Goal: Task Accomplishment & Management: Manage account settings

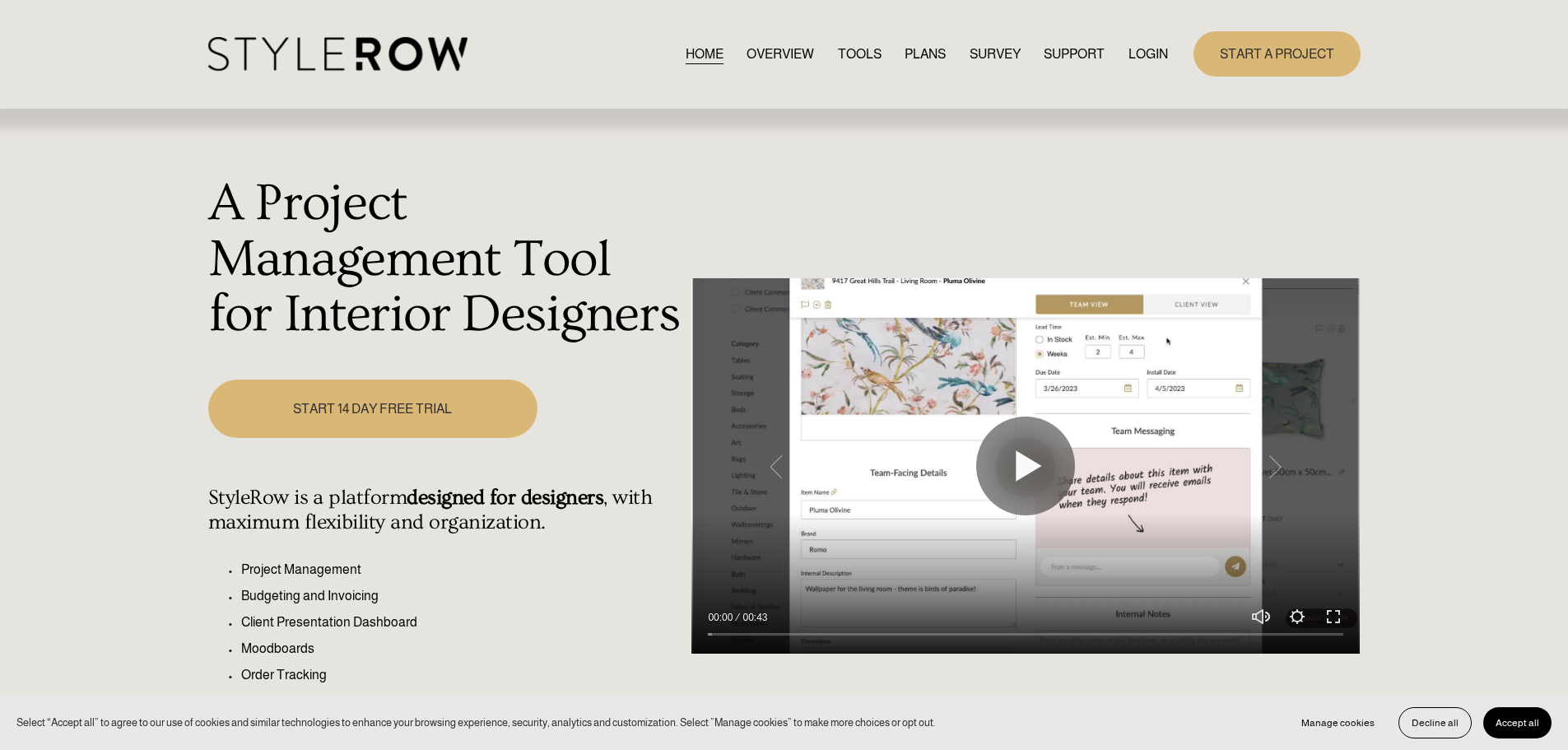
click at [1148, 56] on link "LOGIN" at bounding box center [1148, 54] width 39 height 23
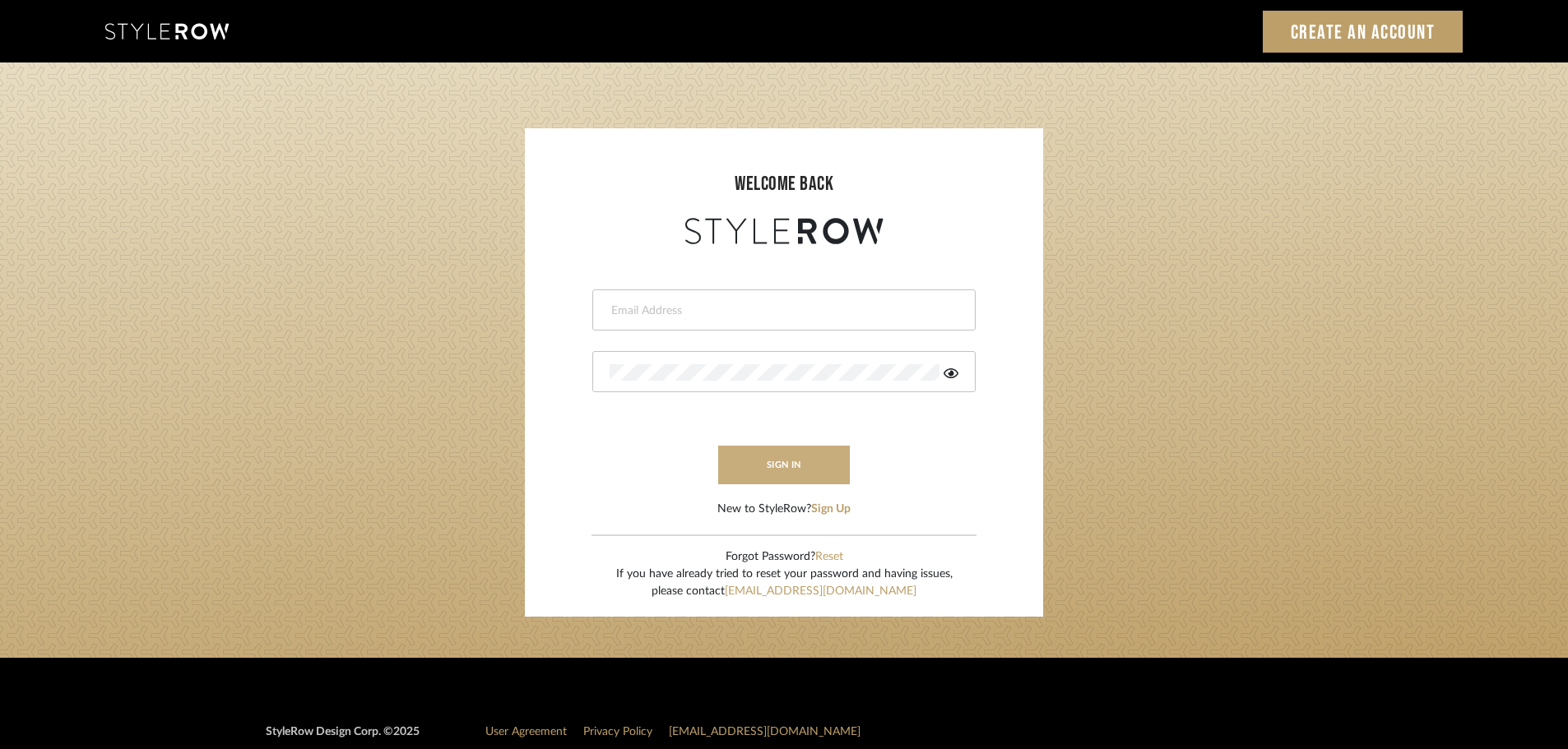
type input "ashleigh@nestkbhomedesign.com"
click at [781, 463] on button "sign in" at bounding box center [784, 464] width 132 height 39
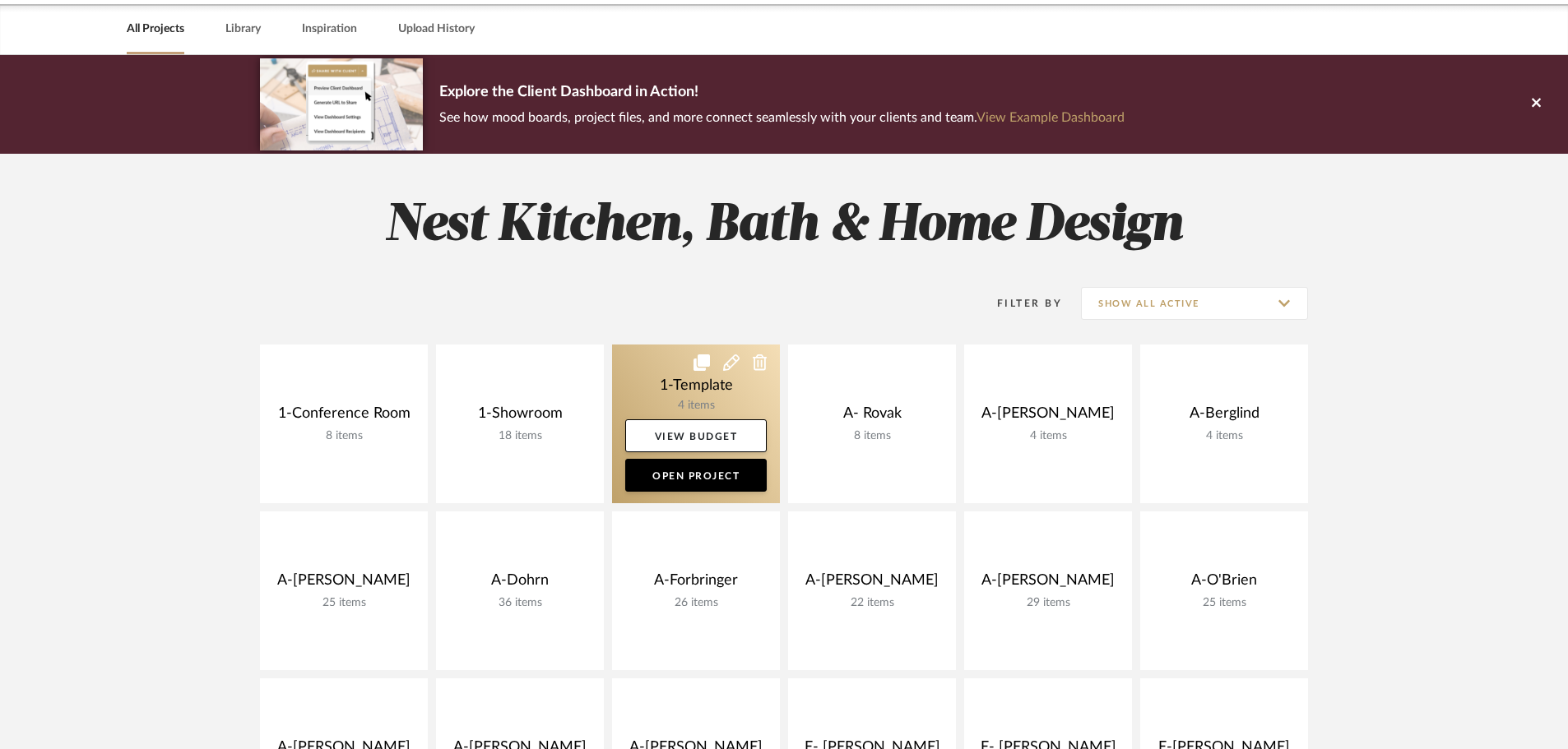
scroll to position [493, 0]
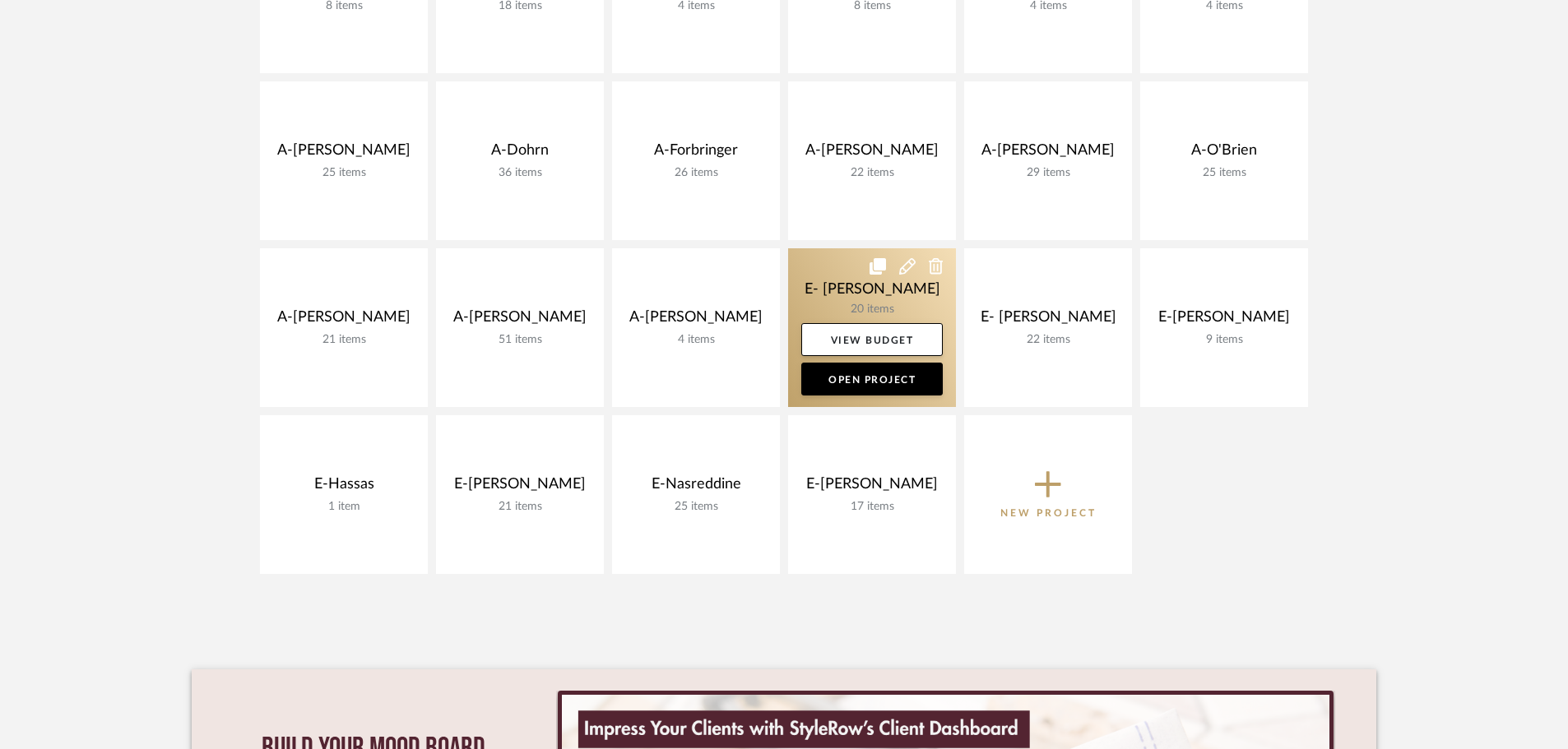
click at [836, 280] on link at bounding box center [872, 327] width 168 height 159
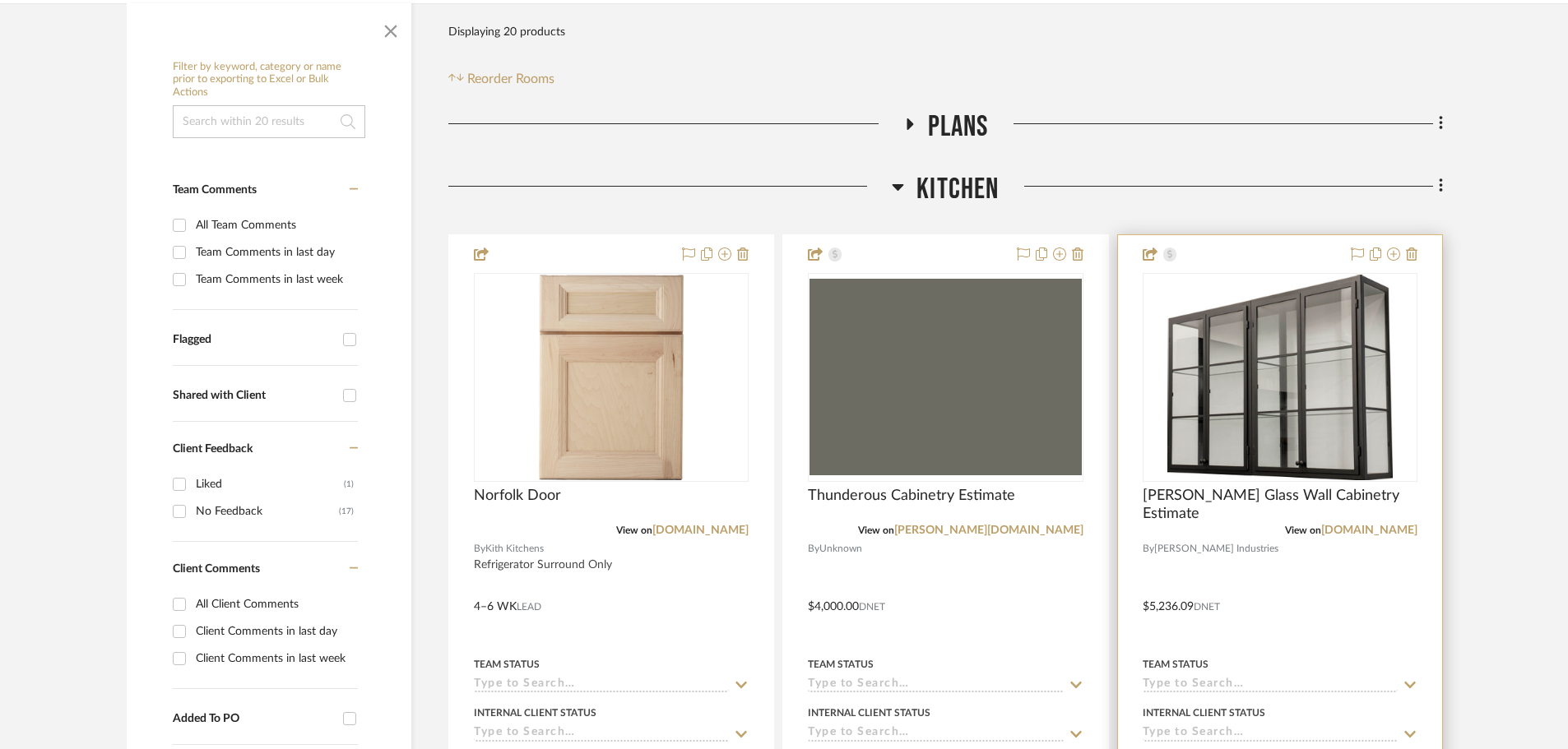
scroll to position [329, 0]
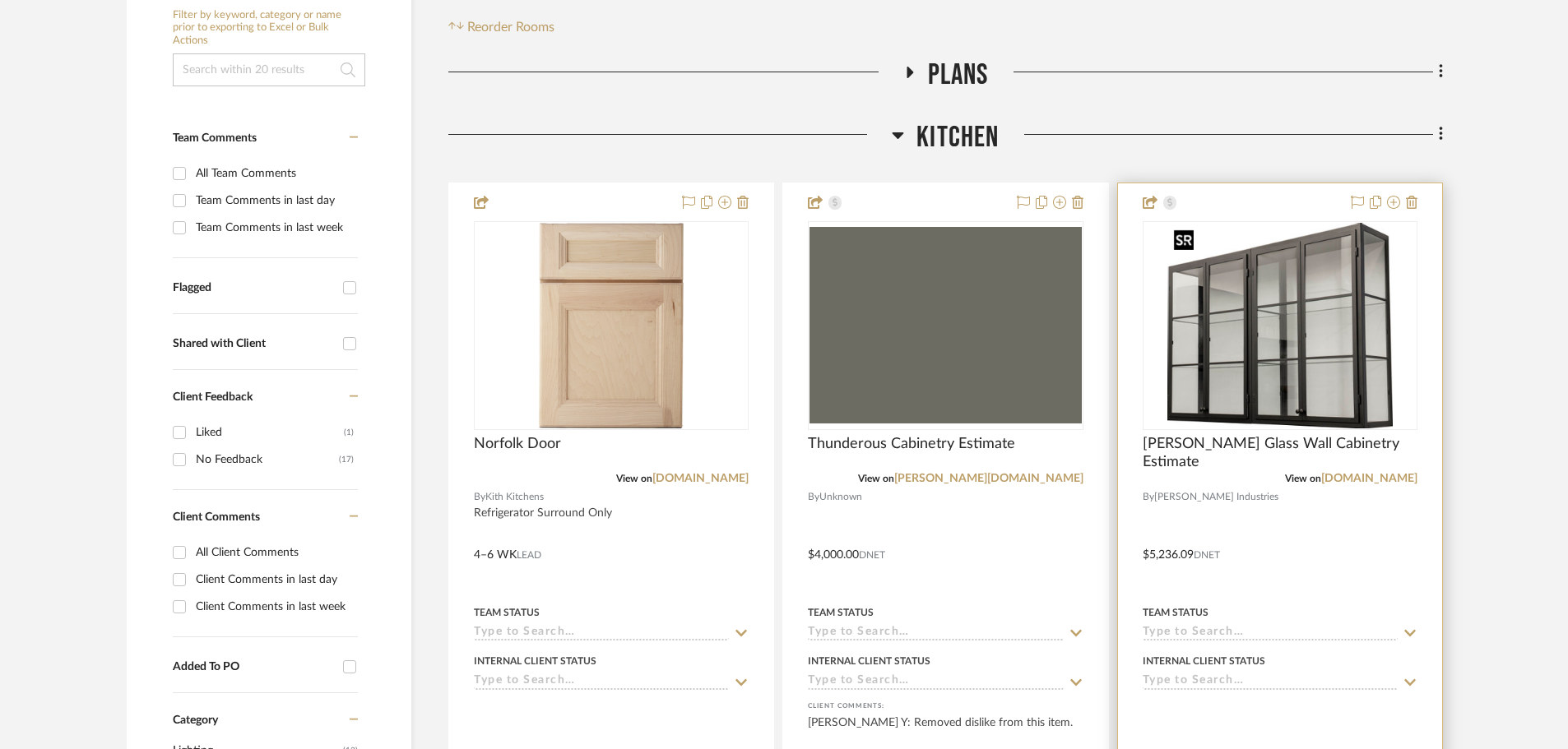
click at [0, 0] on img at bounding box center [0, 0] width 0 height 0
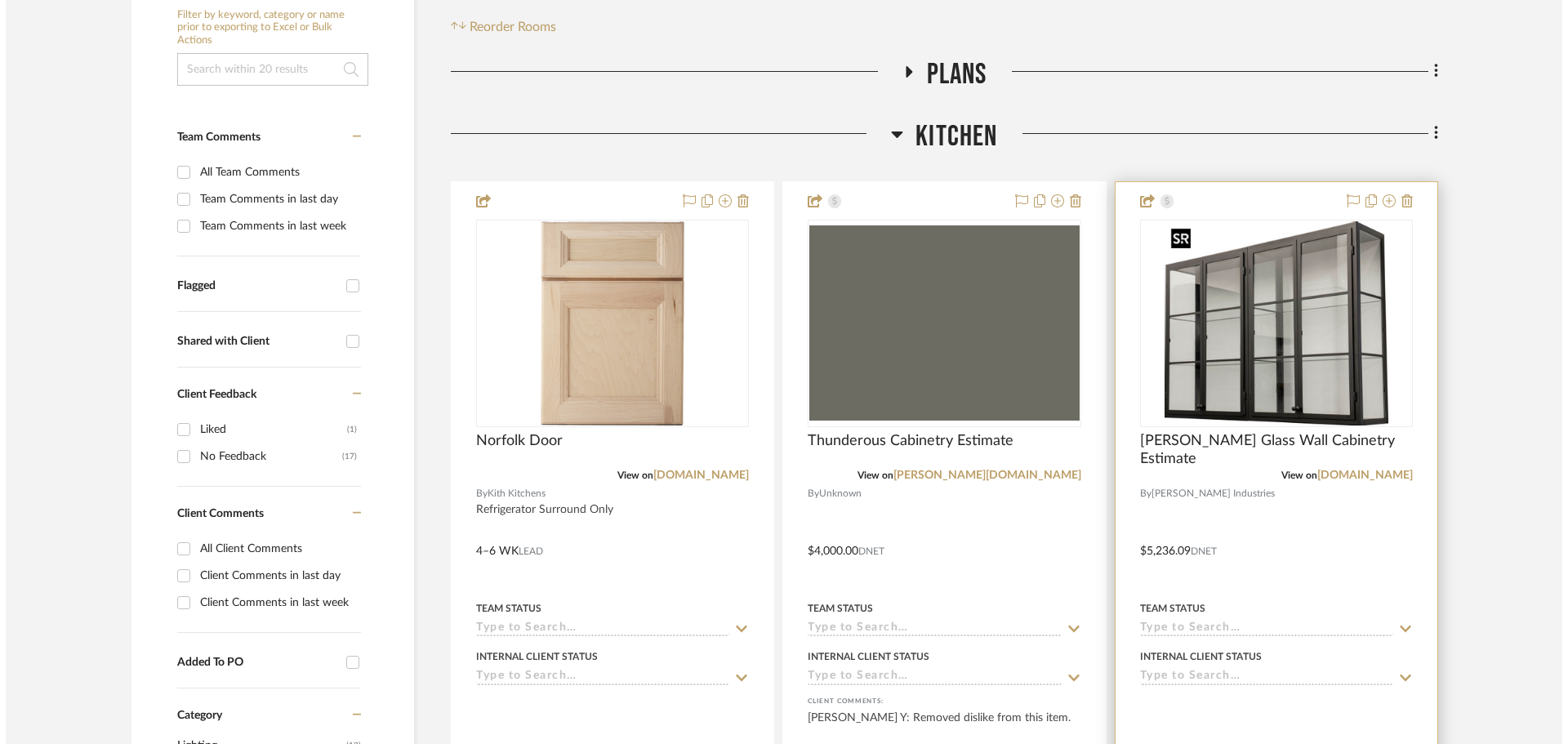
scroll to position [0, 0]
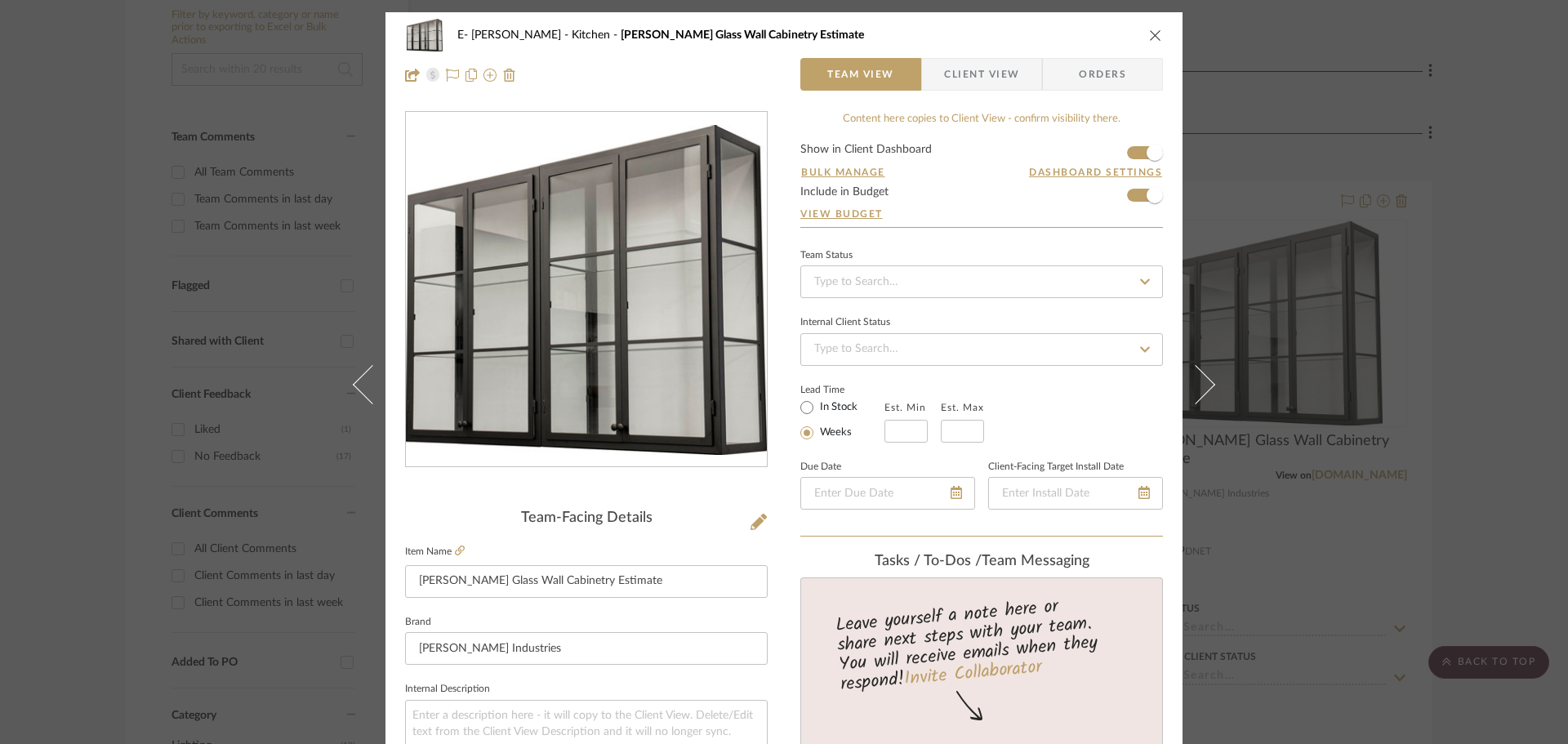
click at [1153, 31] on icon "close" at bounding box center [1155, 34] width 13 height 13
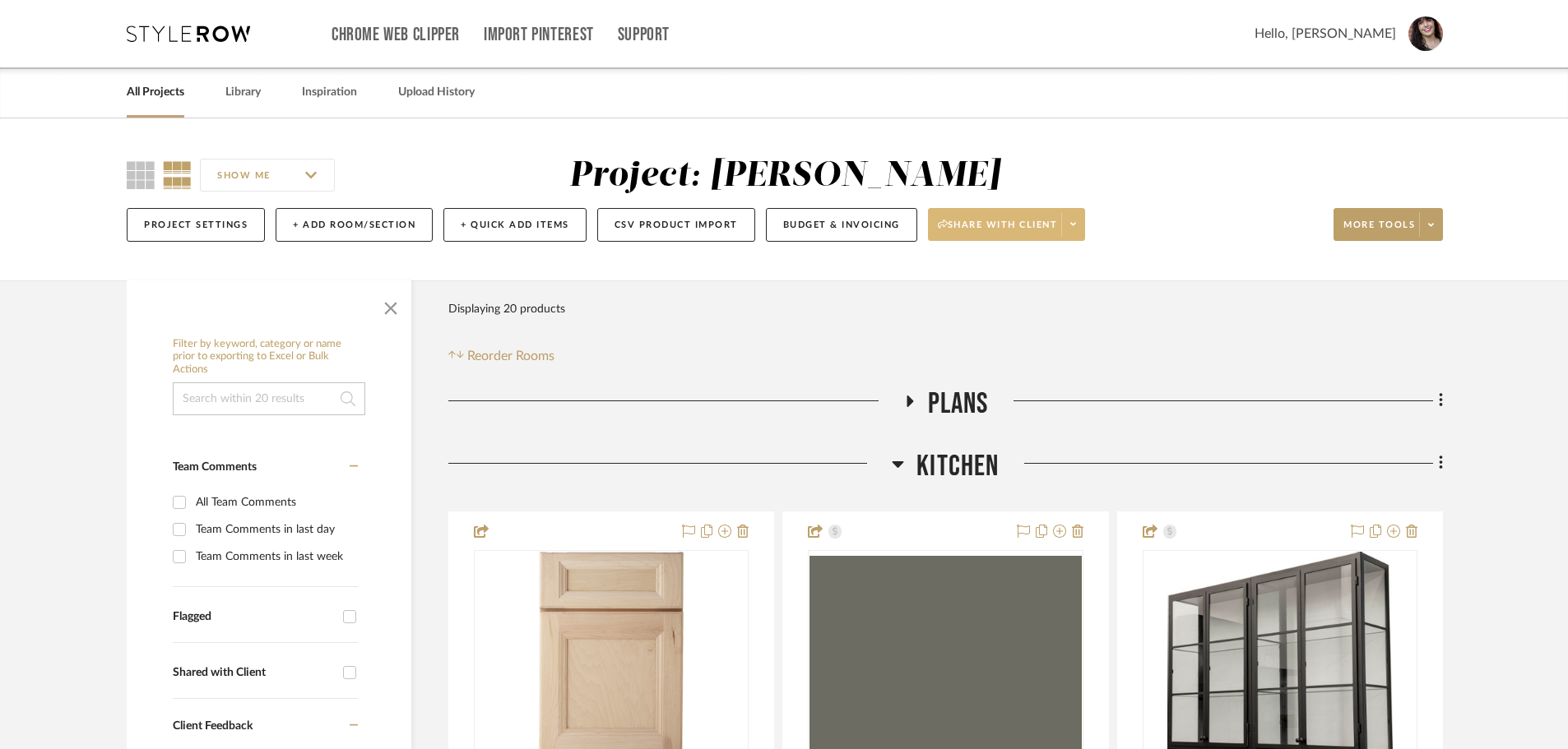
click at [1080, 220] on span at bounding box center [1072, 224] width 23 height 24
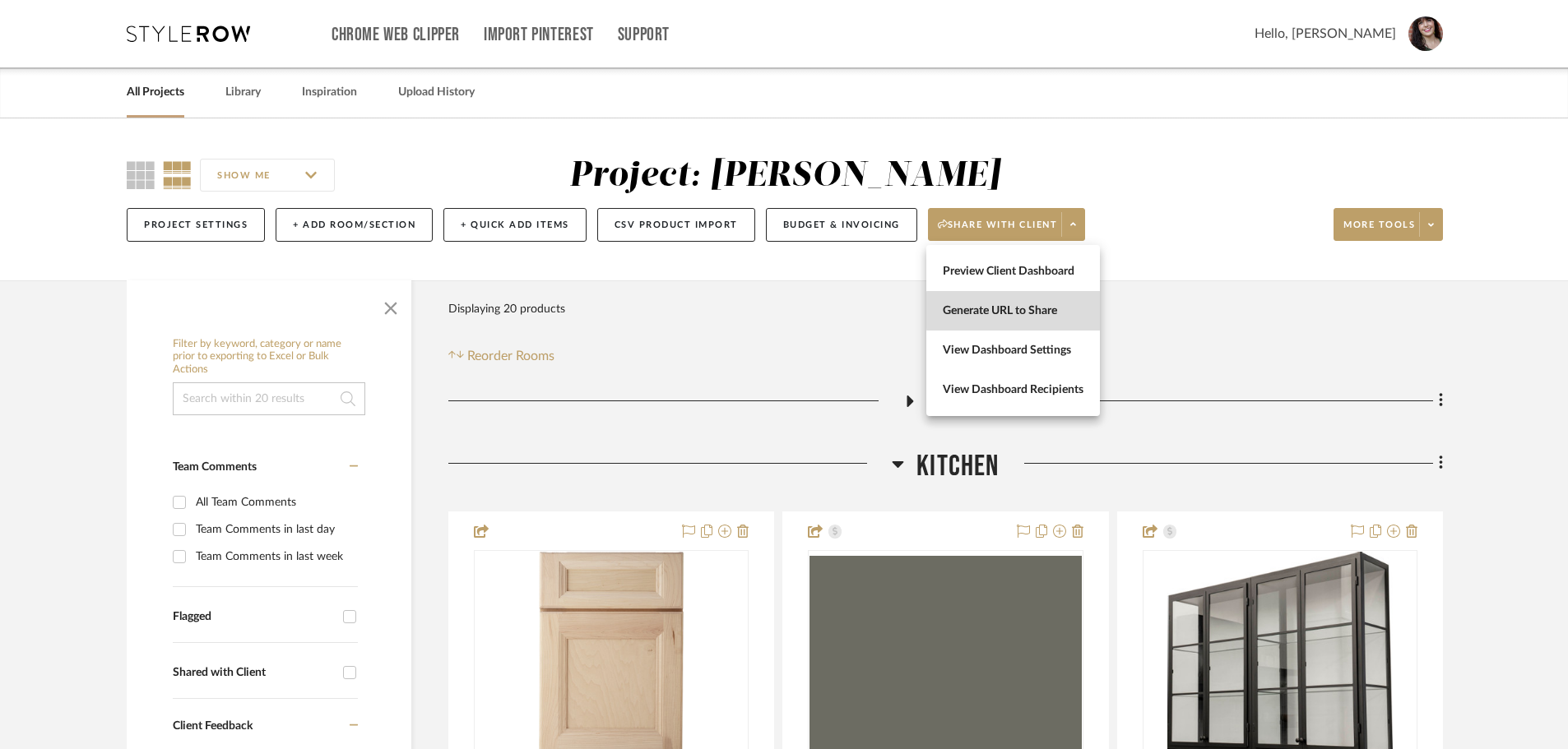
click at [1029, 311] on span "Generate URL to Share" at bounding box center [1013, 312] width 141 height 14
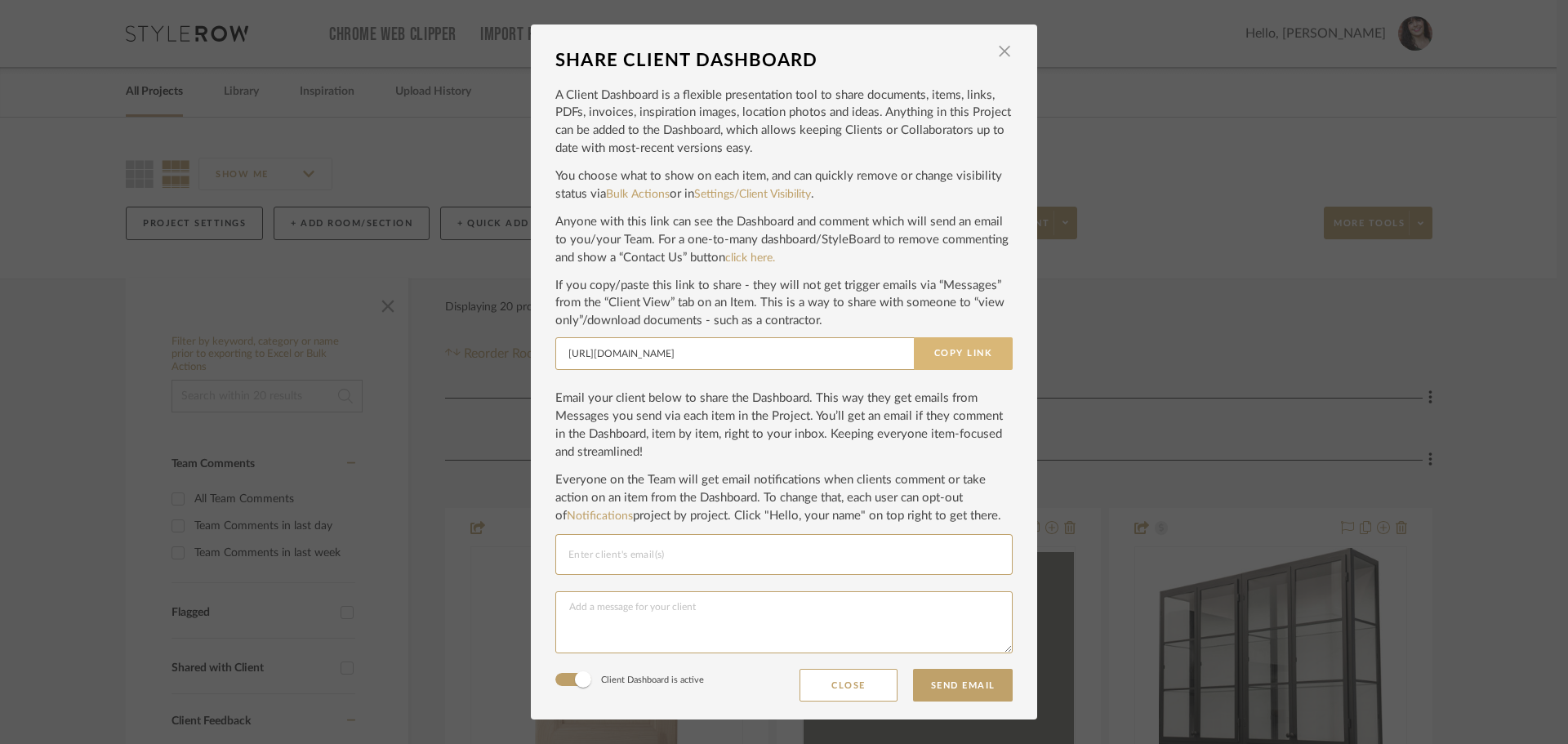
click at [936, 340] on button "Copy Link" at bounding box center [963, 353] width 99 height 33
click at [999, 48] on span "button" at bounding box center [1004, 52] width 33 height 33
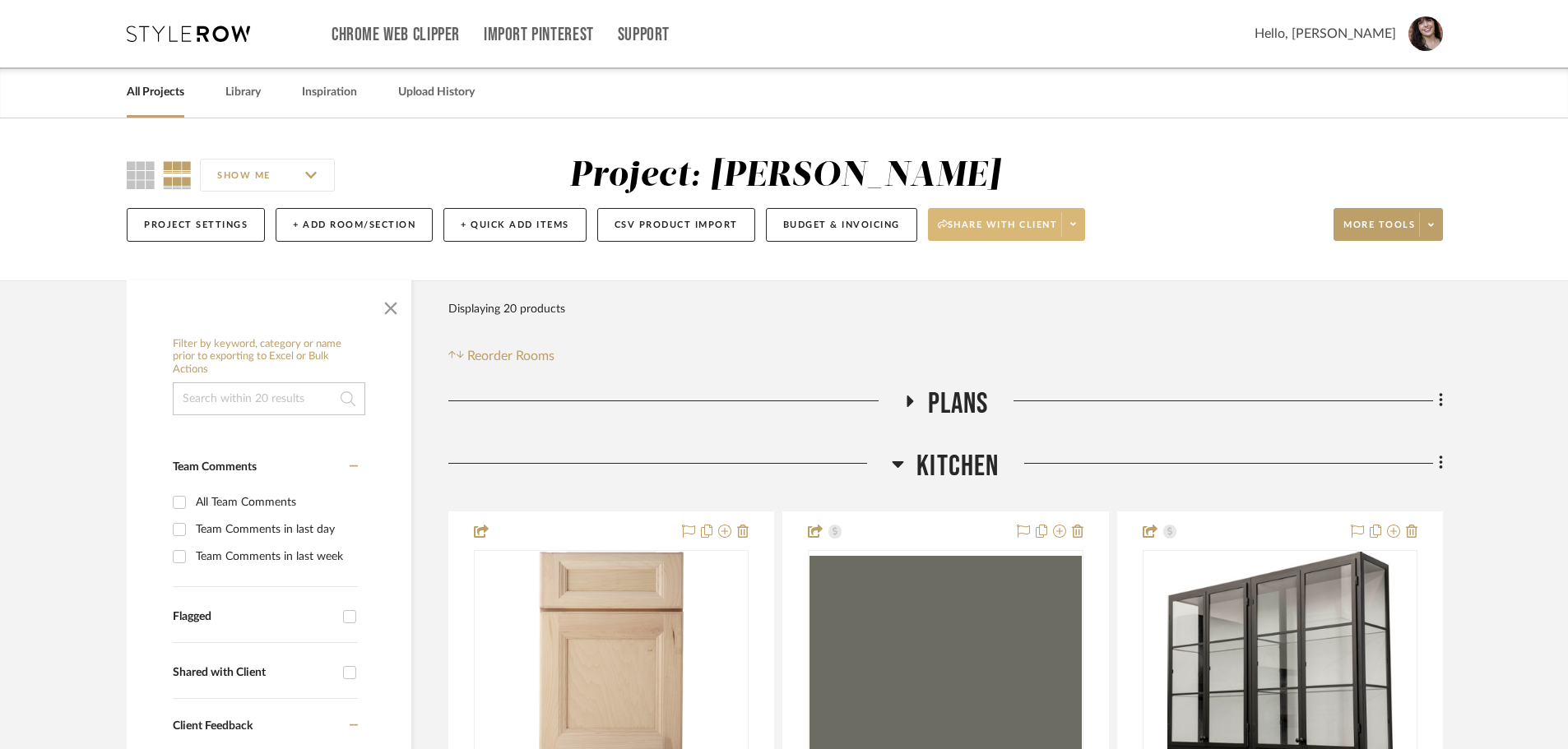
click at [1070, 227] on span at bounding box center [1072, 224] width 23 height 24
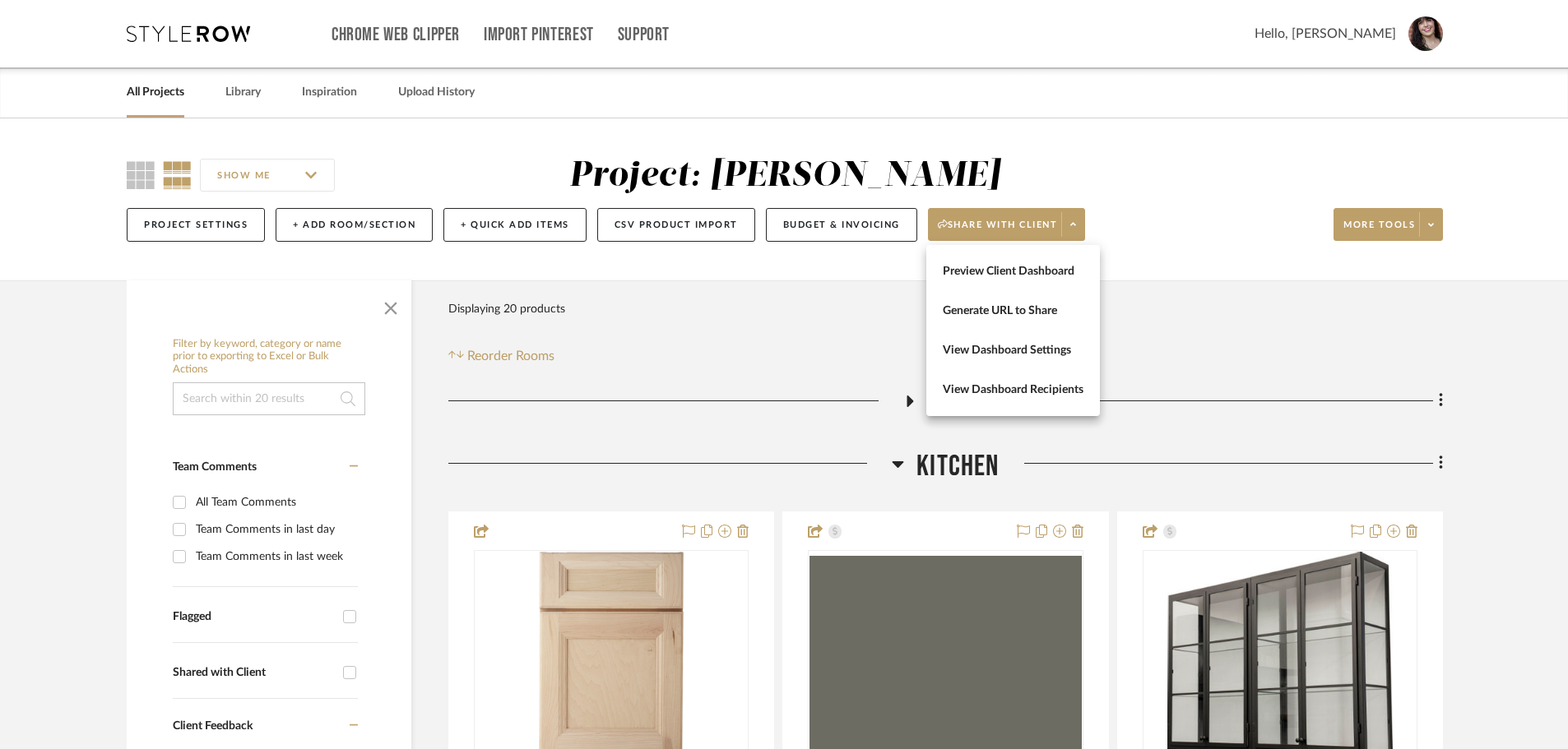
click at [1055, 273] on span "Preview Client Dashboard" at bounding box center [1013, 272] width 141 height 14
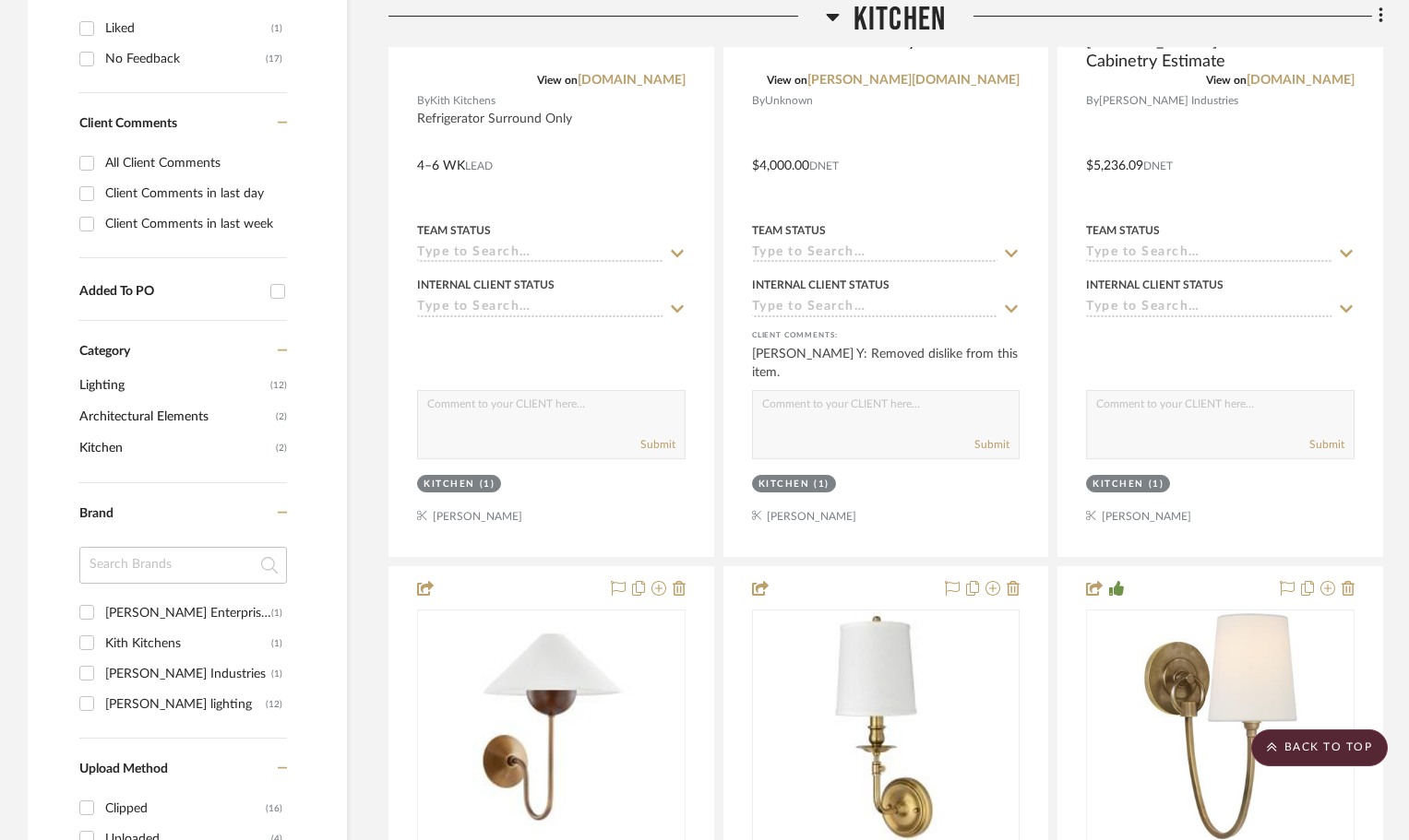
scroll to position [738, 0]
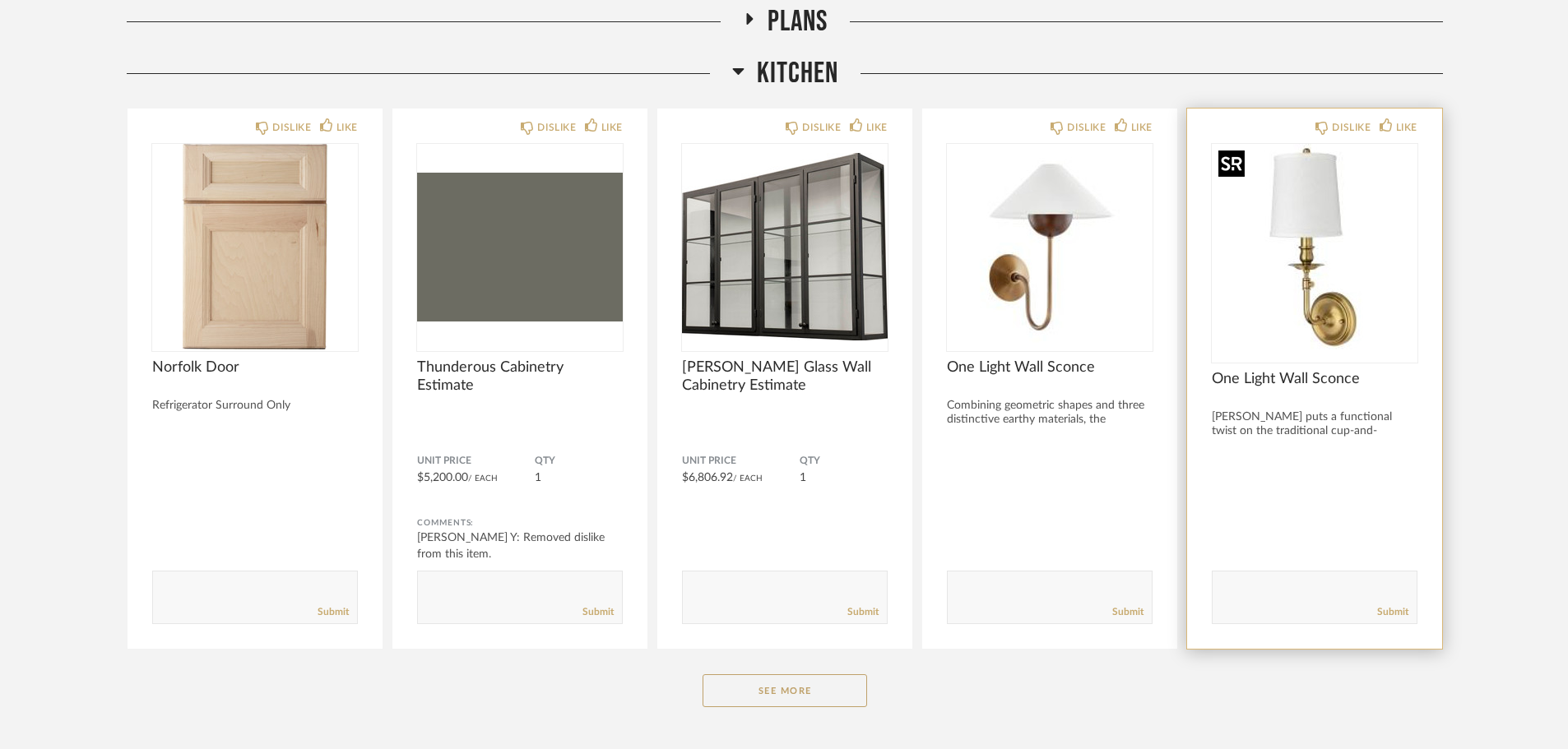
scroll to position [246, 0]
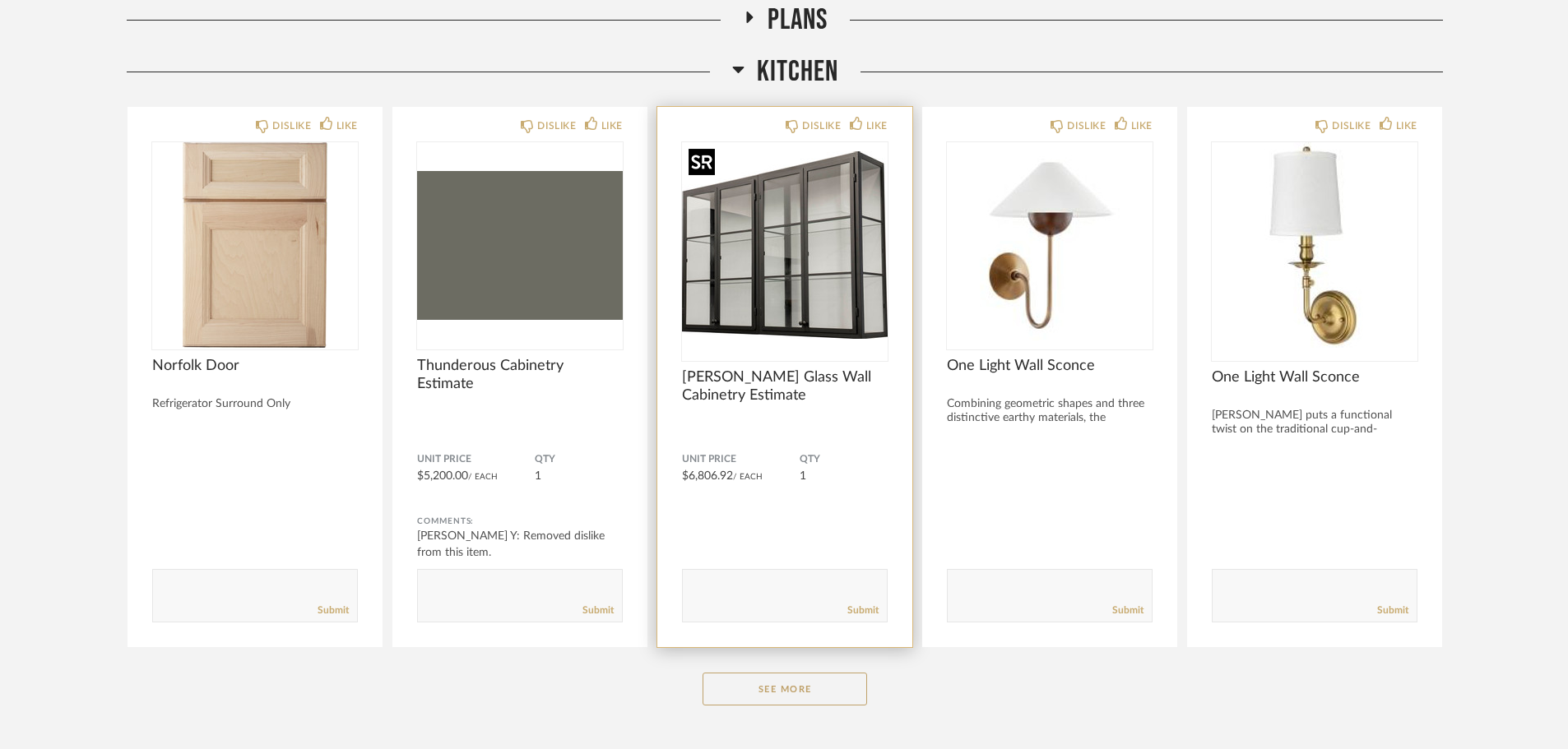
click at [0, 0] on img at bounding box center [0, 0] width 0 height 0
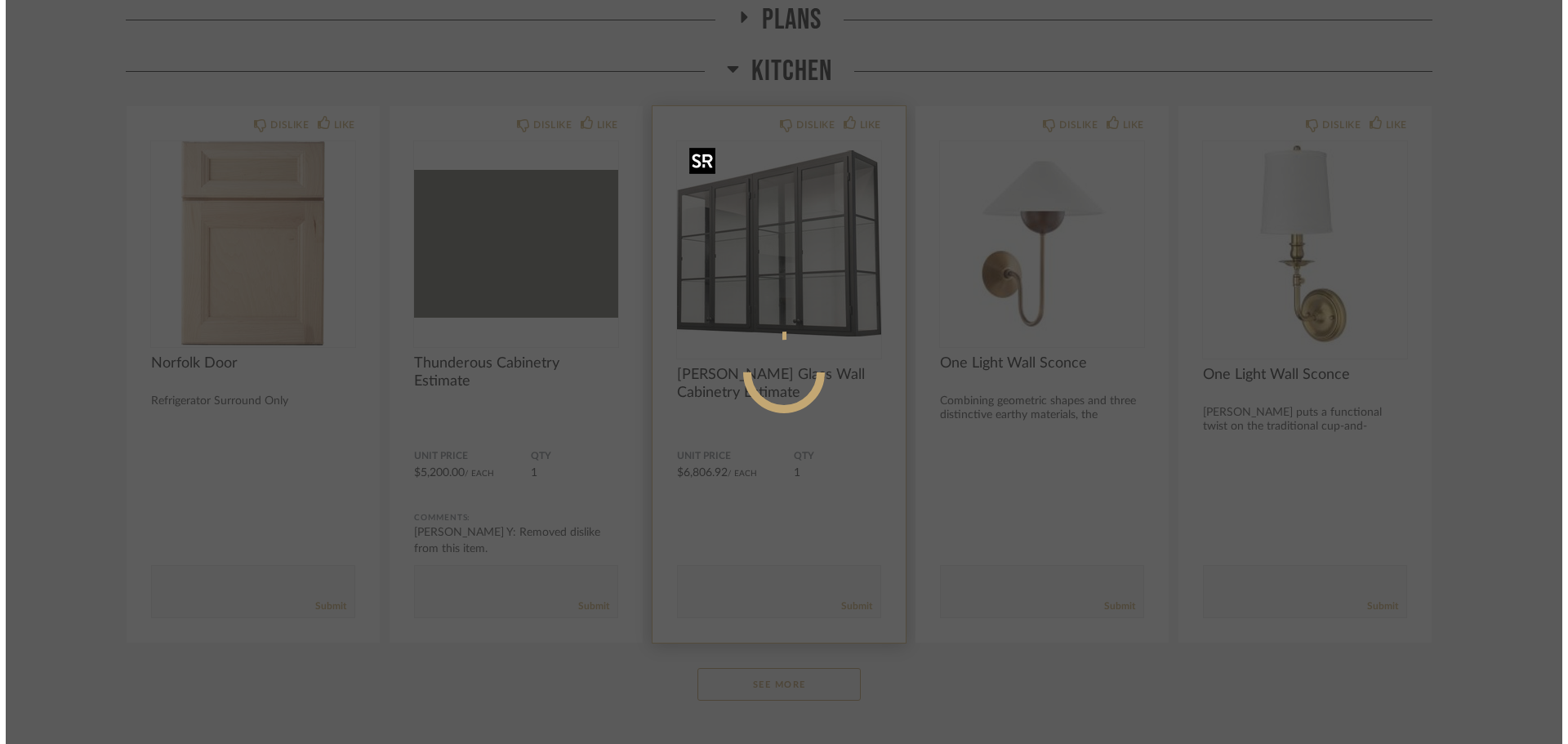
scroll to position [0, 0]
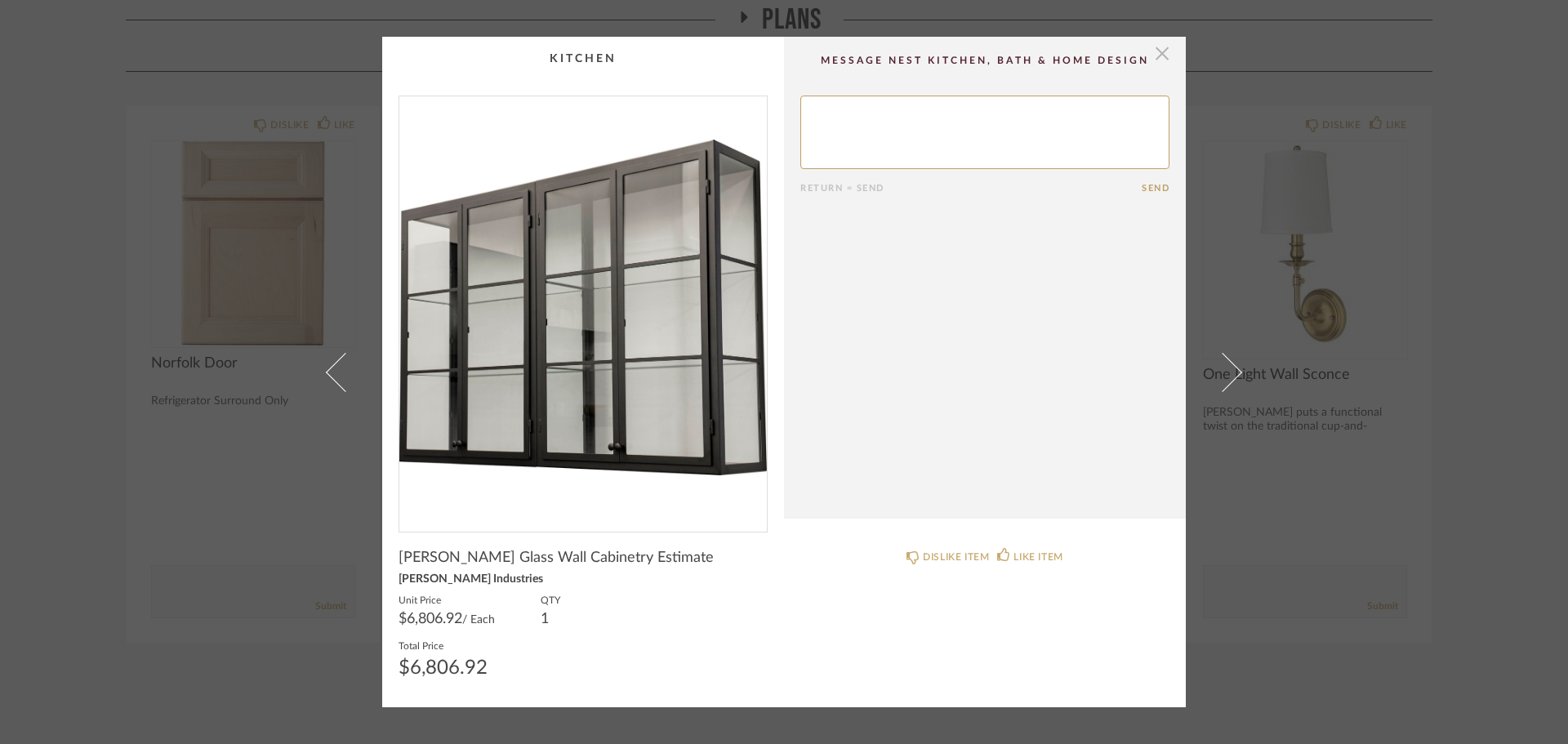
click at [1157, 53] on span "button" at bounding box center [1162, 53] width 33 height 33
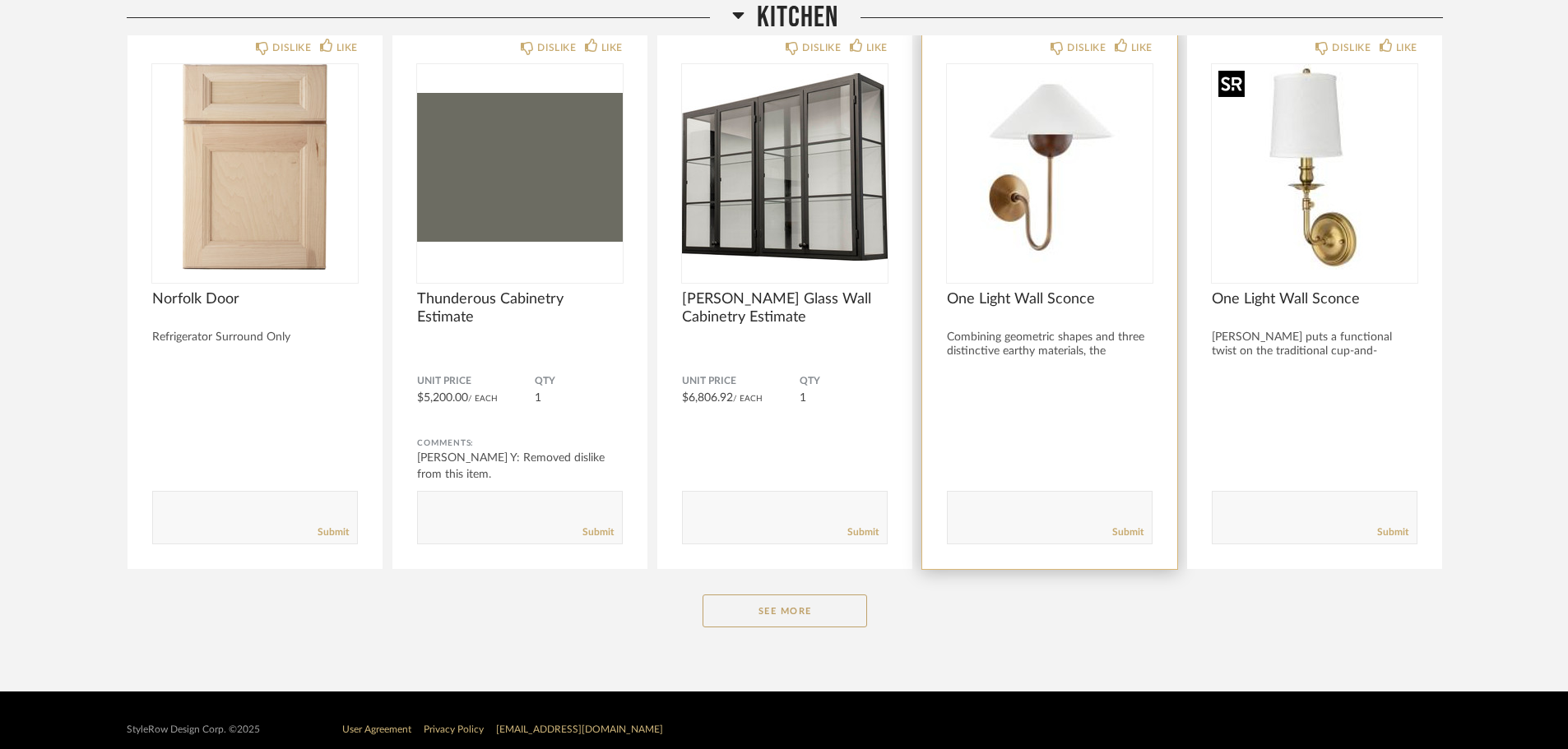
scroll to position [343, 0]
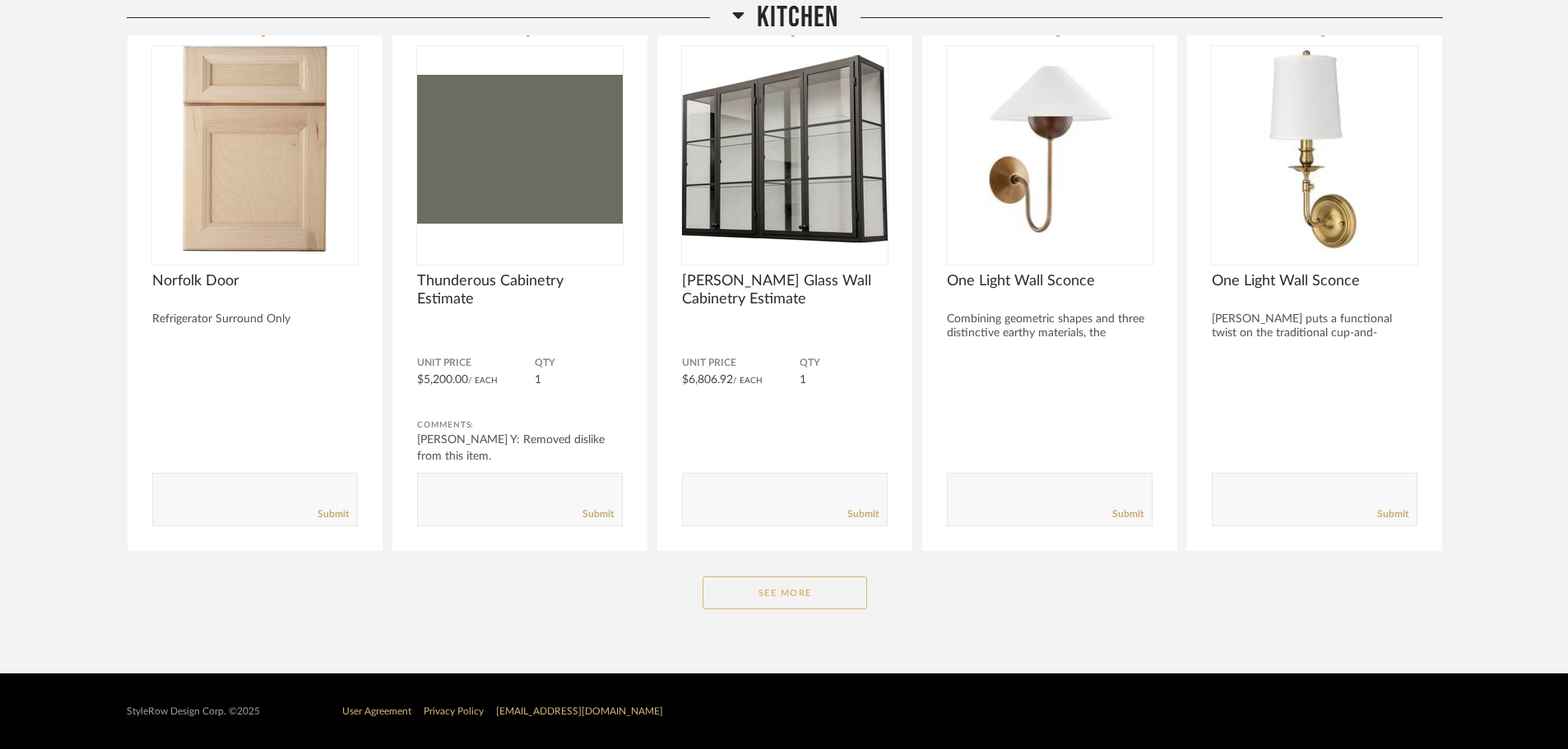
click at [806, 597] on button "See More" at bounding box center [784, 593] width 164 height 33
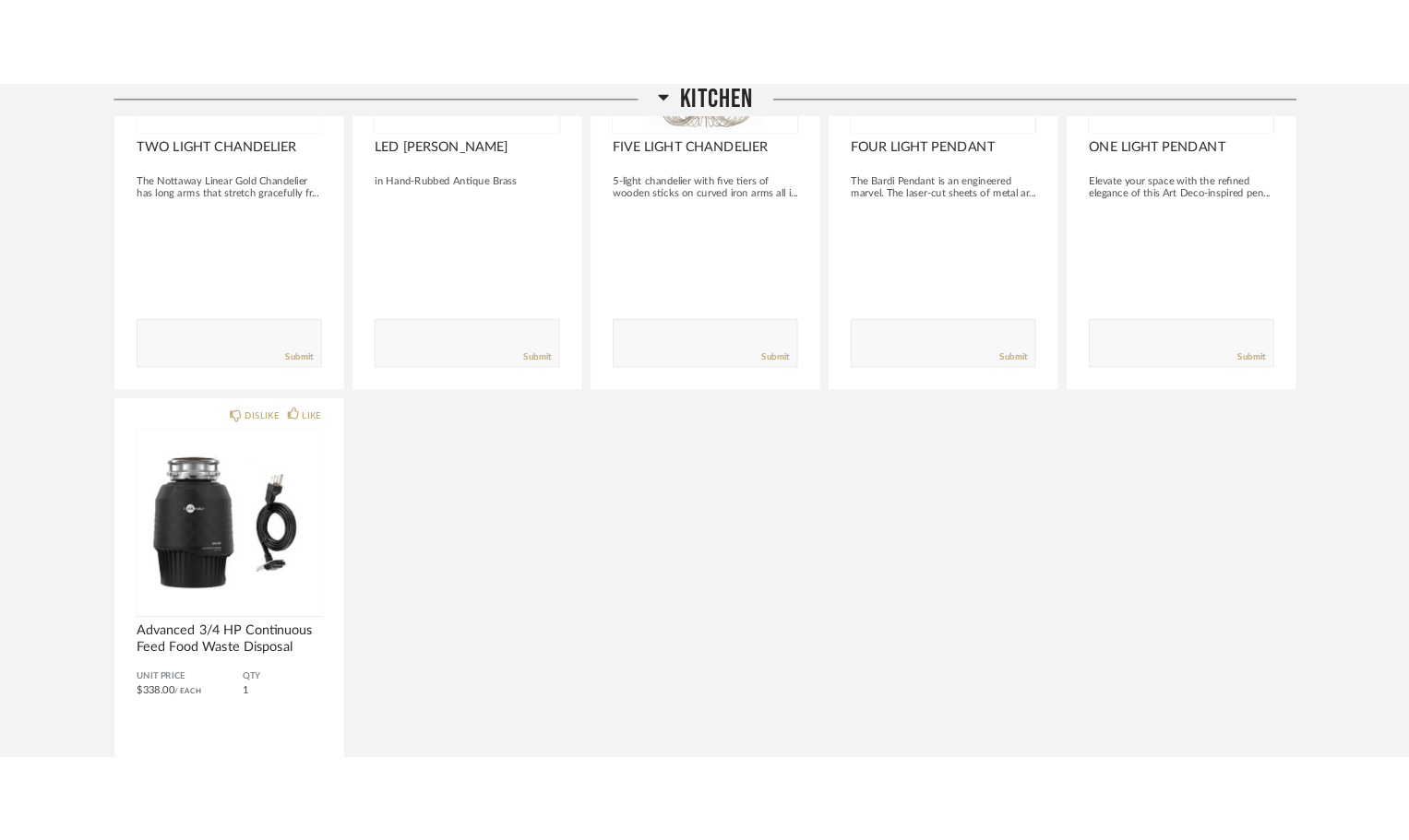
scroll to position [1291, 0]
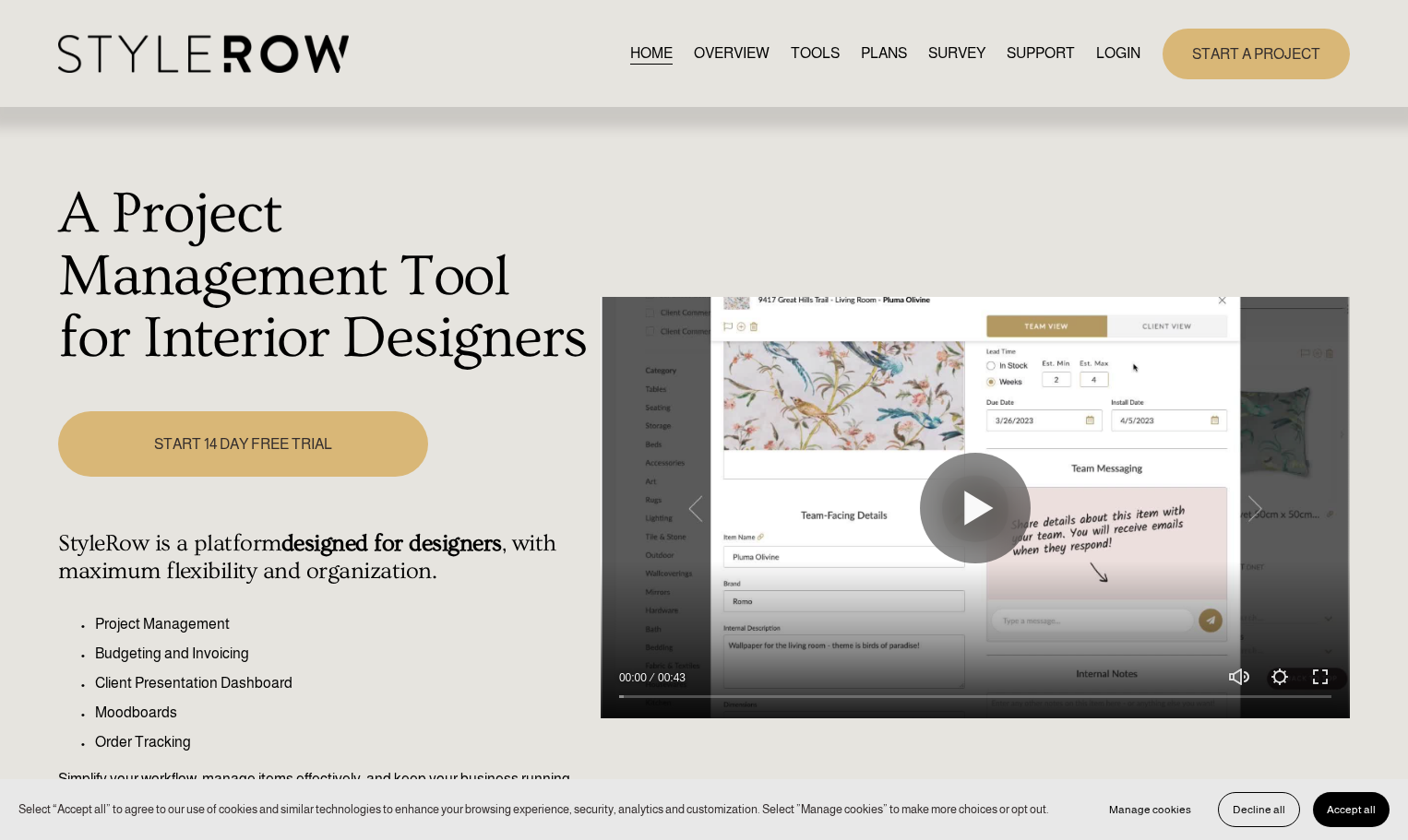
click at [1112, 46] on link "LOGIN" at bounding box center [1117, 55] width 44 height 25
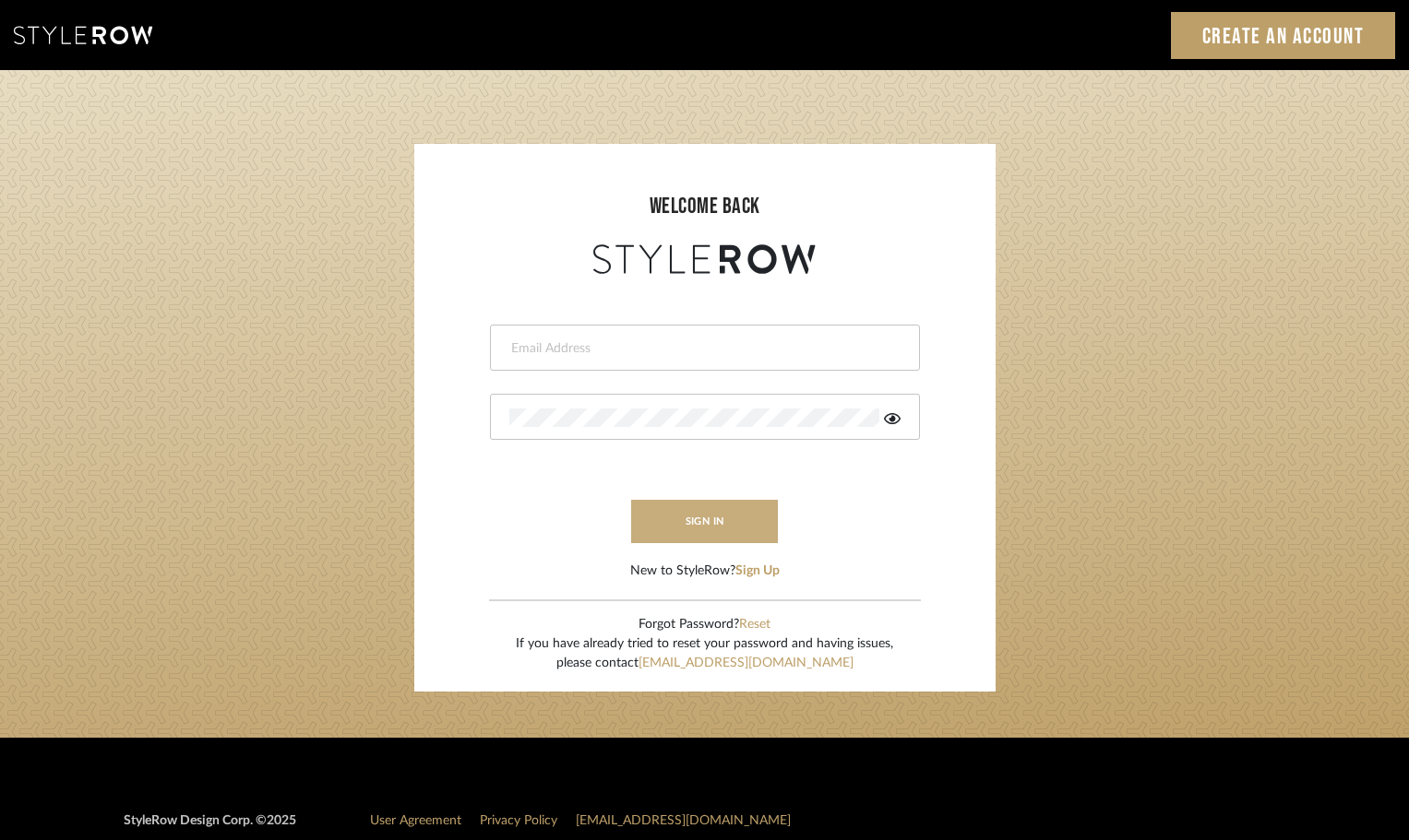
type input "[EMAIL_ADDRESS][DOMAIN_NAME]"
click at [725, 516] on button "sign in" at bounding box center [705, 521] width 148 height 44
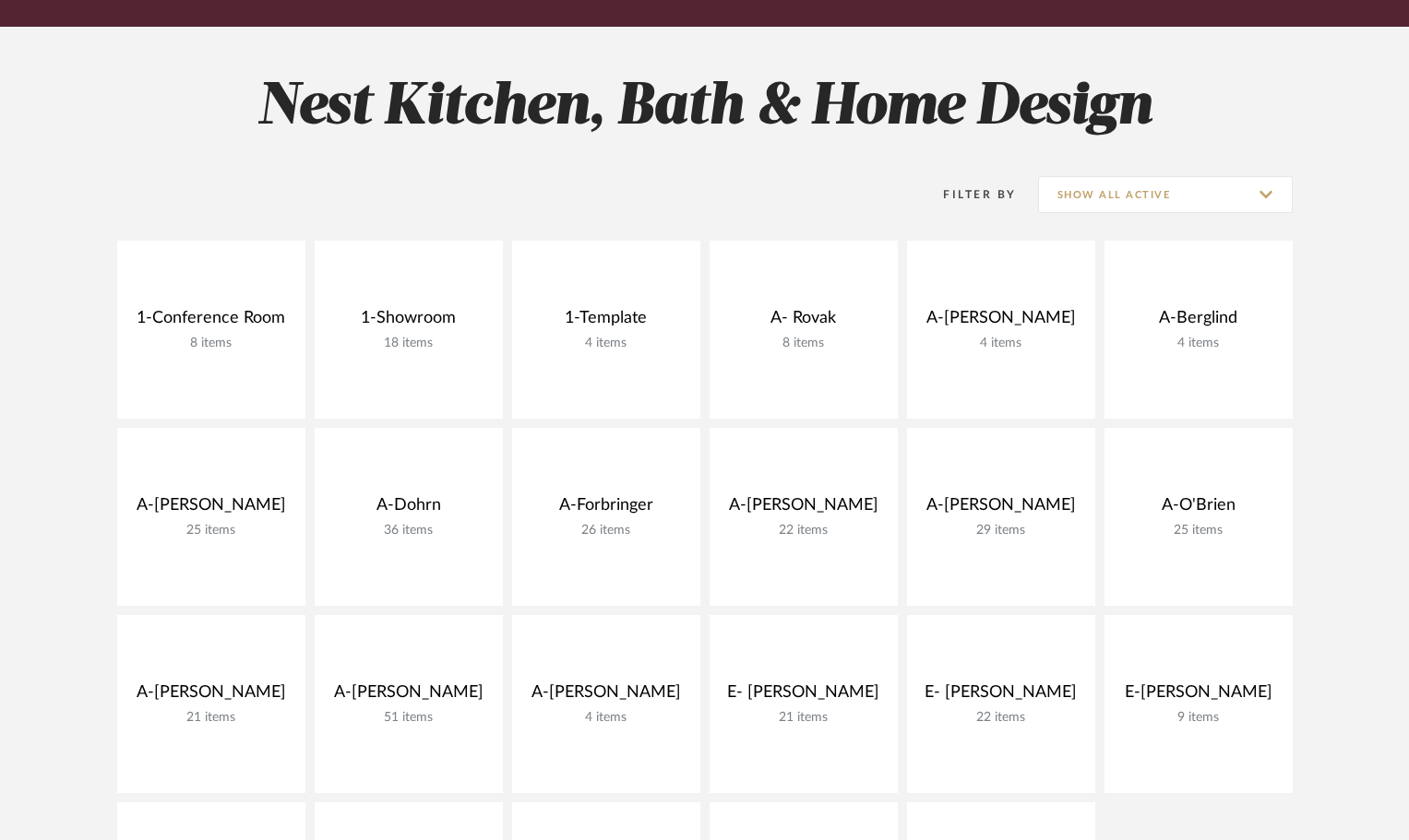
scroll to position [553, 0]
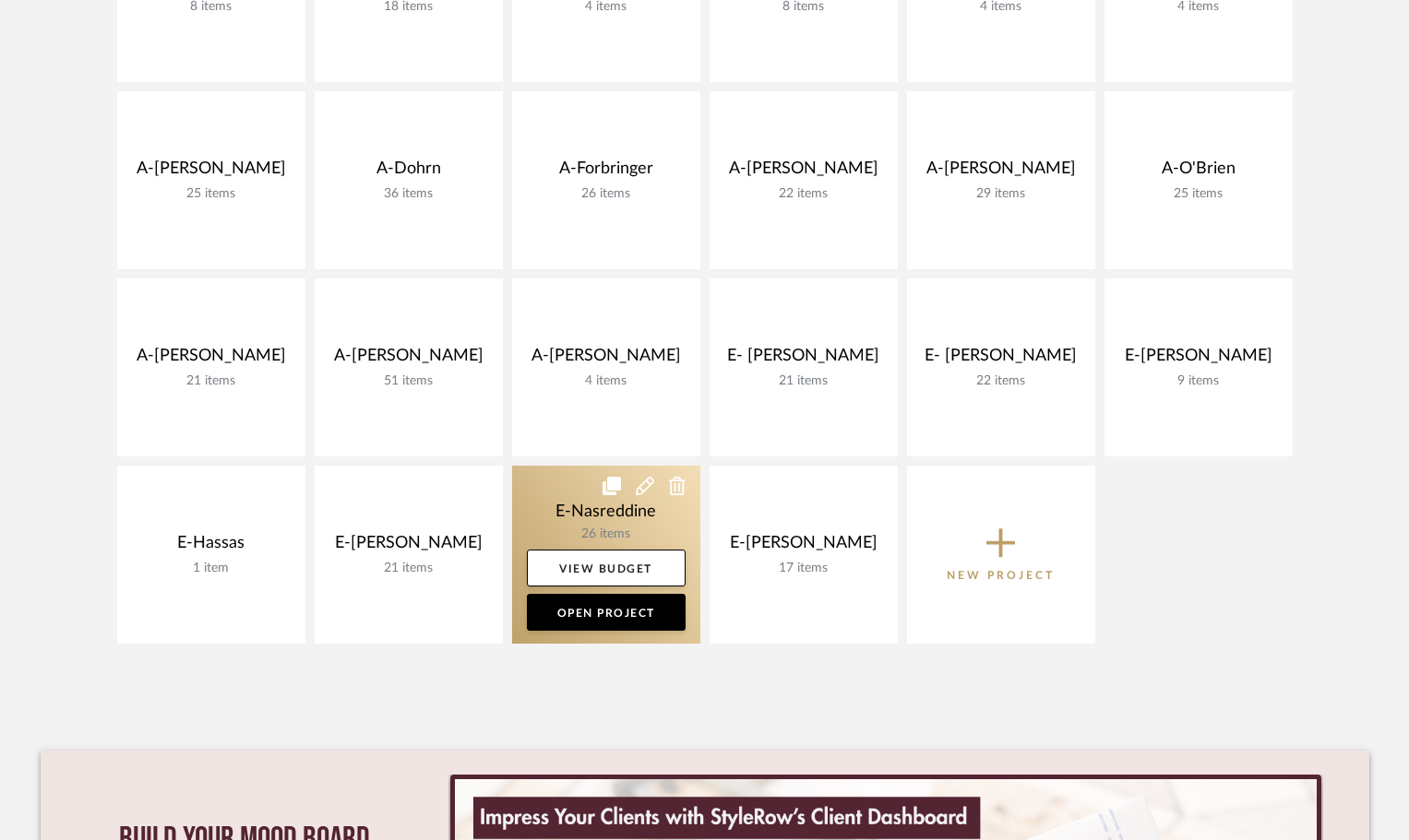
click at [606, 516] on link at bounding box center [606, 554] width 188 height 178
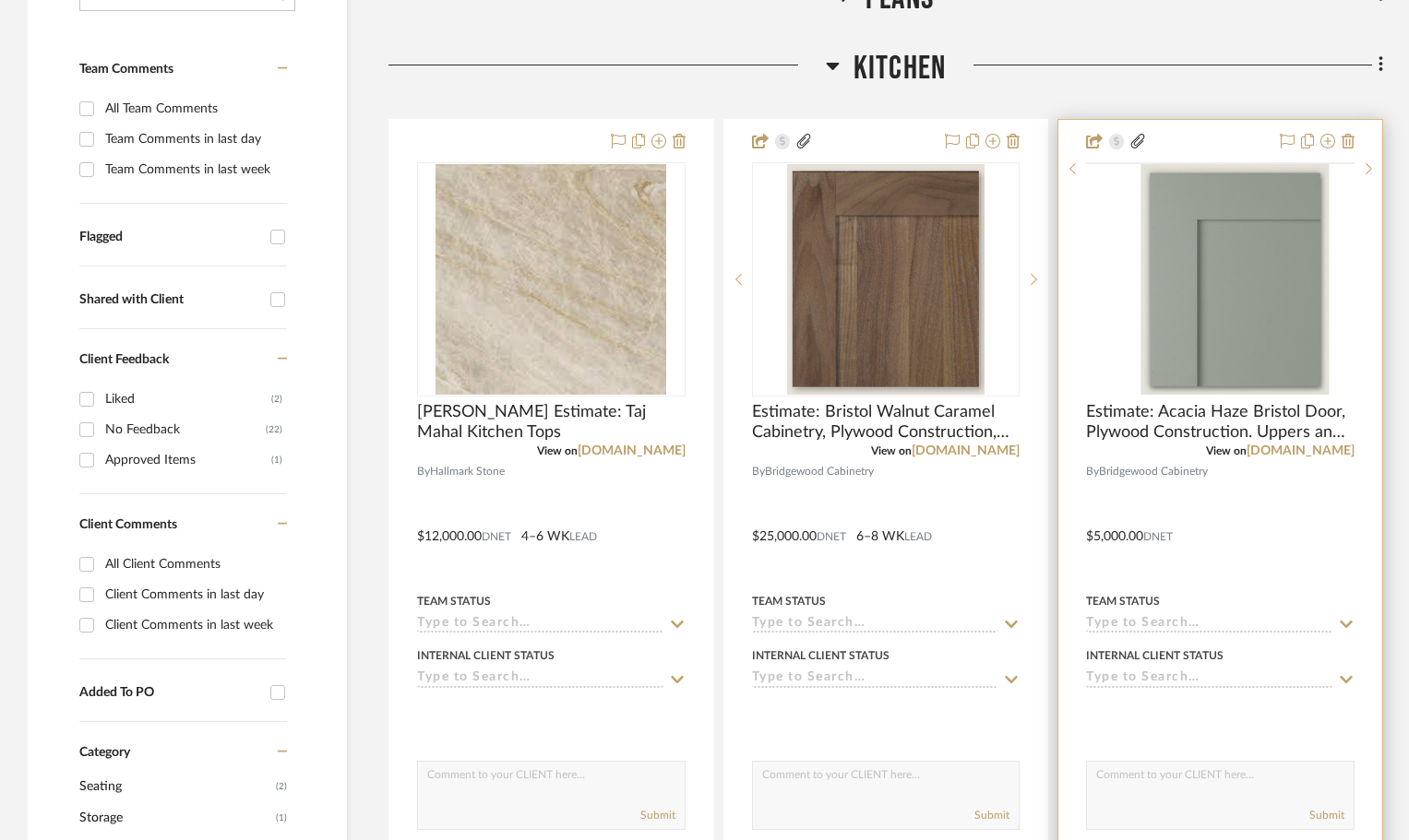
scroll to position [461, 0]
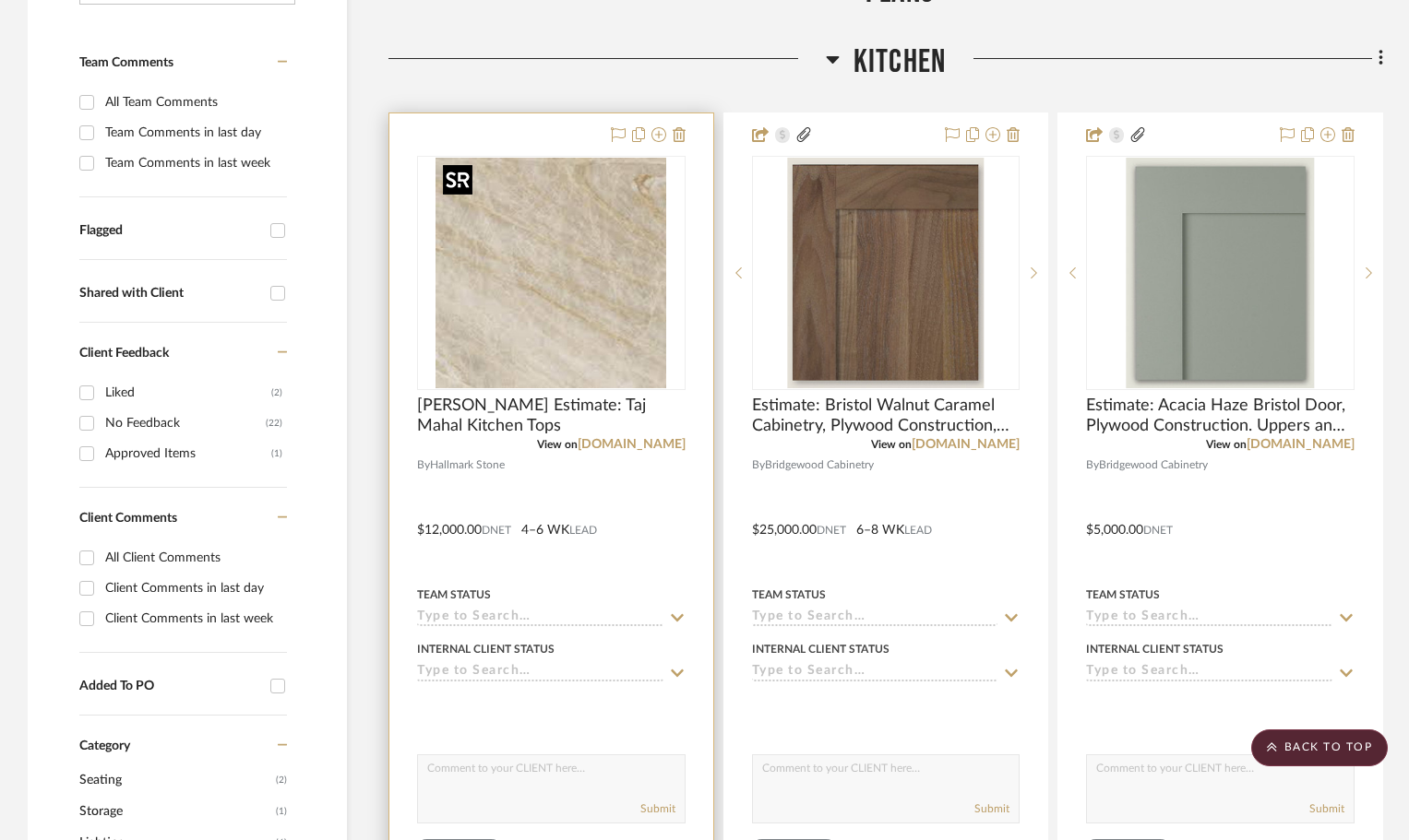
click at [574, 262] on img "0" at bounding box center [550, 273] width 231 height 231
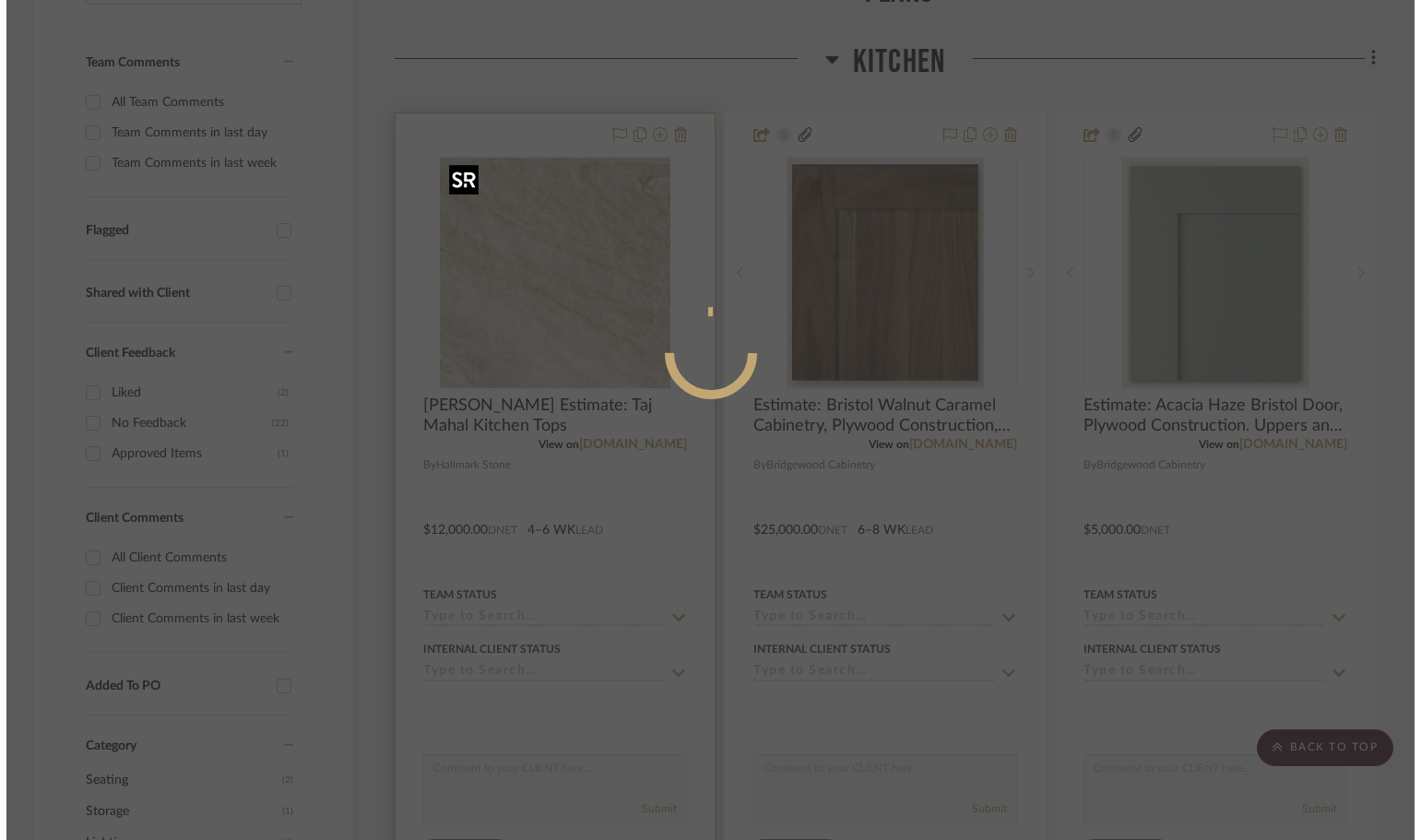
scroll to position [0, 0]
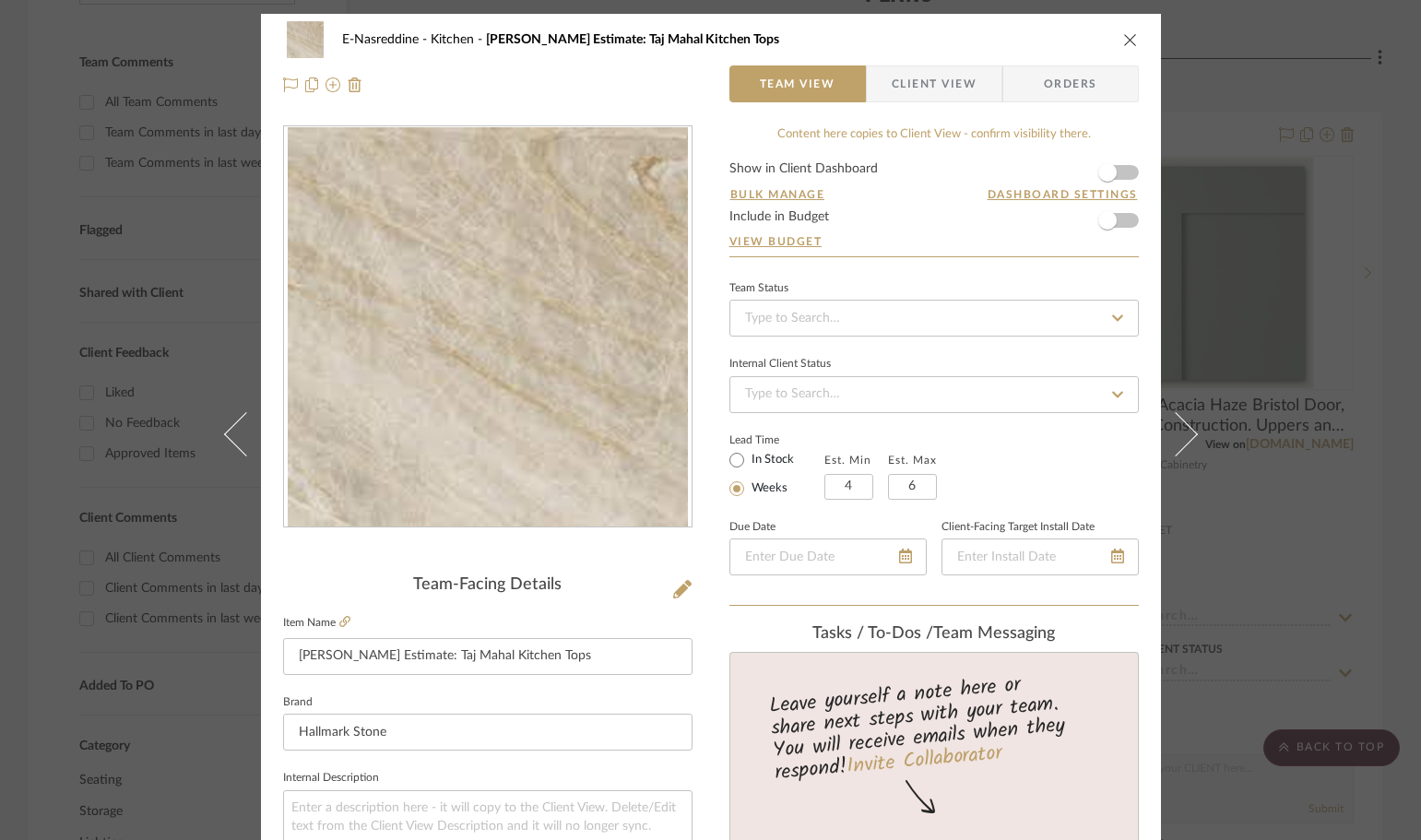
click at [1125, 180] on form "Show in Client Dashboard Bulk Manage Dashboard Settings Include in Budget View …" at bounding box center [933, 209] width 410 height 94
click at [1122, 174] on form "Show in Client Dashboard Bulk Manage Dashboard Settings Include in Budget View …" at bounding box center [933, 209] width 410 height 94
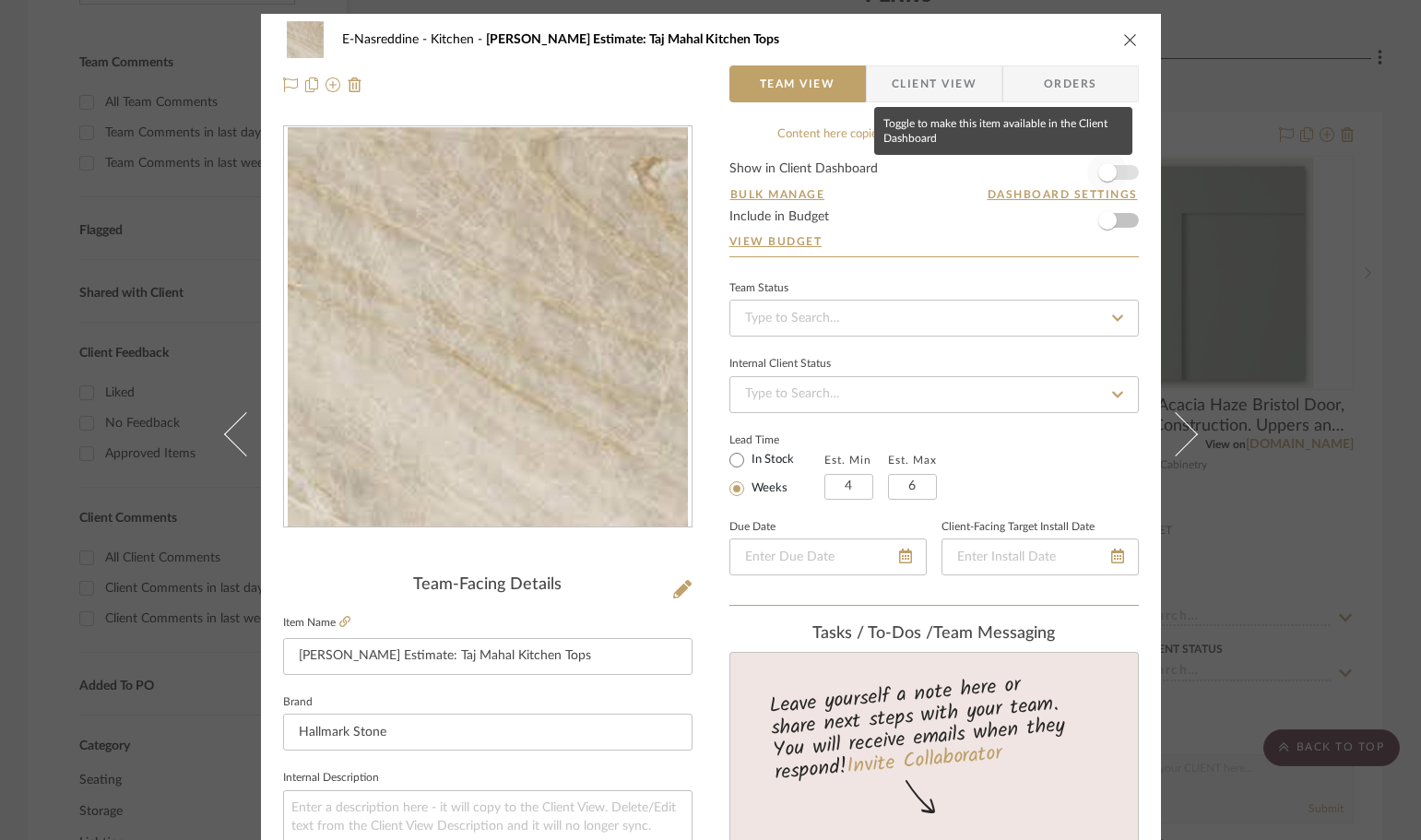
click at [1118, 172] on span "button" at bounding box center [1108, 172] width 41 height 41
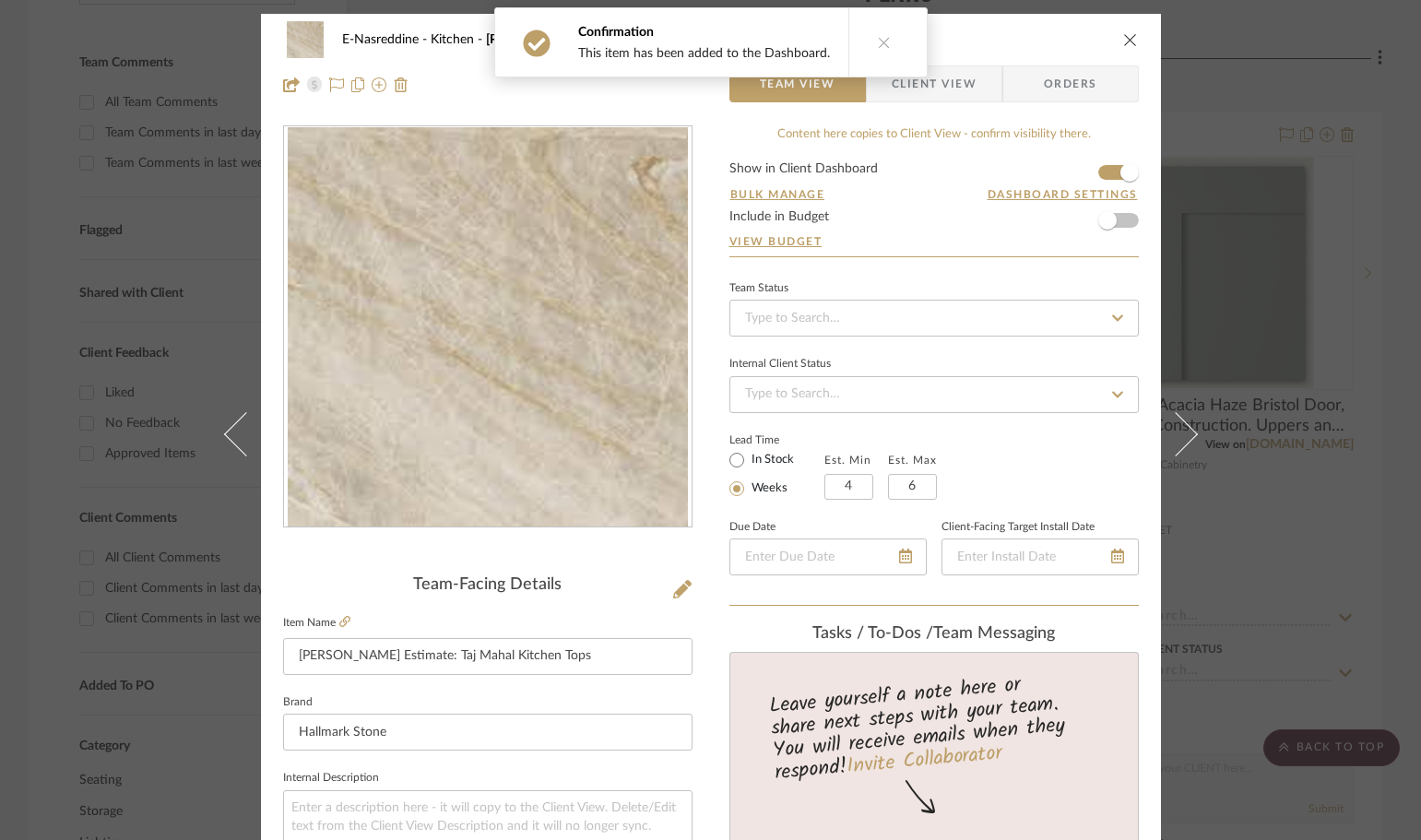
click at [1121, 221] on form "Show in Client Dashboard Bulk Manage Dashboard Settings Include in Budget View …" at bounding box center [933, 209] width 410 height 94
click at [1113, 218] on span "button" at bounding box center [1108, 221] width 41 height 41
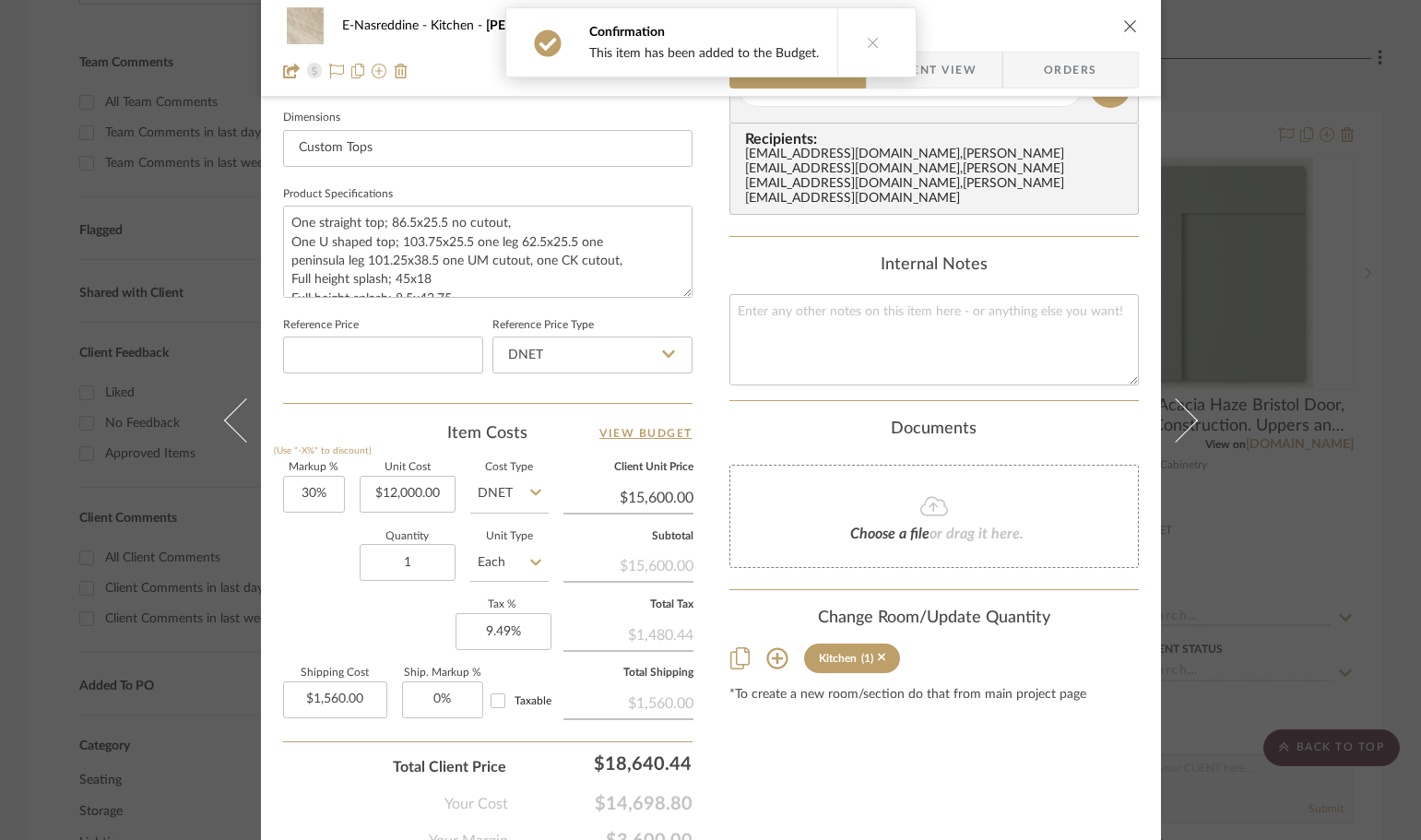
scroll to position [877, 0]
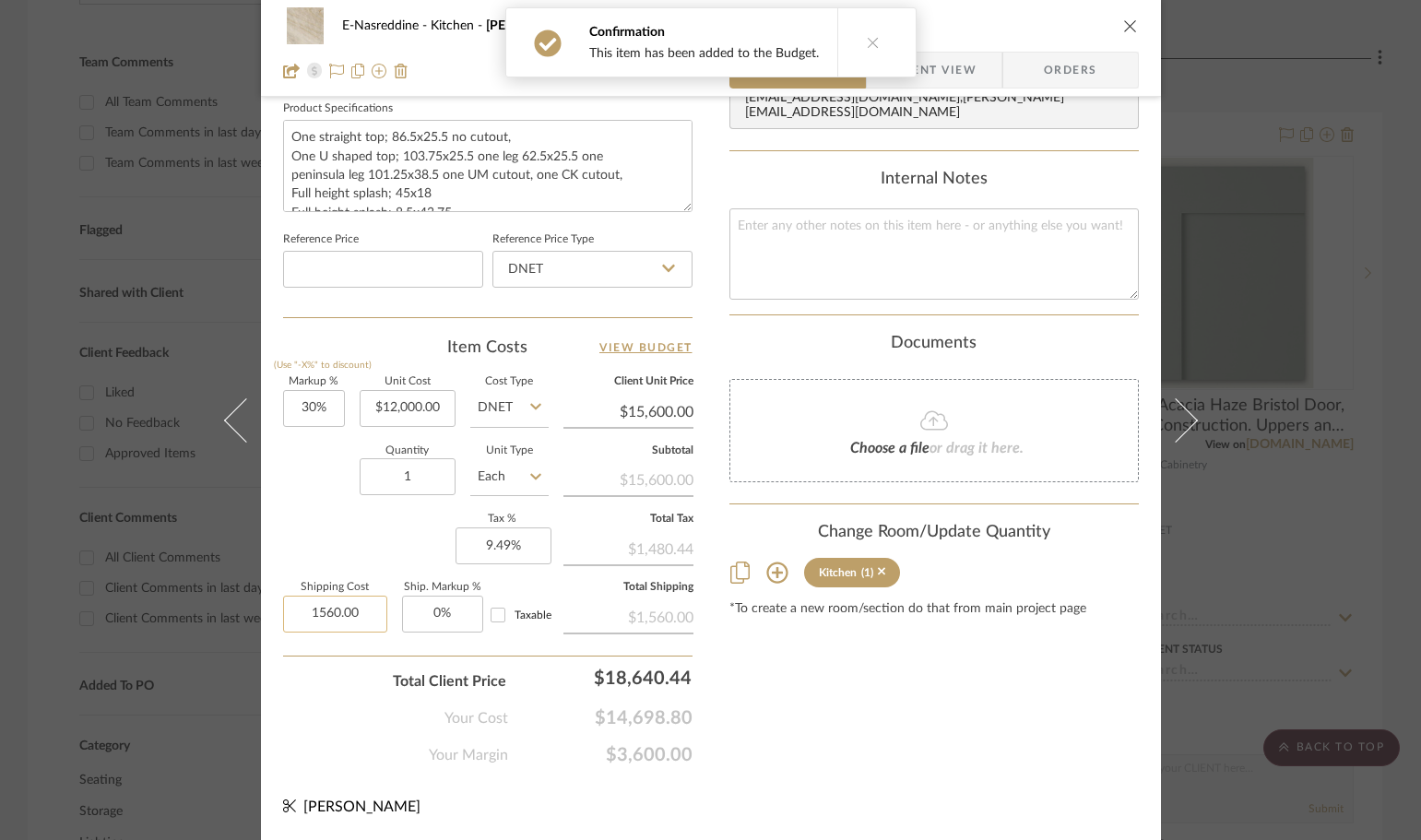
click at [354, 607] on input "1560.00" at bounding box center [335, 614] width 104 height 37
type input "$0.00"
click at [336, 678] on div "Total Client Price $18,640.44" at bounding box center [488, 675] width 410 height 37
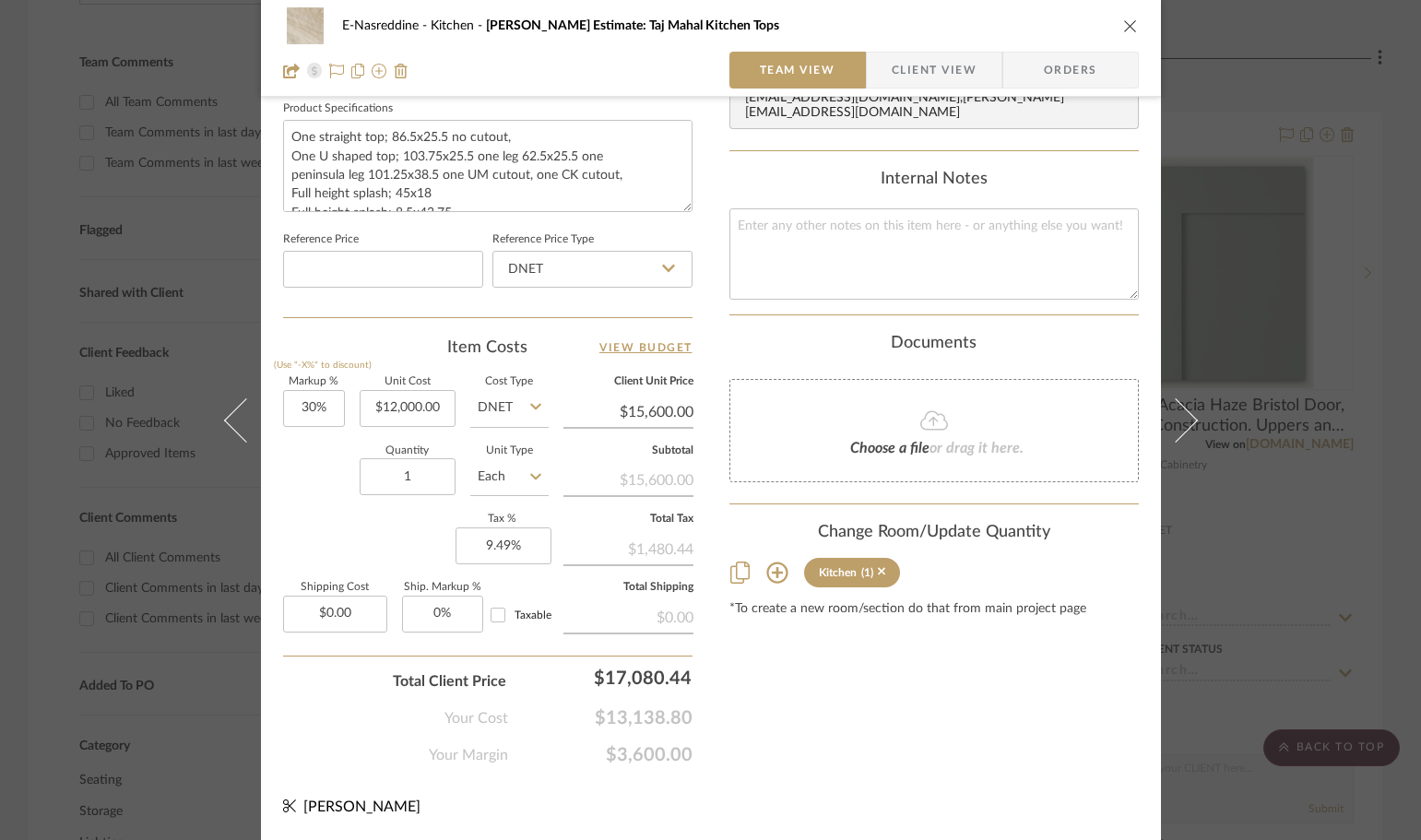
click at [1123, 26] on icon "close" at bounding box center [1130, 25] width 15 height 15
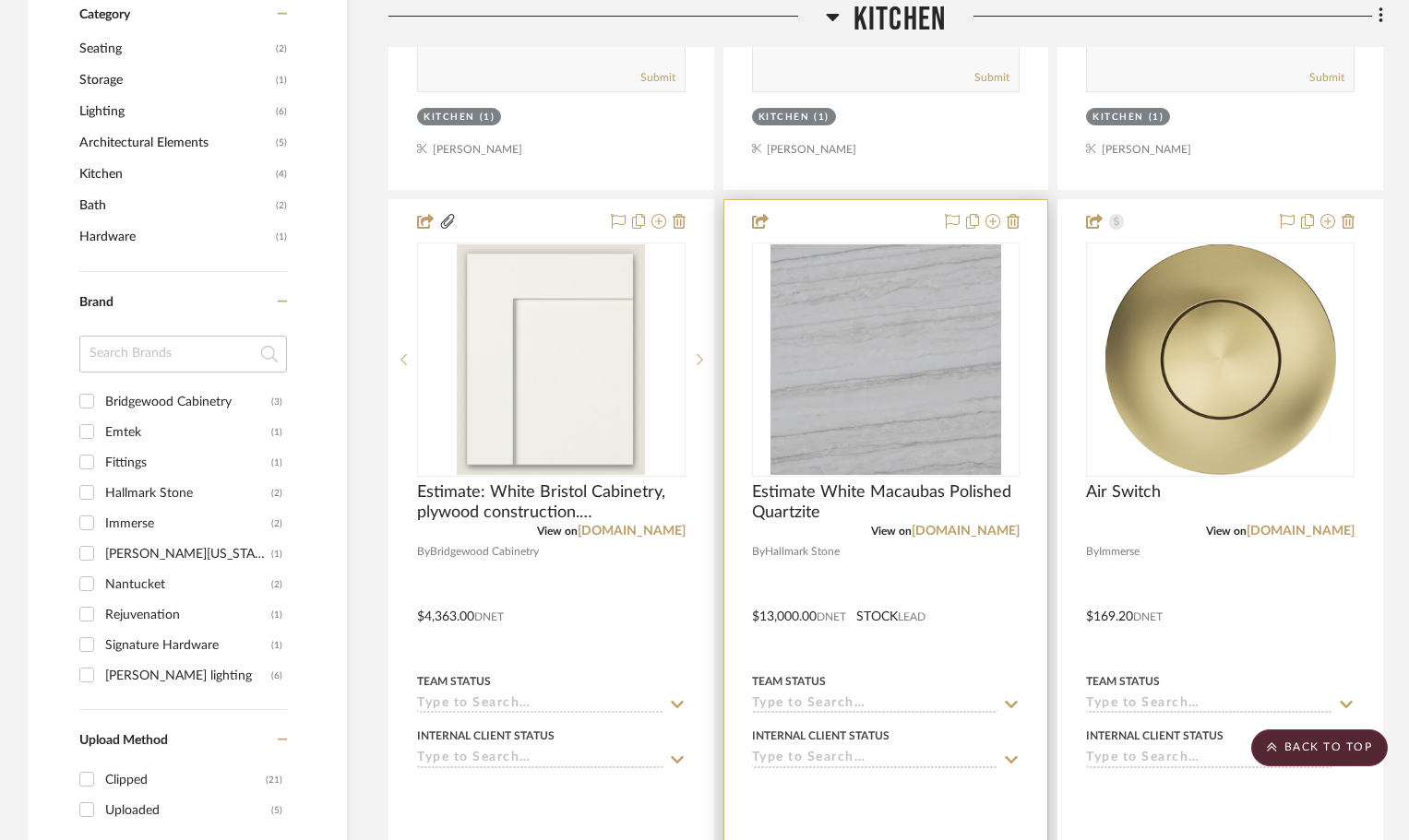
scroll to position [1199, 0]
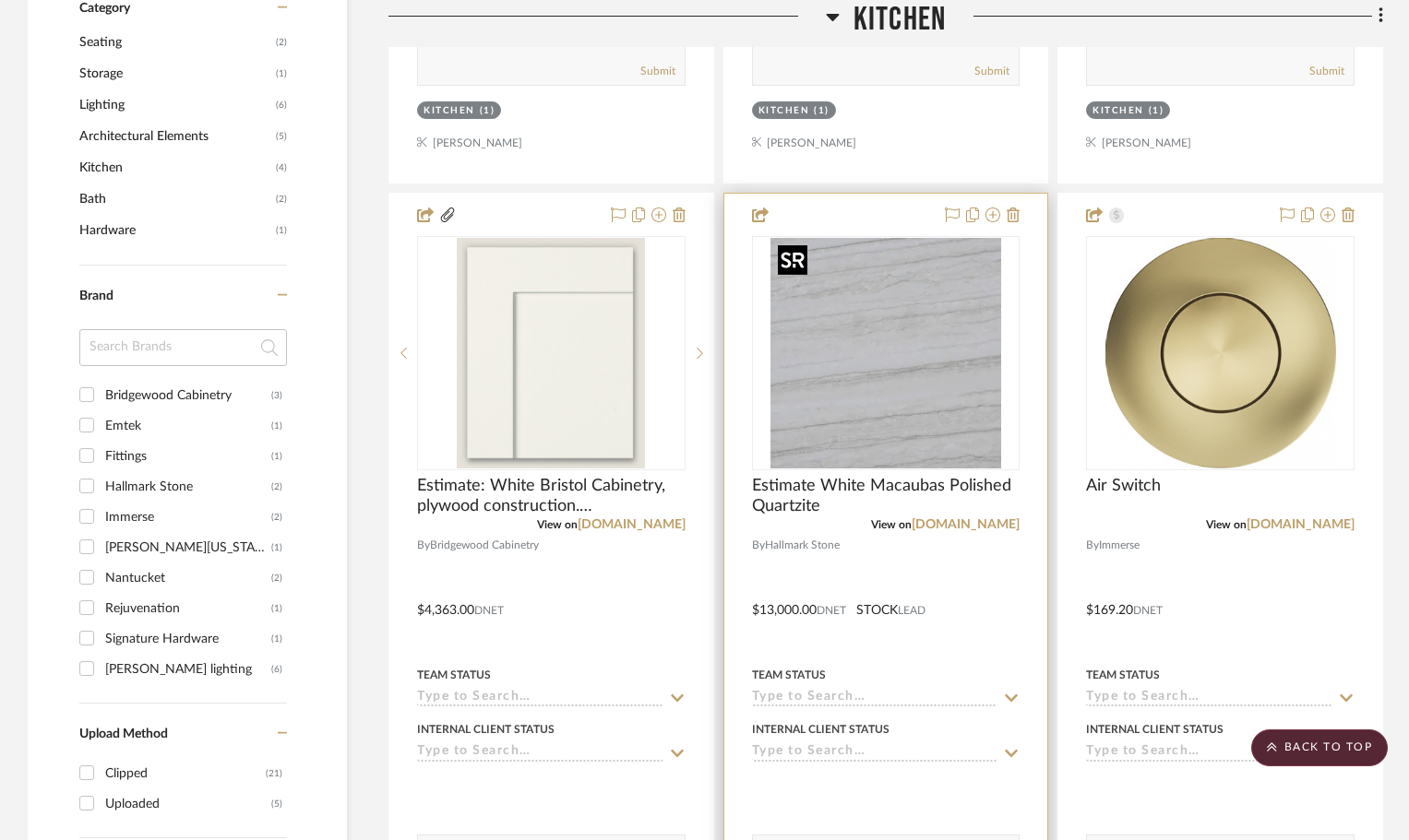
click at [0, 0] on img at bounding box center [0, 0] width 0 height 0
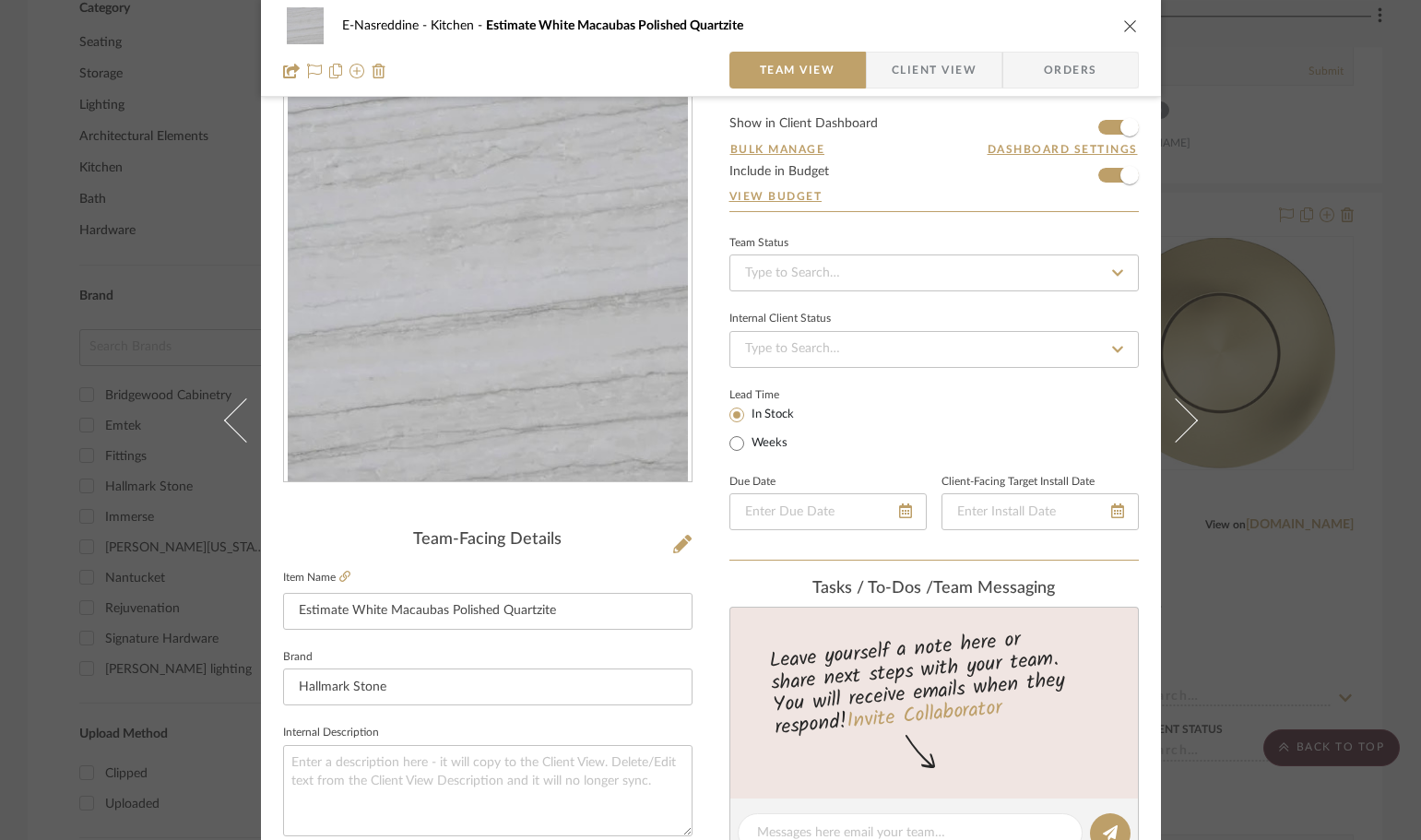
scroll to position [0, 0]
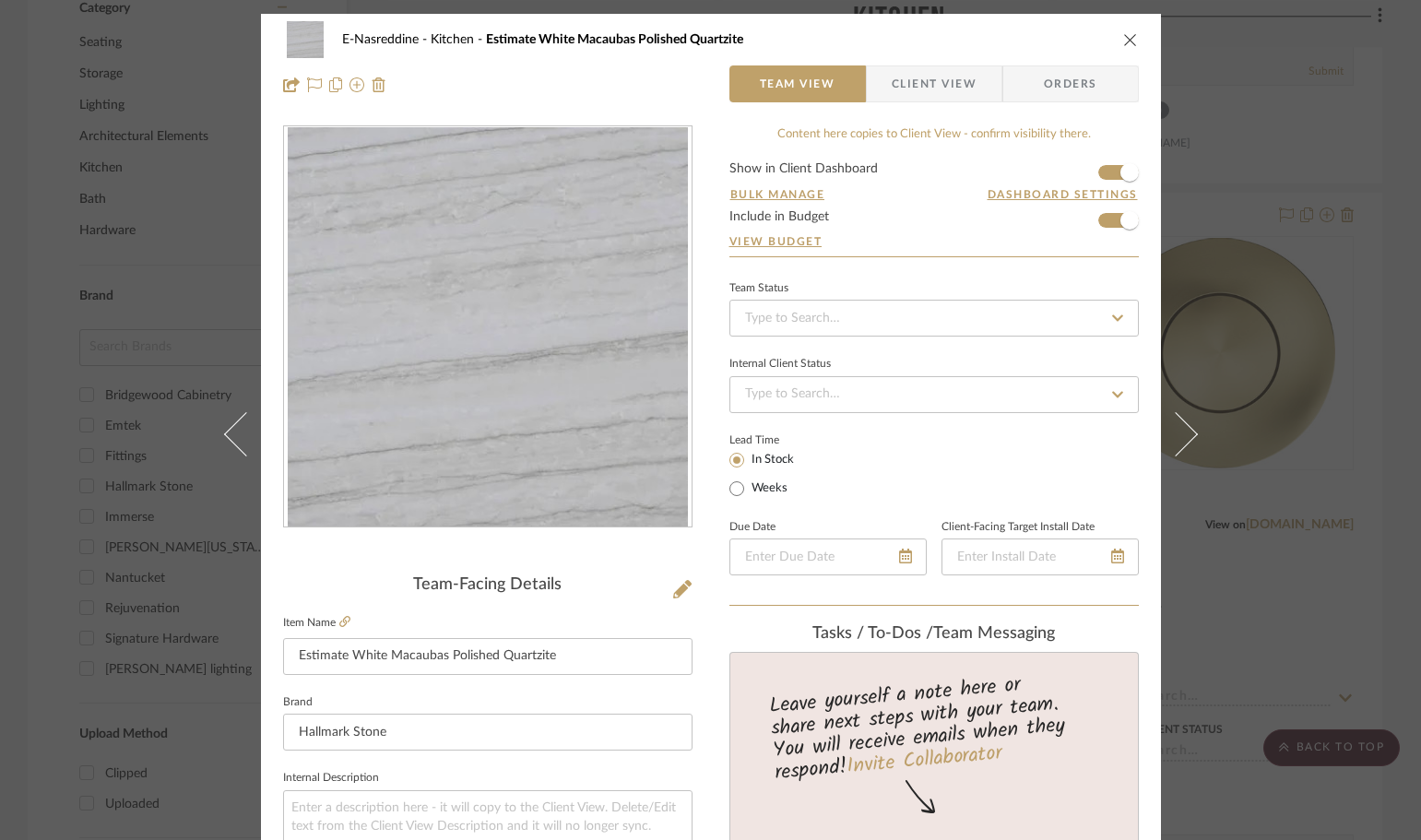
click at [1305, 146] on div "E-Nasreddine Kitchen Estimate White Macaubas Polished Quartzite Team View Clien…" at bounding box center [710, 420] width 1421 height 840
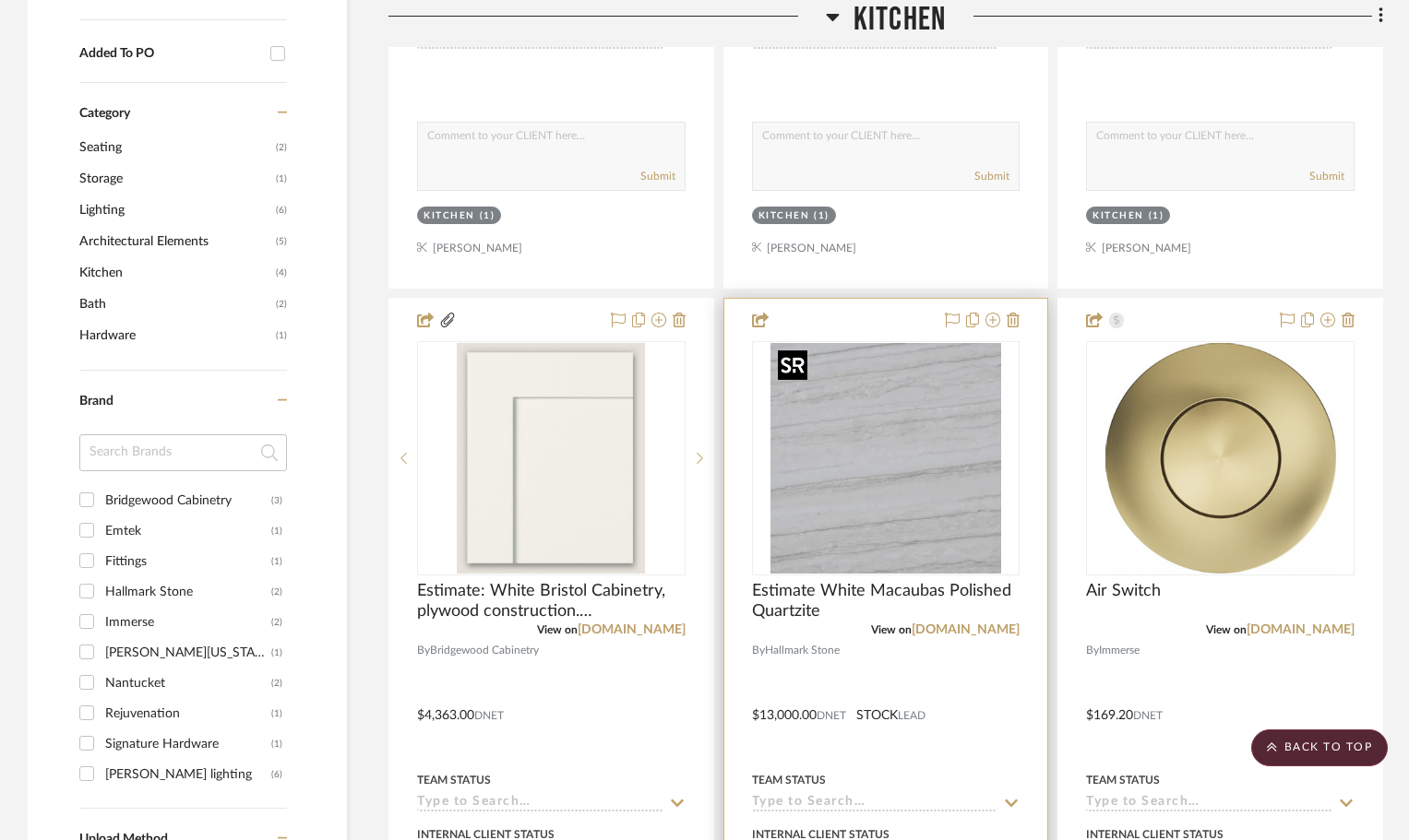
scroll to position [1107, 0]
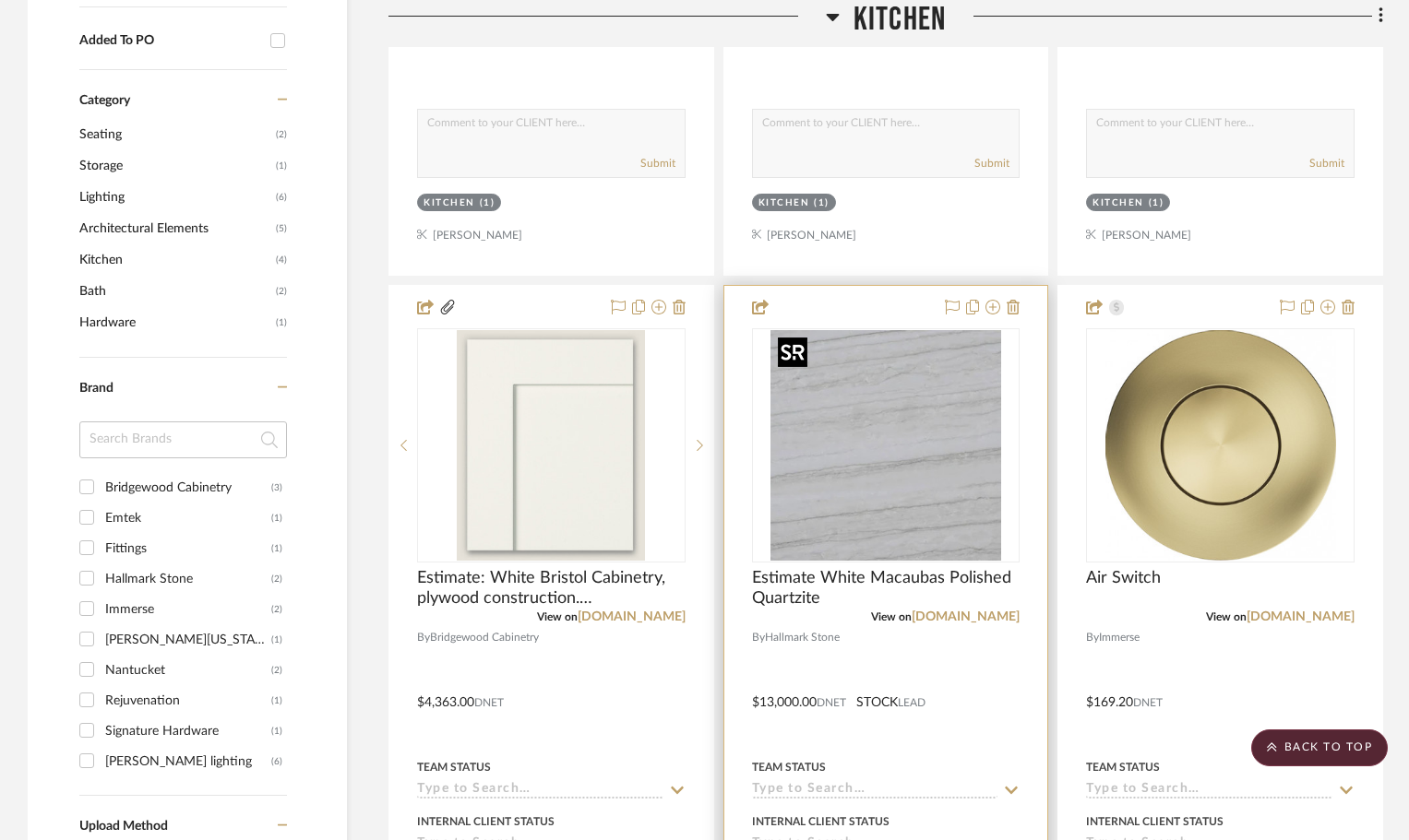
click at [897, 531] on img "0" at bounding box center [885, 445] width 231 height 231
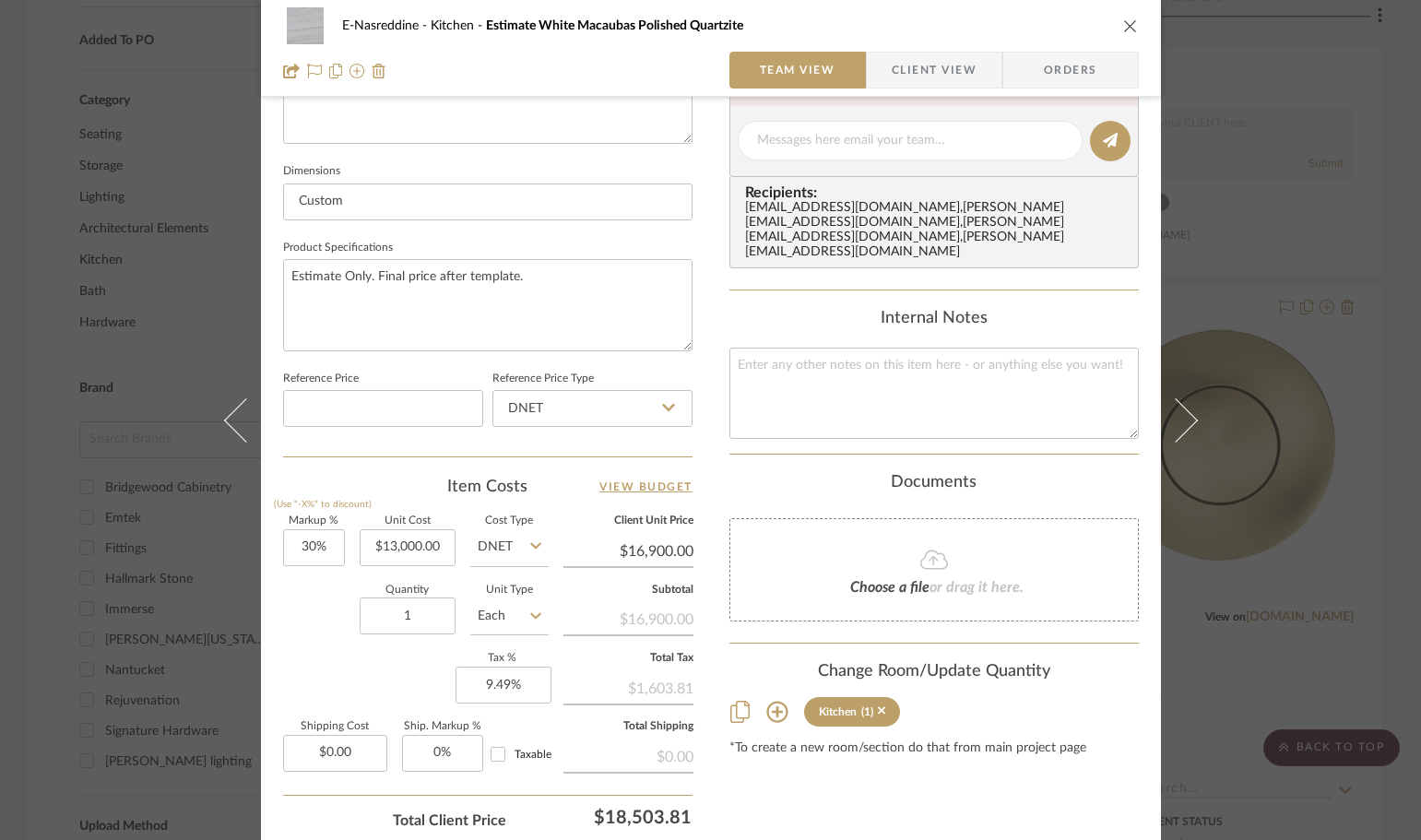
scroll to position [877, 0]
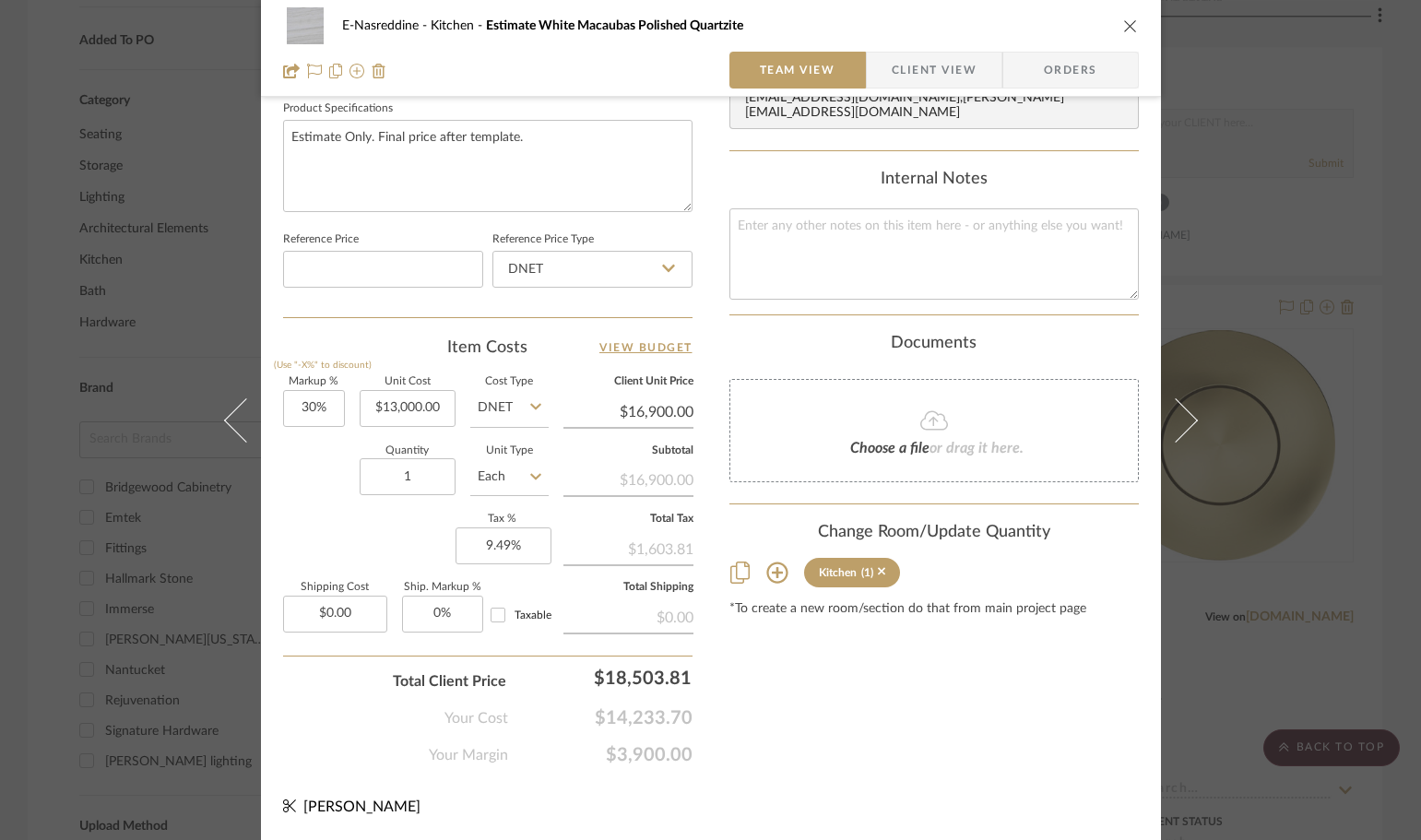
click at [1130, 21] on icon "close" at bounding box center [1130, 25] width 15 height 15
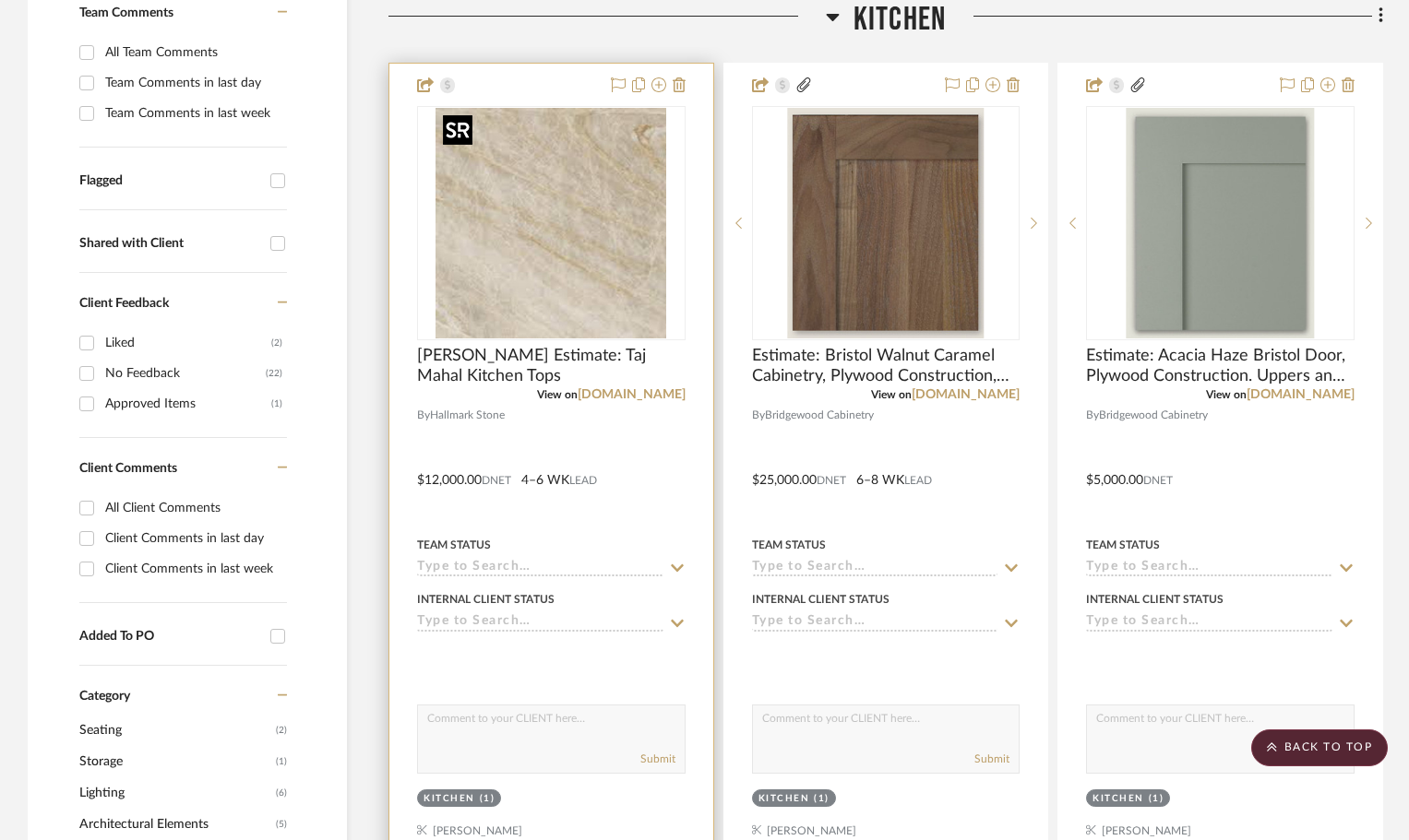
scroll to position [369, 0]
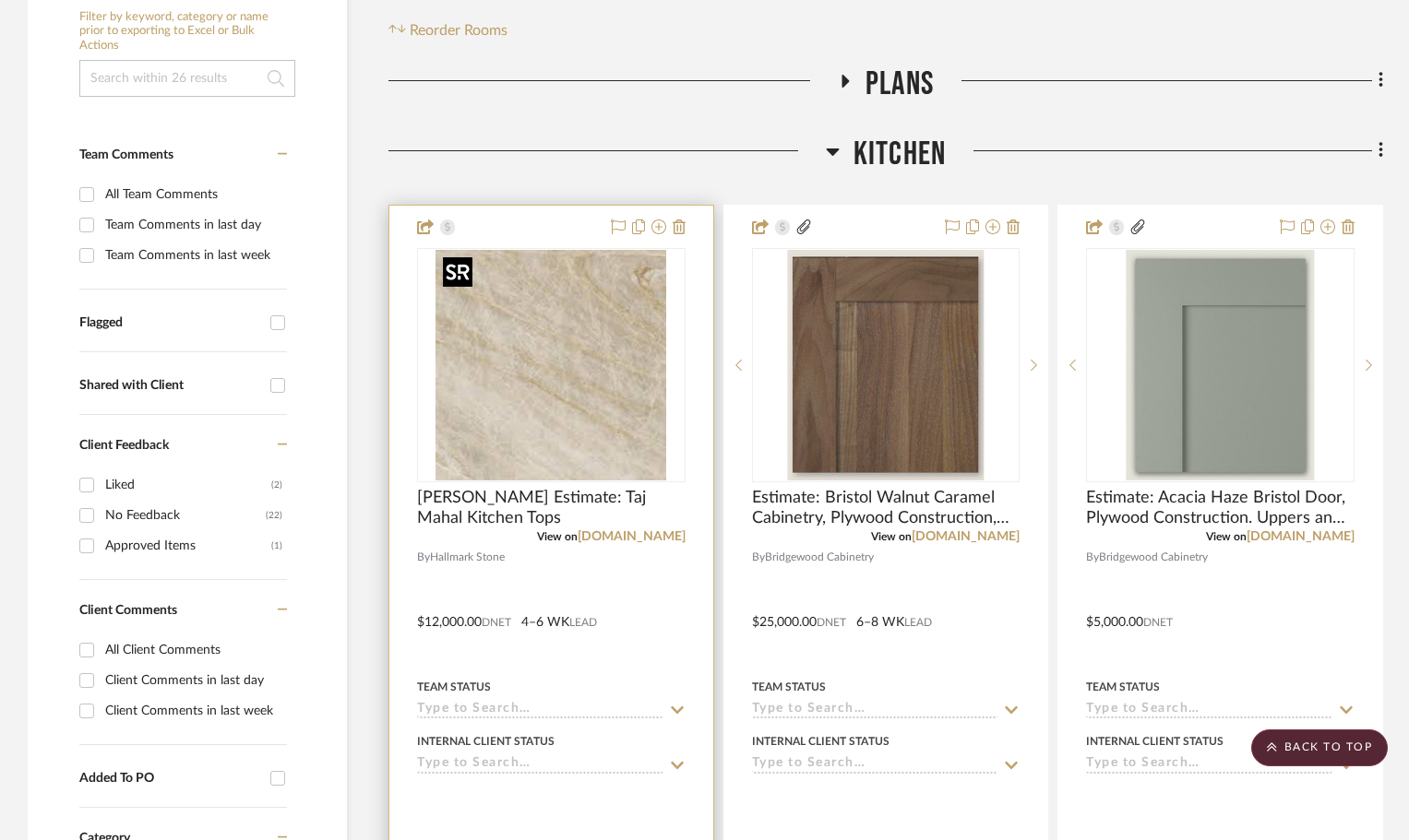
click at [570, 338] on img "0" at bounding box center [550, 365] width 231 height 231
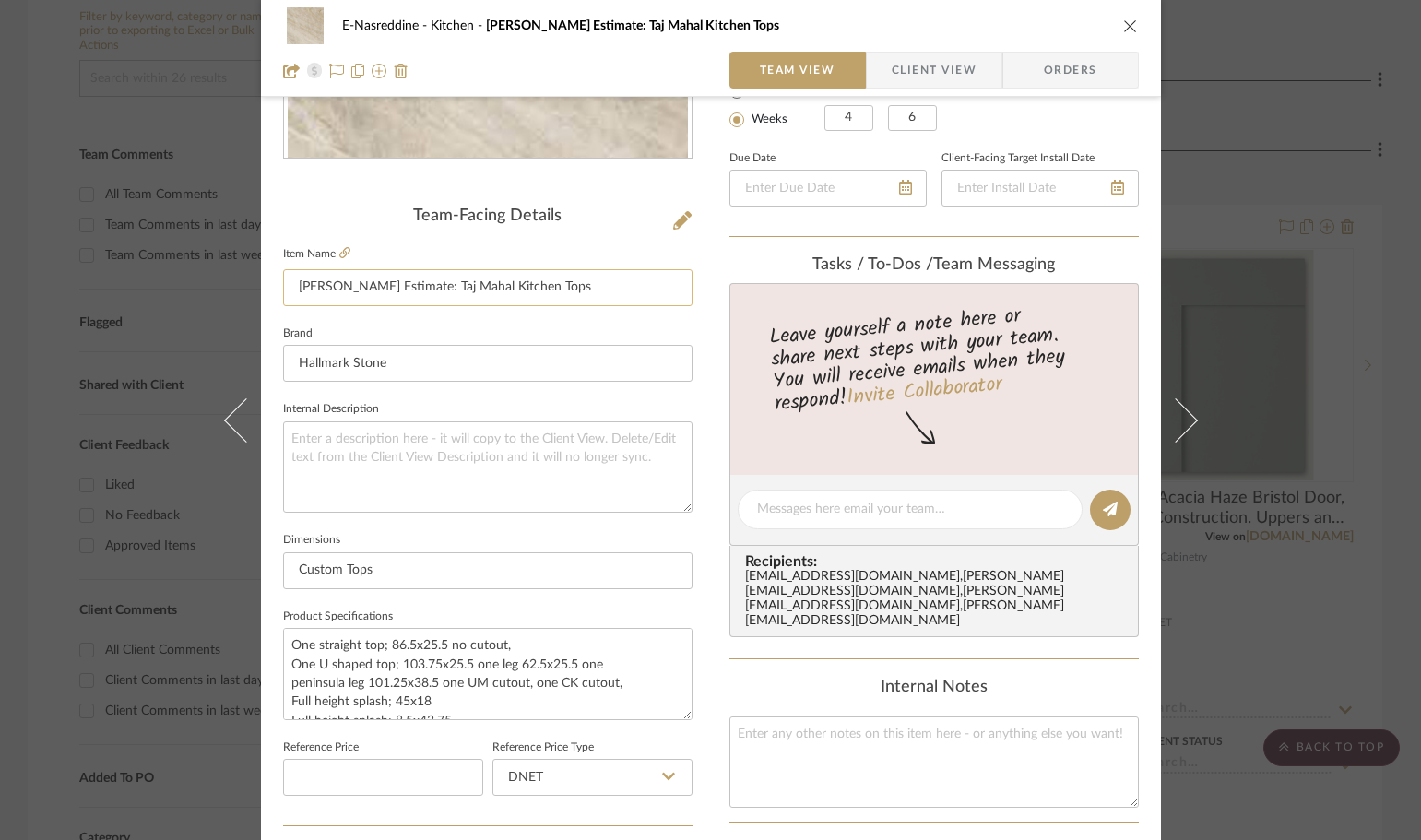
click at [580, 279] on input "[PERSON_NAME] Estimate: Taj Mahal Kitchen Tops" at bounding box center [488, 288] width 410 height 37
type input "[PERSON_NAME] Estimate: Taj Mahal Kitchen Tops (Dal Tile Only)"
click at [481, 465] on textarea at bounding box center [488, 467] width 410 height 91
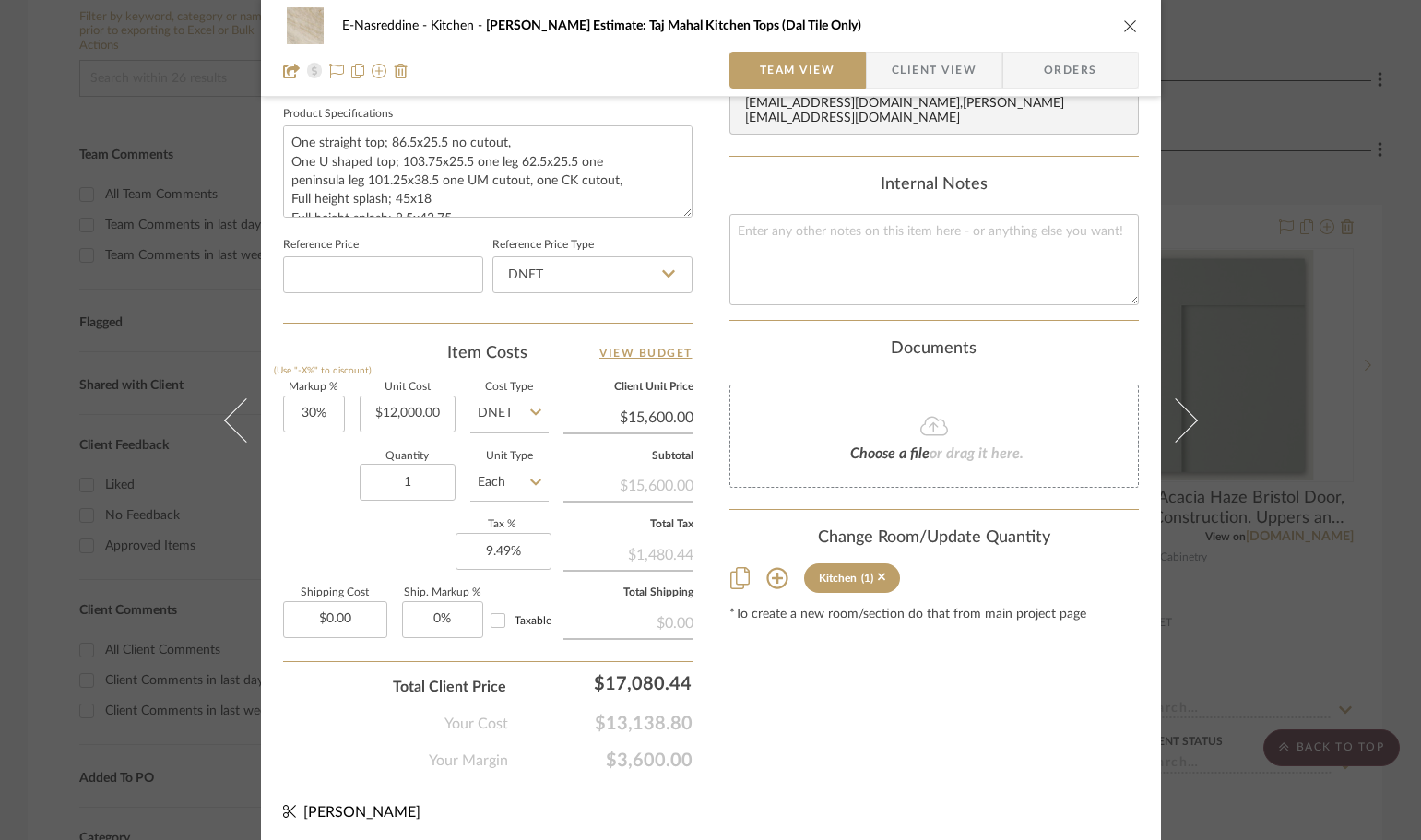
scroll to position [877, 0]
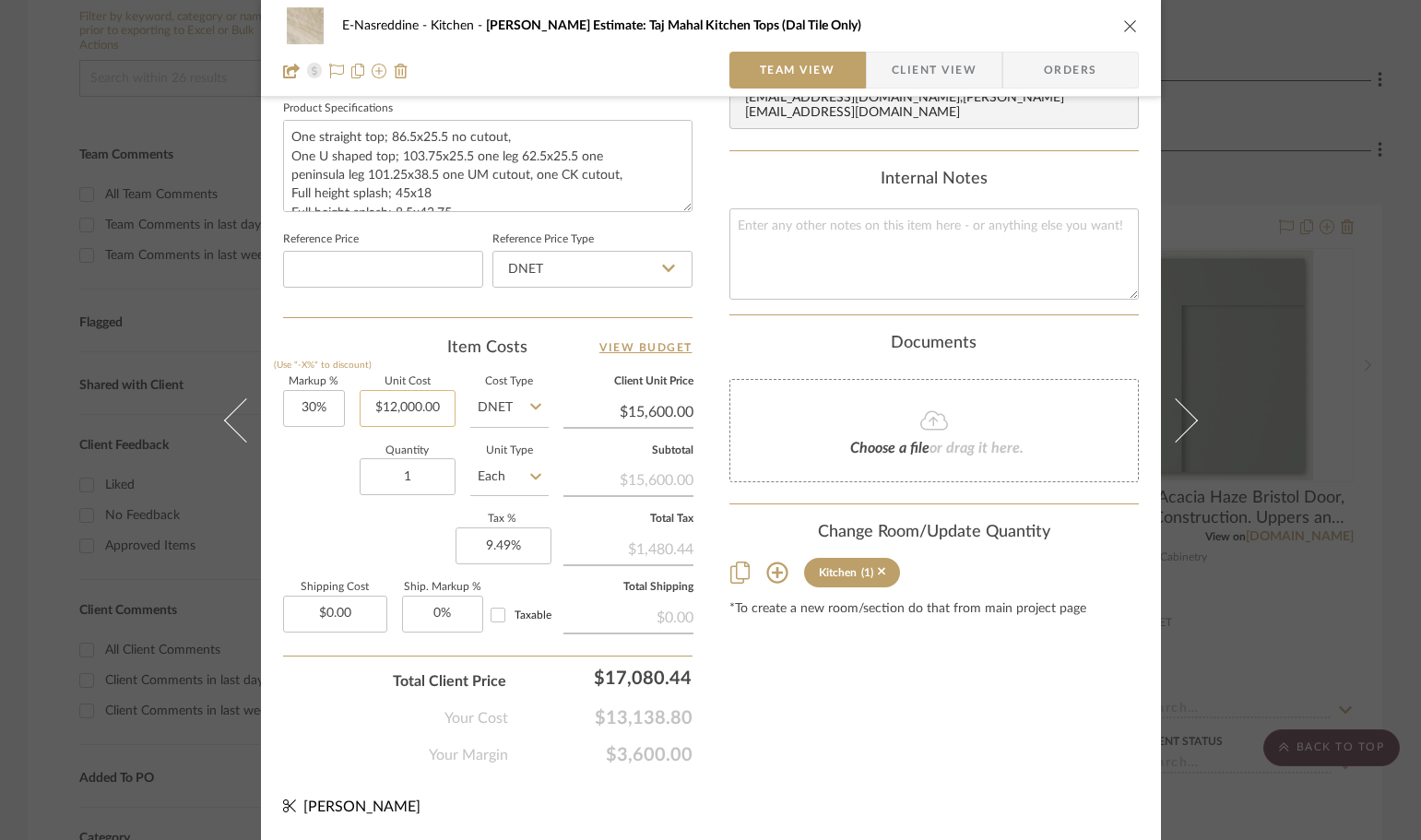
type textarea "Price is final after template and final slab selection. Current pricing is base…"
type input "12000.00"
click at [419, 404] on input "12000.00" at bounding box center [407, 409] width 96 height 37
type input "$13,000.00"
click at [978, 675] on div "Content here copies to Client View - confirm visibility there. Show in Client D…" at bounding box center [933, 7] width 410 height 1517
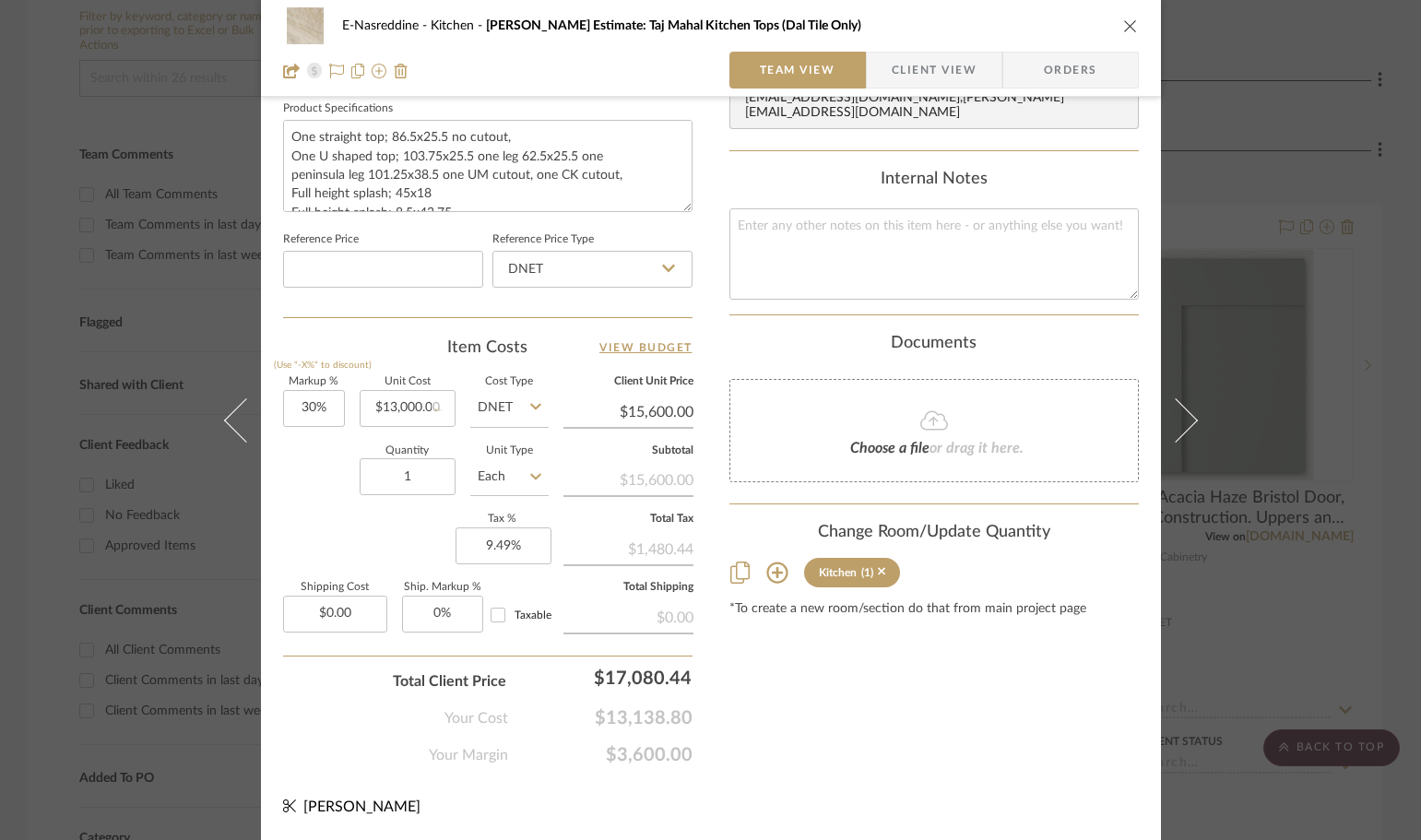
type input "$16,900.00"
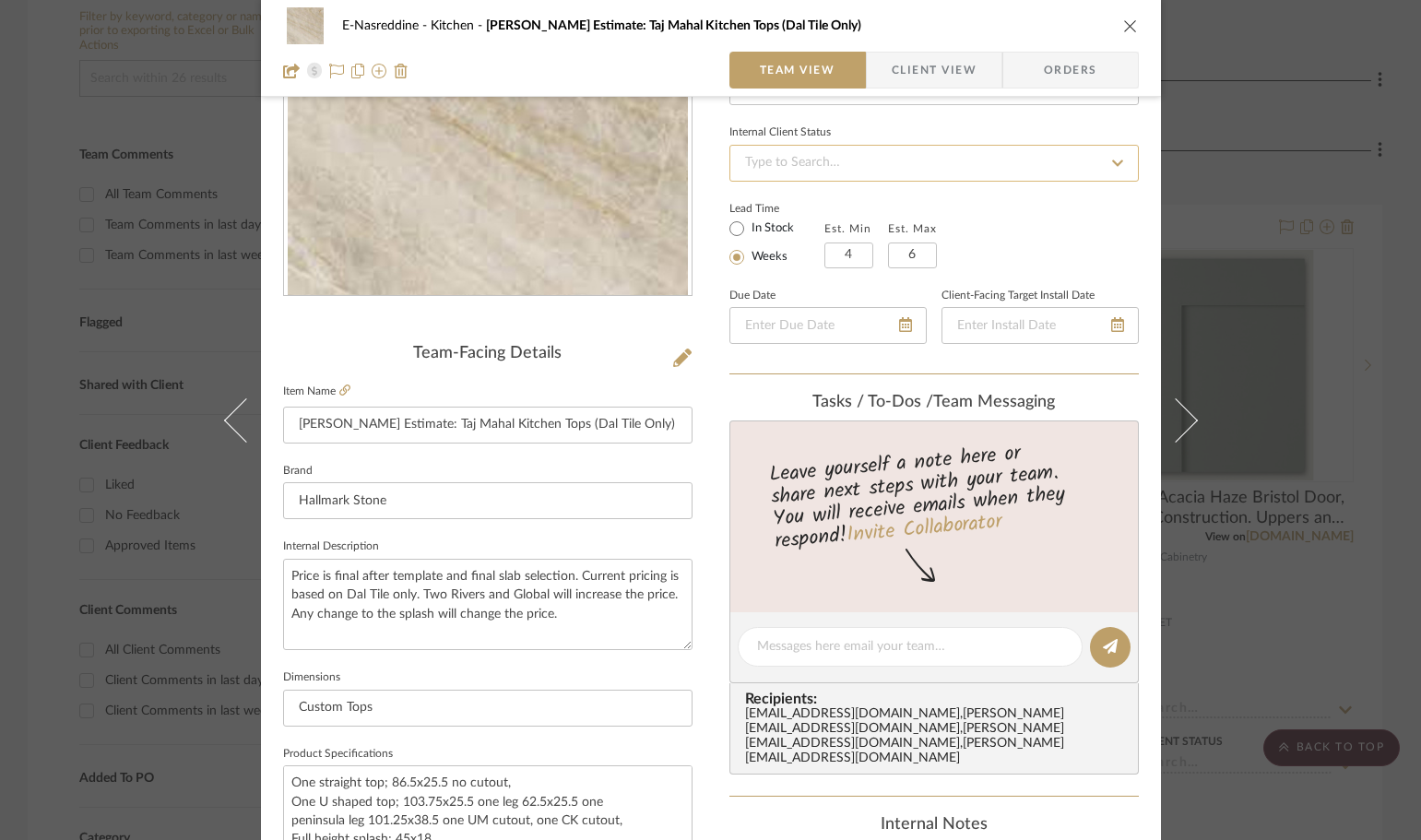
scroll to position [0, 0]
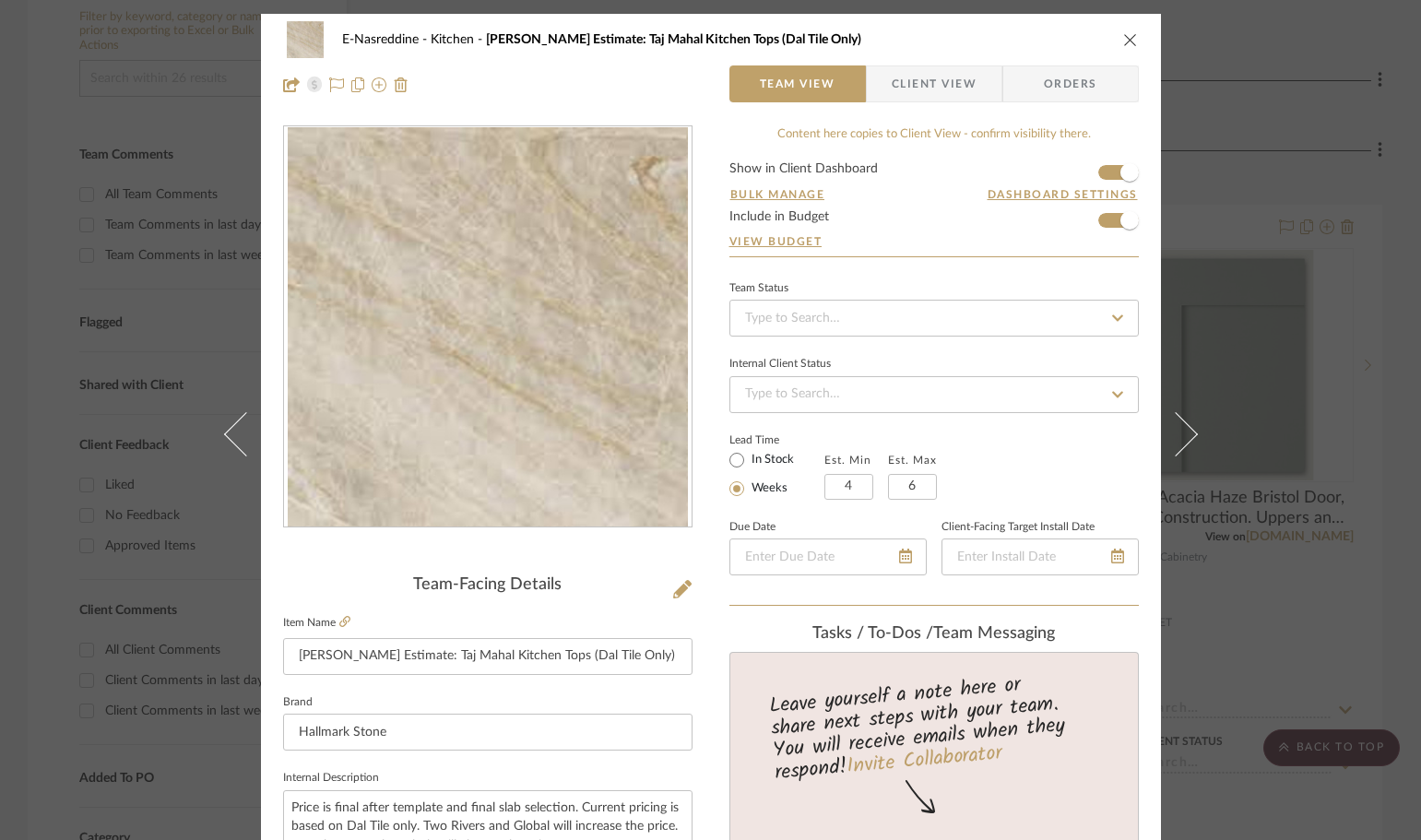
click at [1125, 38] on icon "close" at bounding box center [1130, 39] width 15 height 15
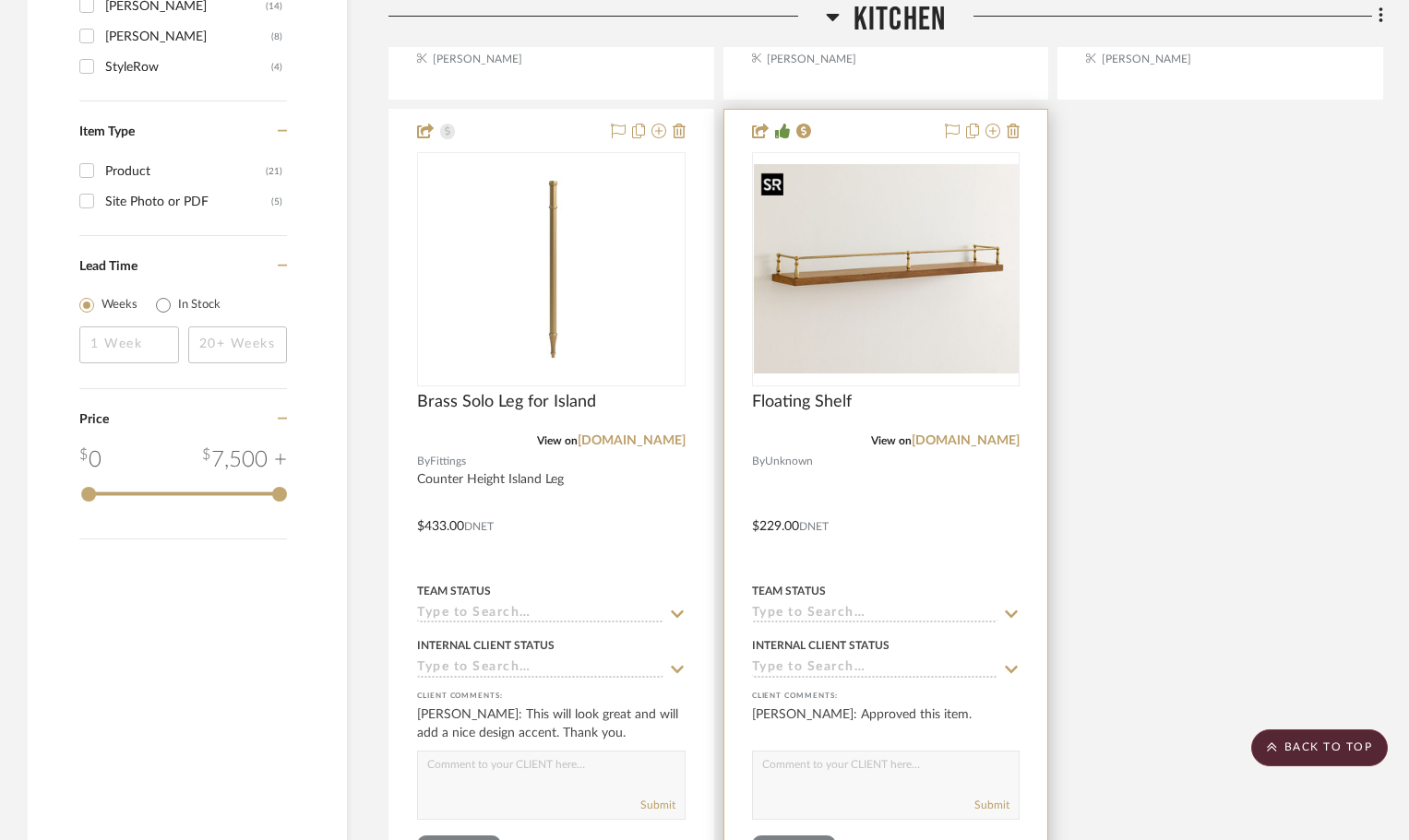
scroll to position [2373, 0]
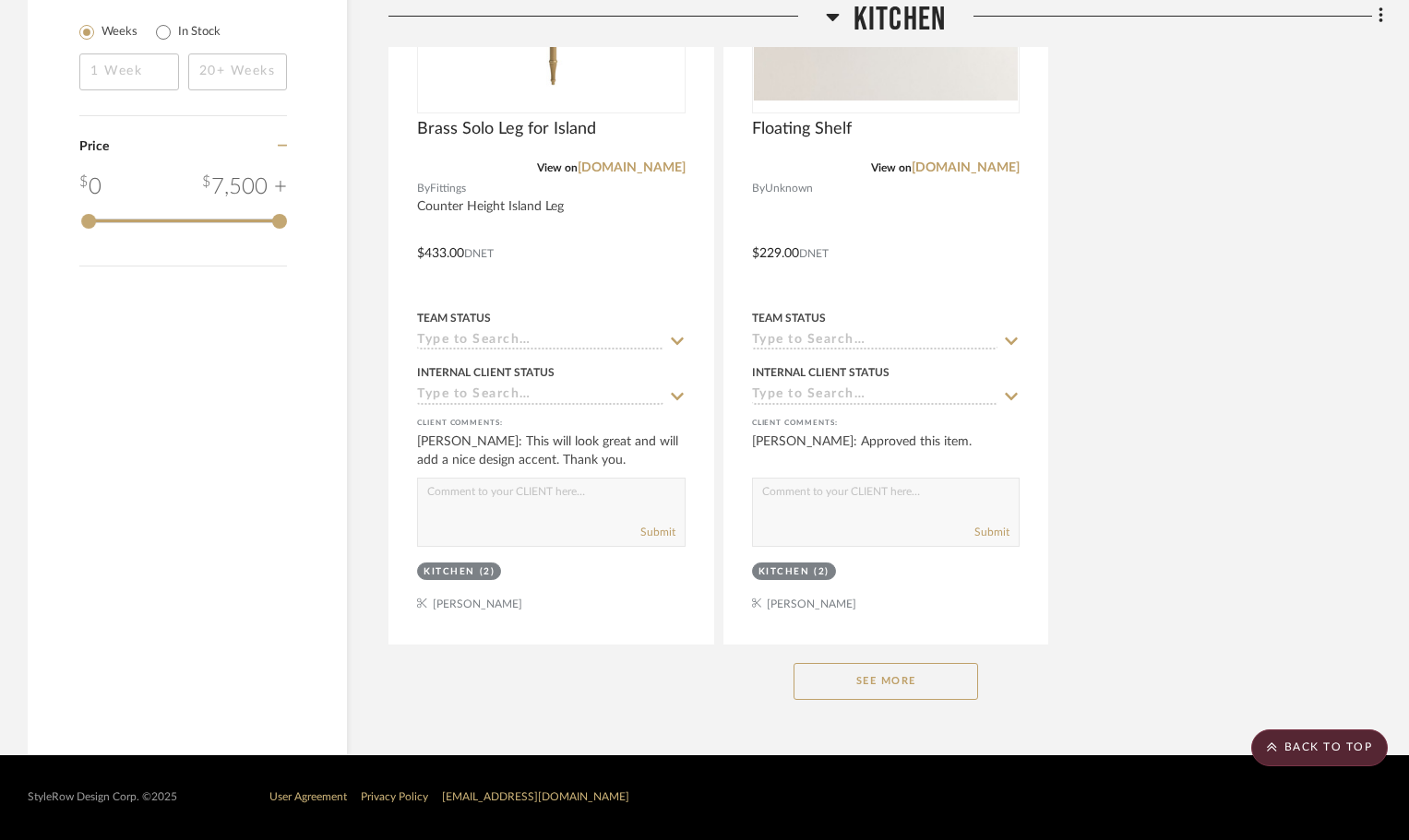
click at [886, 691] on button "See More" at bounding box center [885, 681] width 184 height 37
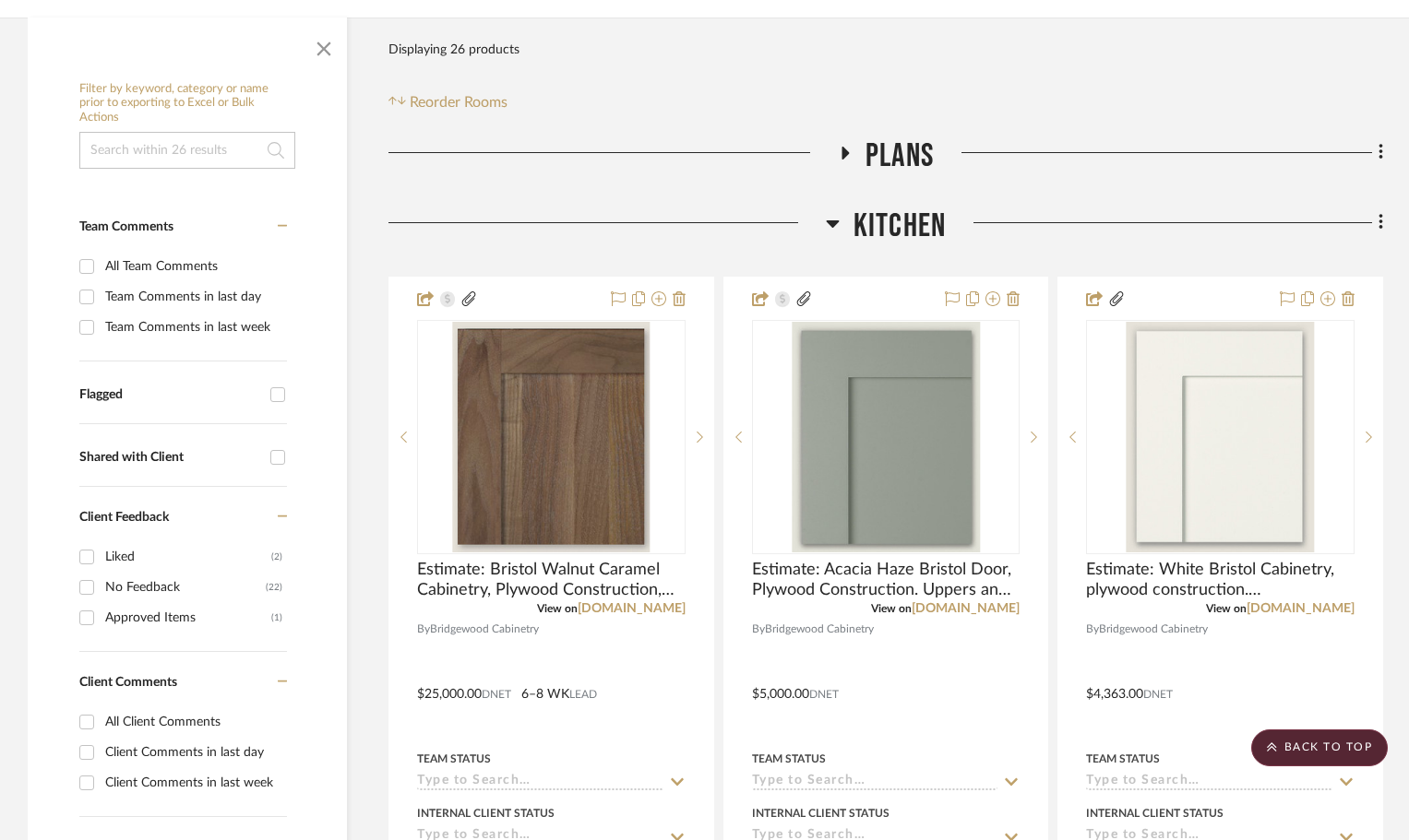
scroll to position [0, 0]
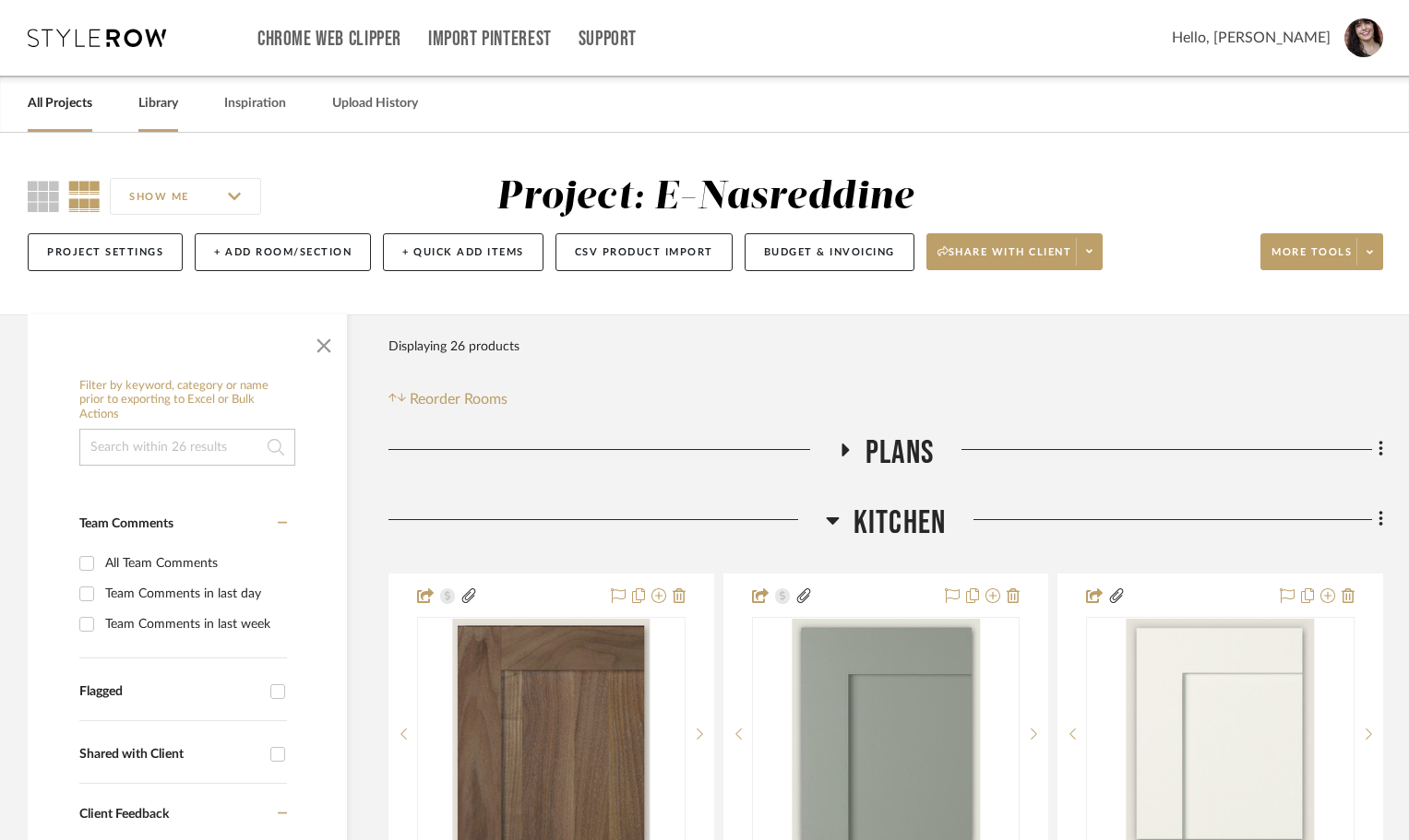
click at [142, 93] on link "Library" at bounding box center [158, 104] width 40 height 25
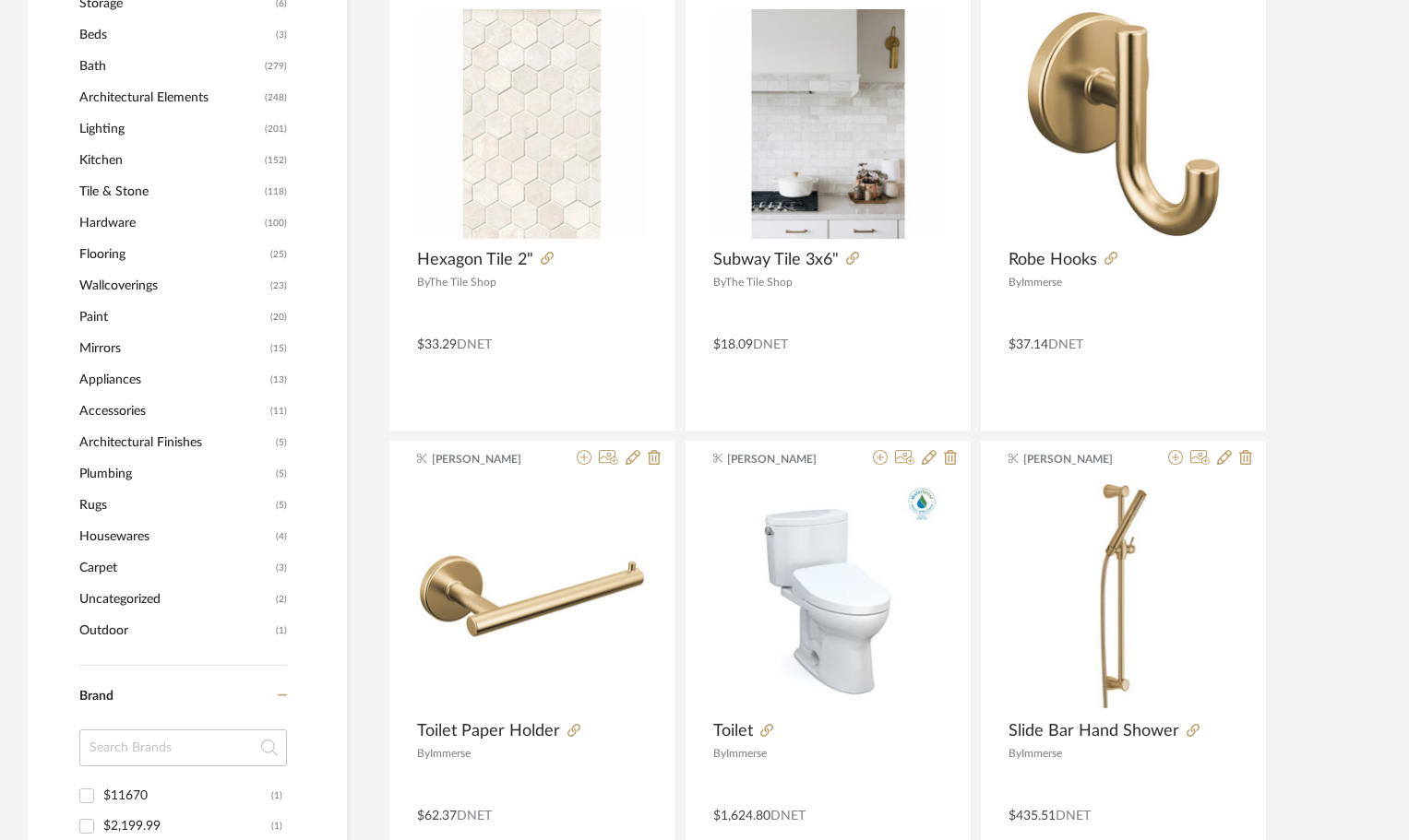
scroll to position [922, 0]
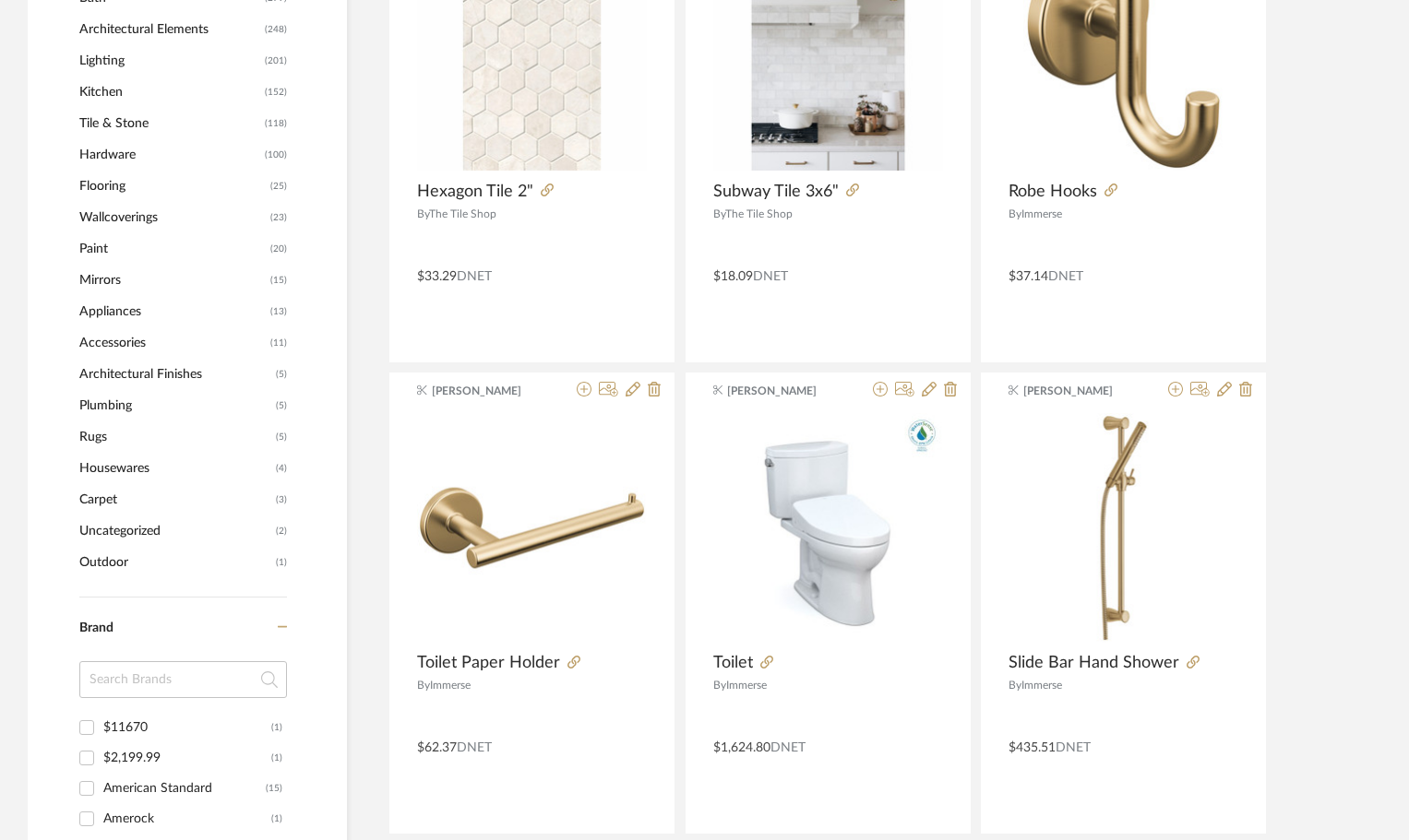
click at [103, 89] on span "Kitchen" at bounding box center [169, 92] width 181 height 31
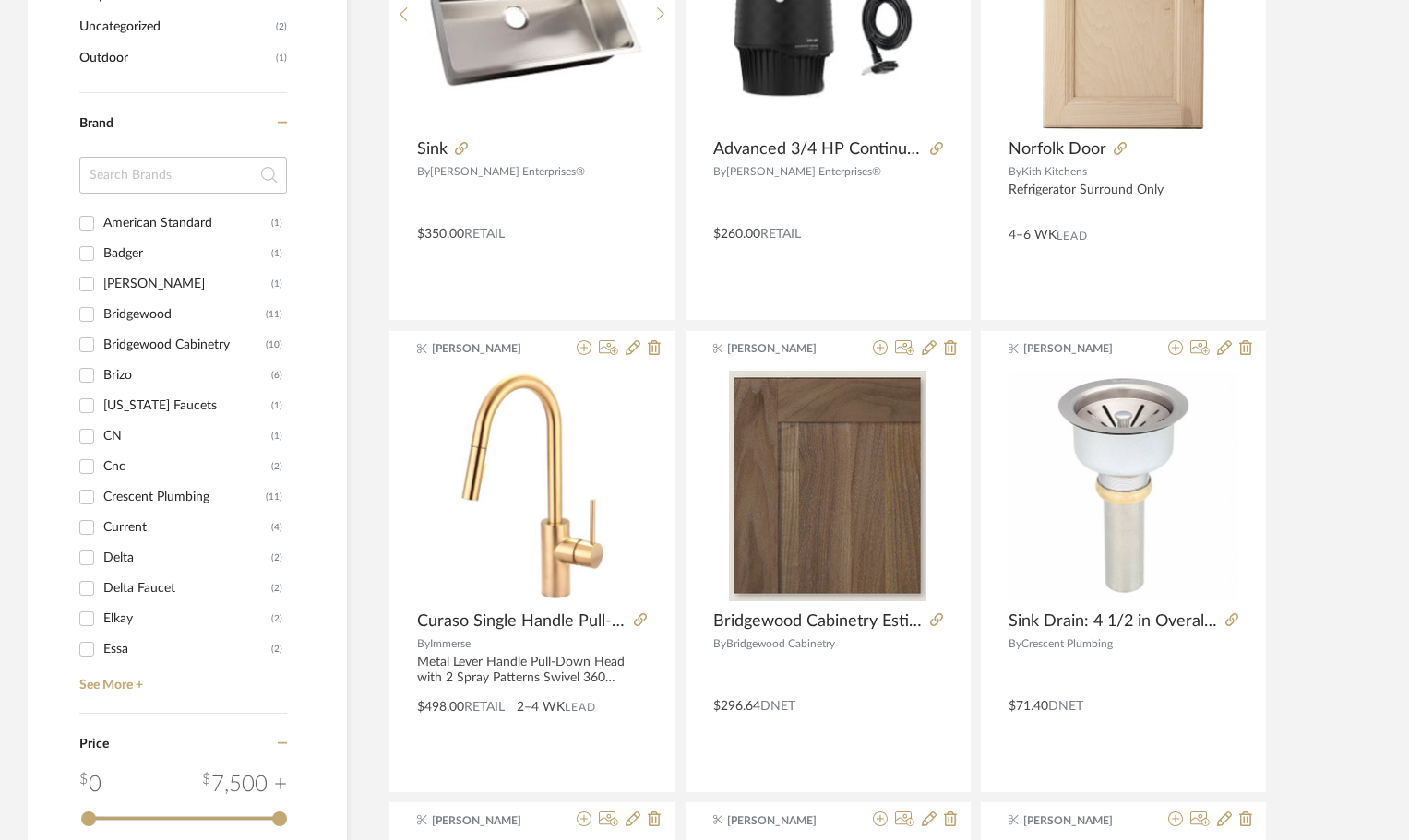
scroll to position [1534, 0]
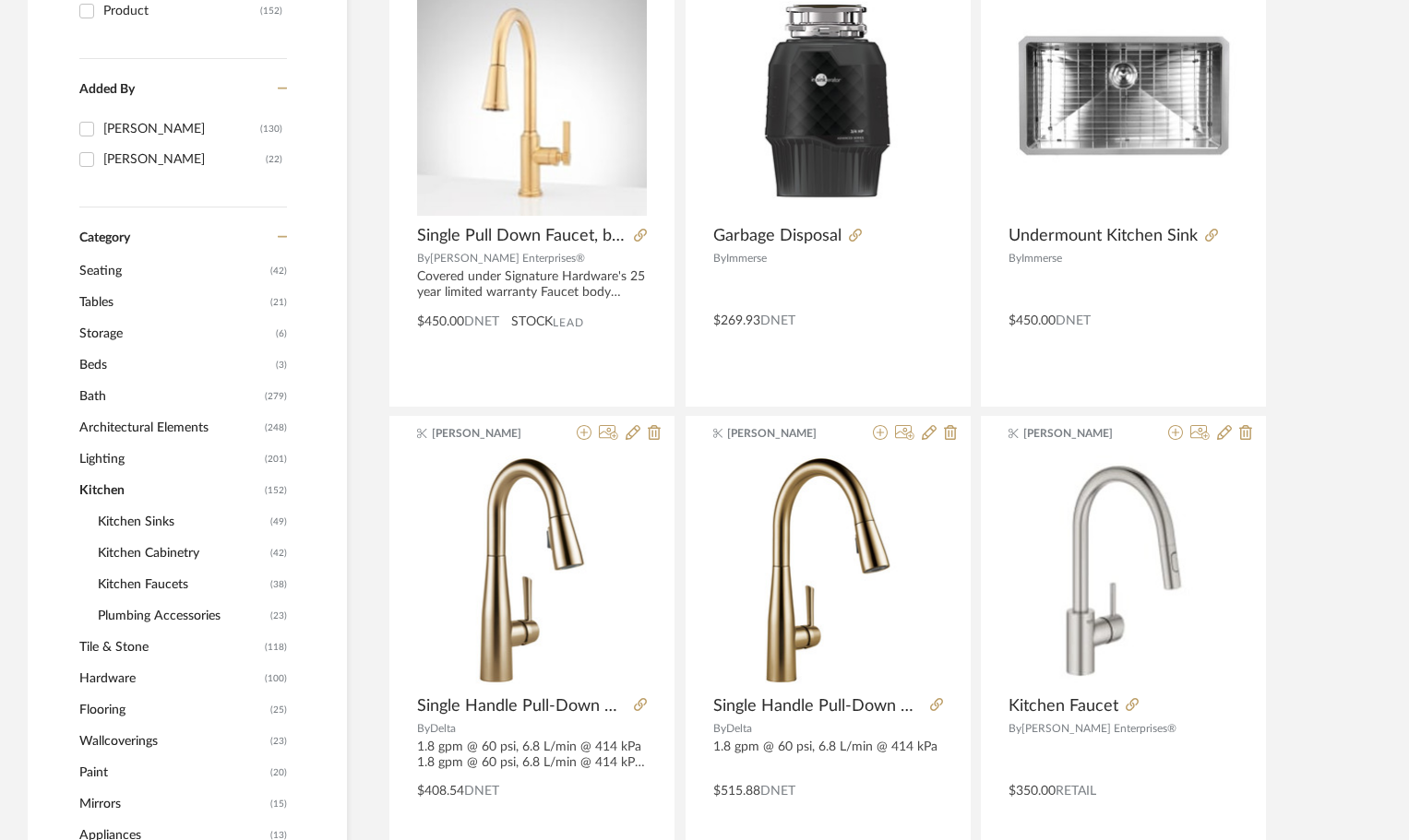
scroll to position [612, 0]
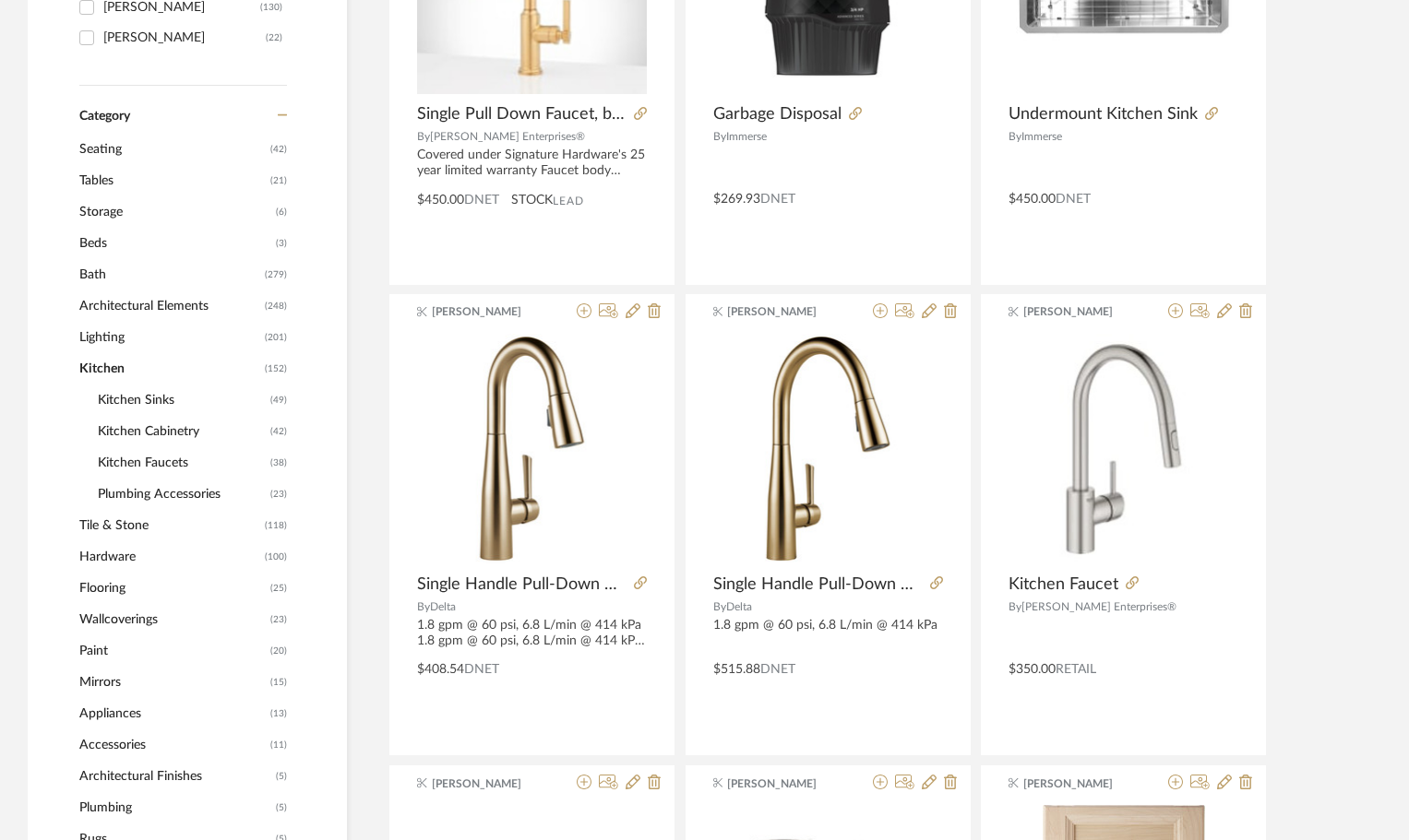
click at [164, 463] on span "Kitchen Faucets" at bounding box center [181, 462] width 167 height 31
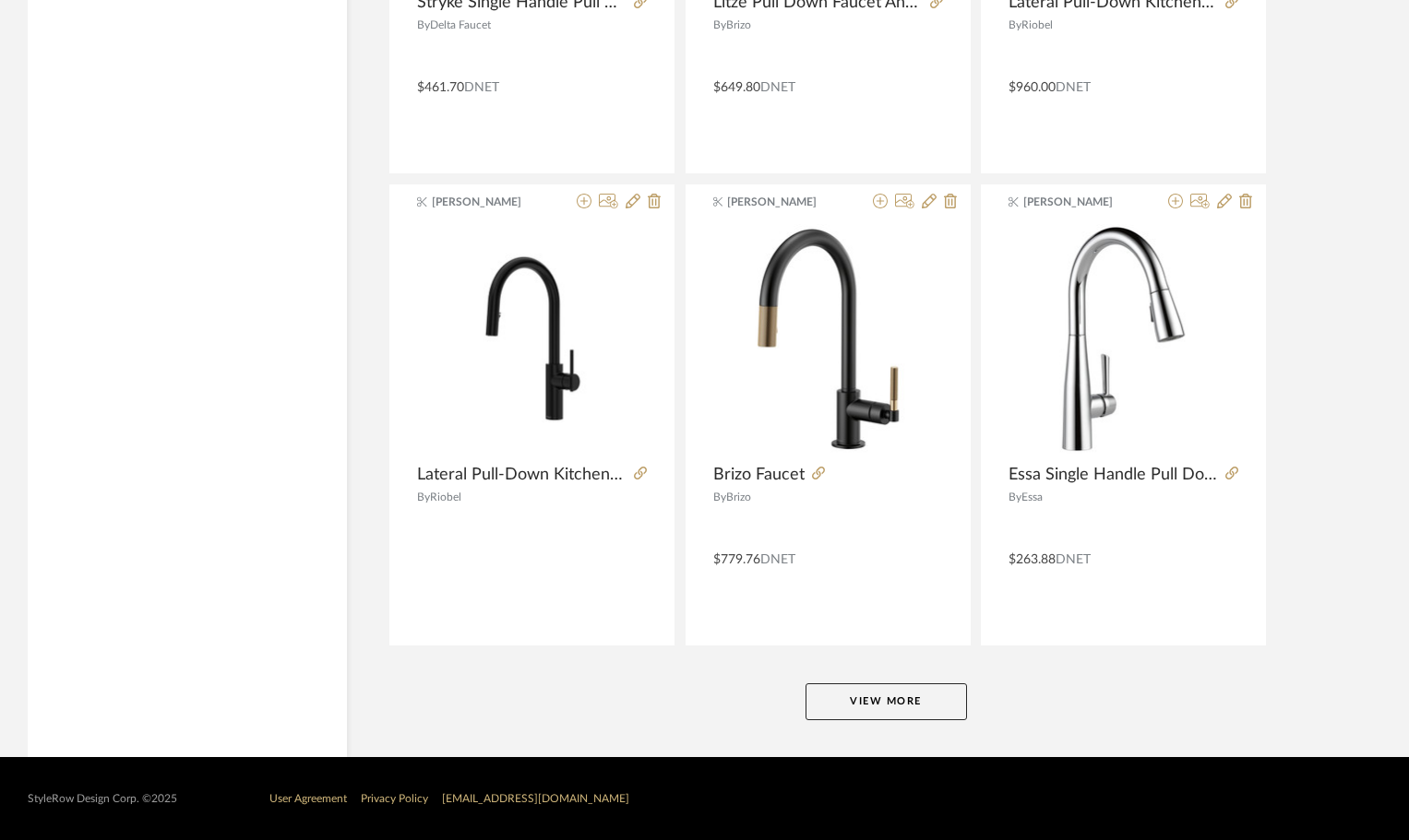
scroll to position [5440, 0]
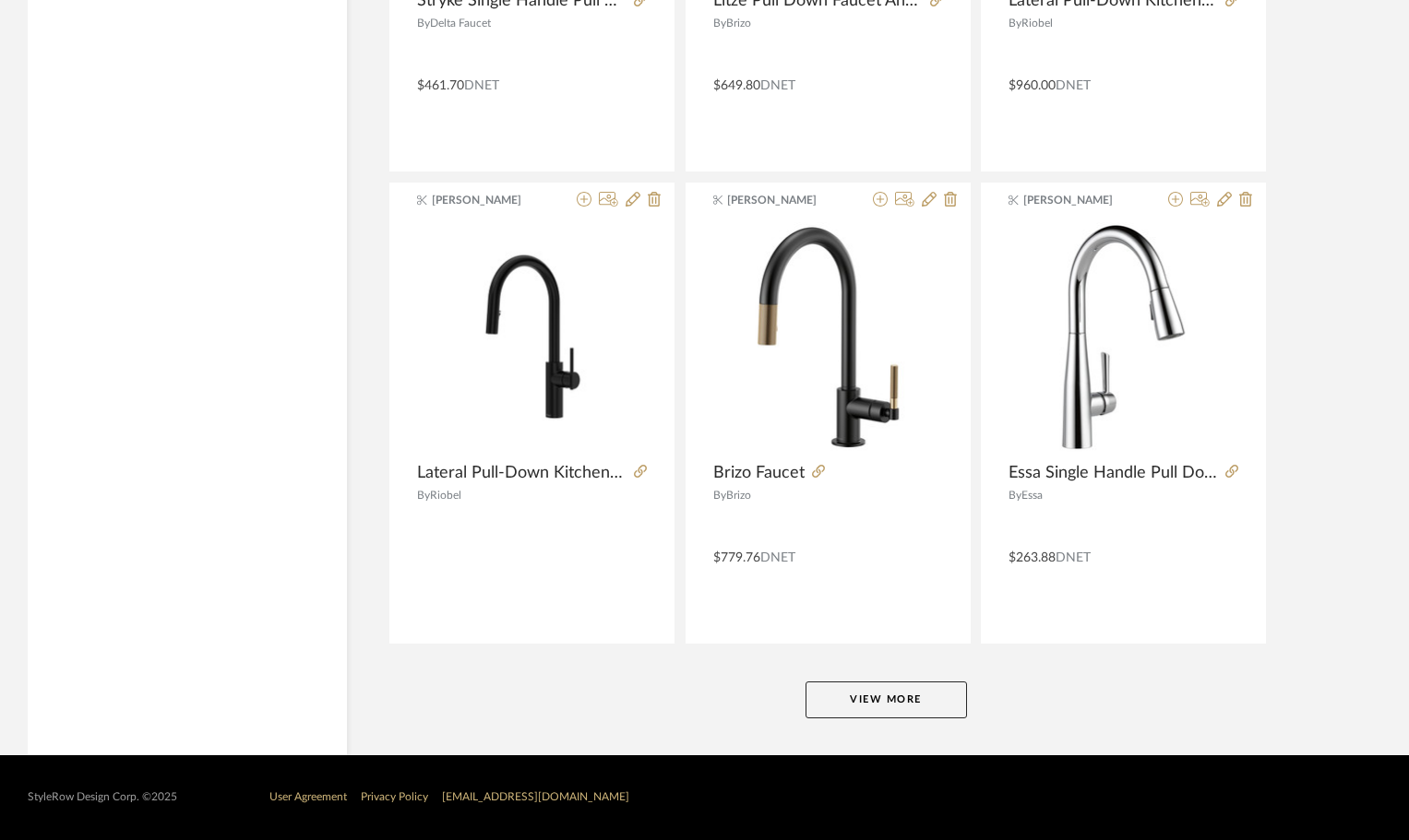
click at [946, 700] on button "View More" at bounding box center [886, 700] width 162 height 37
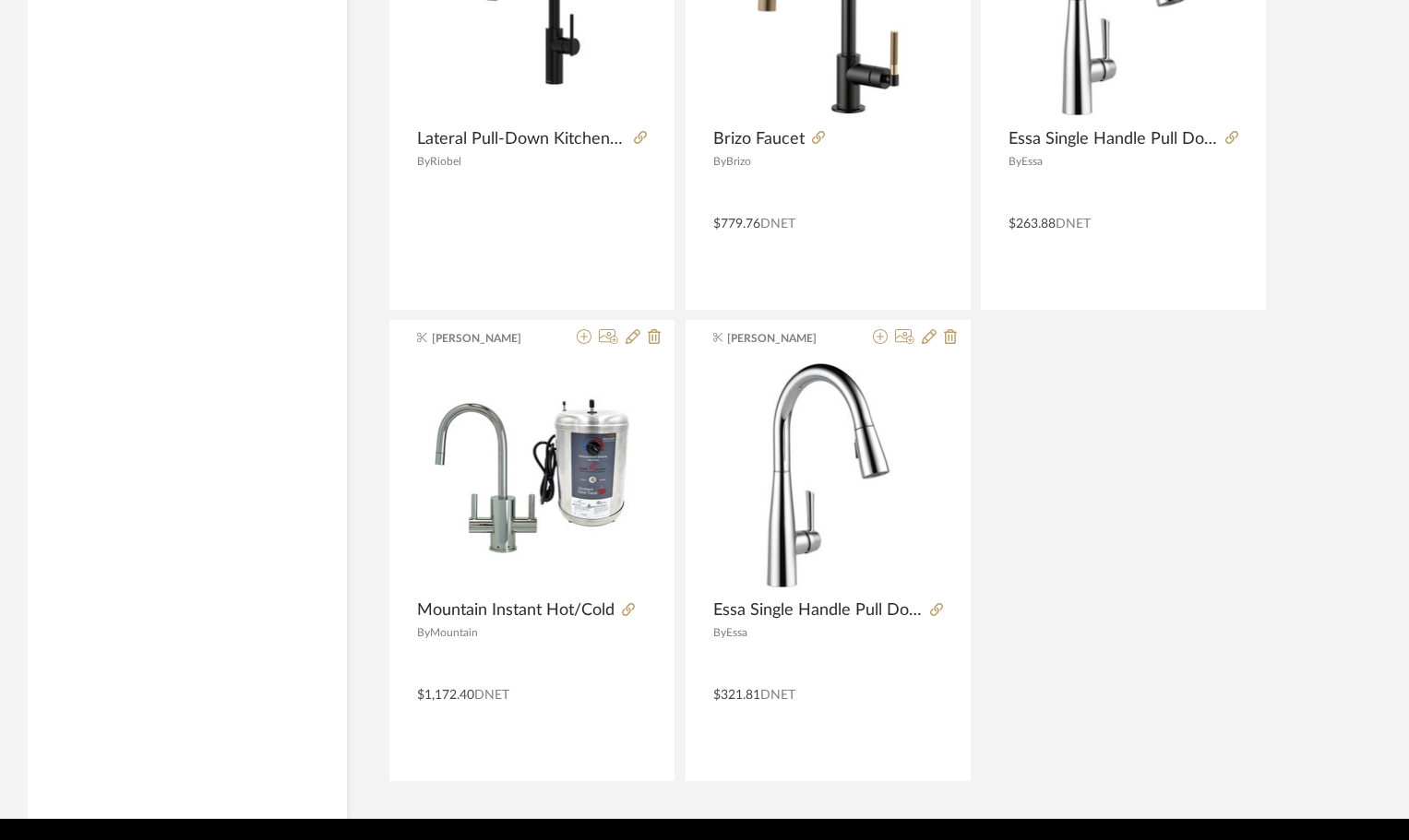
scroll to position [5837, 0]
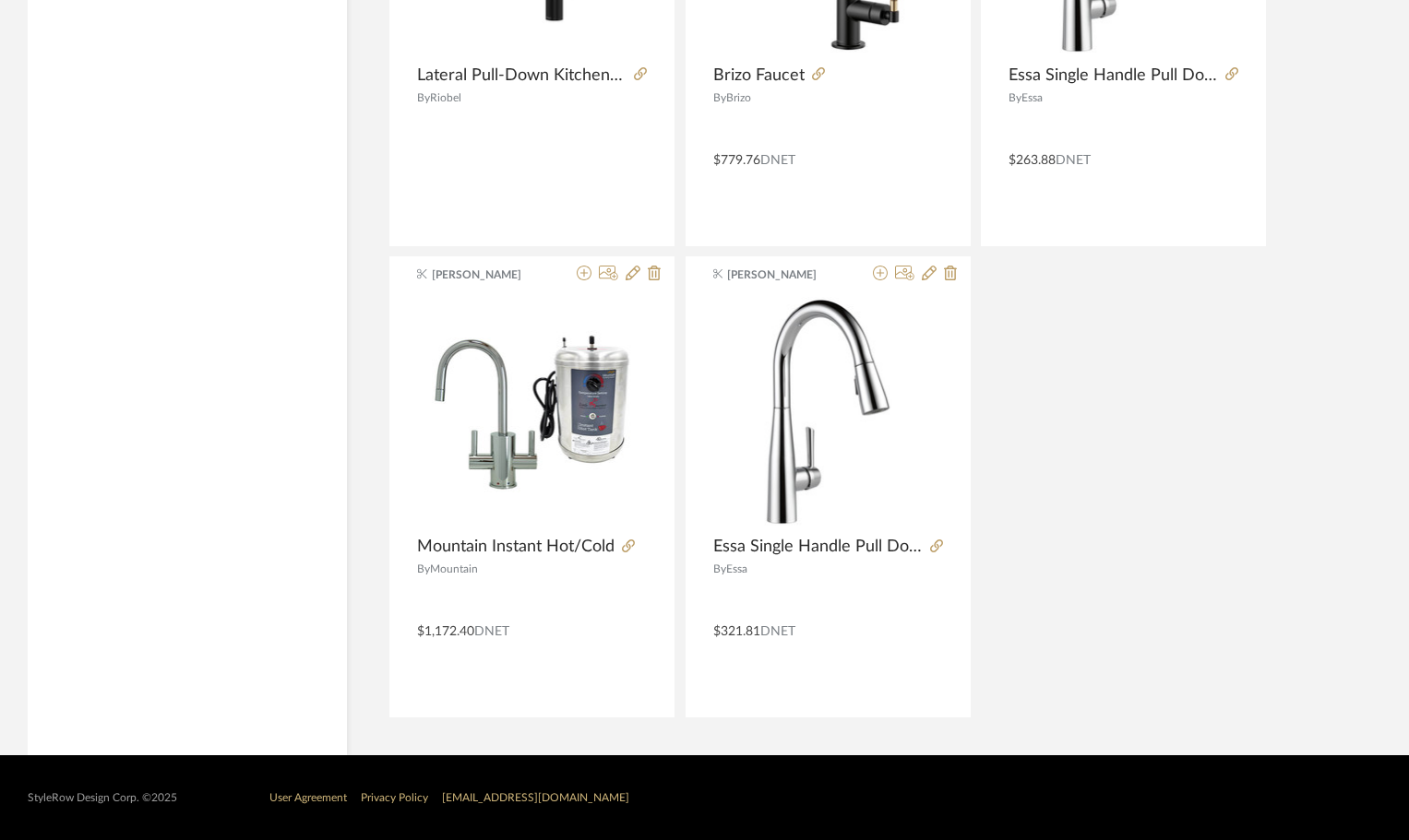
drag, startPoint x: 1207, startPoint y: 489, endPoint x: 1341, endPoint y: 589, distance: 167.2
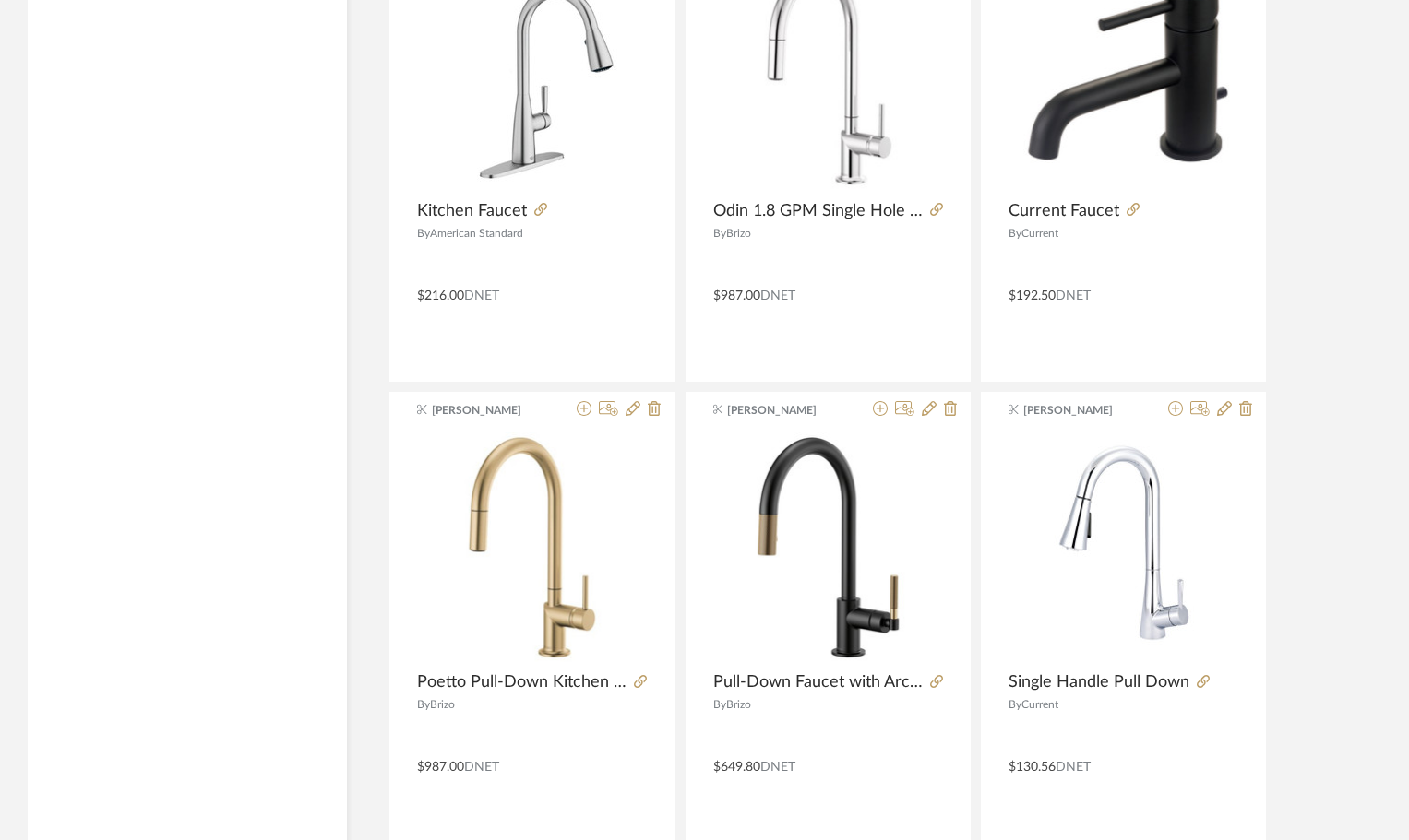
scroll to position [0, 0]
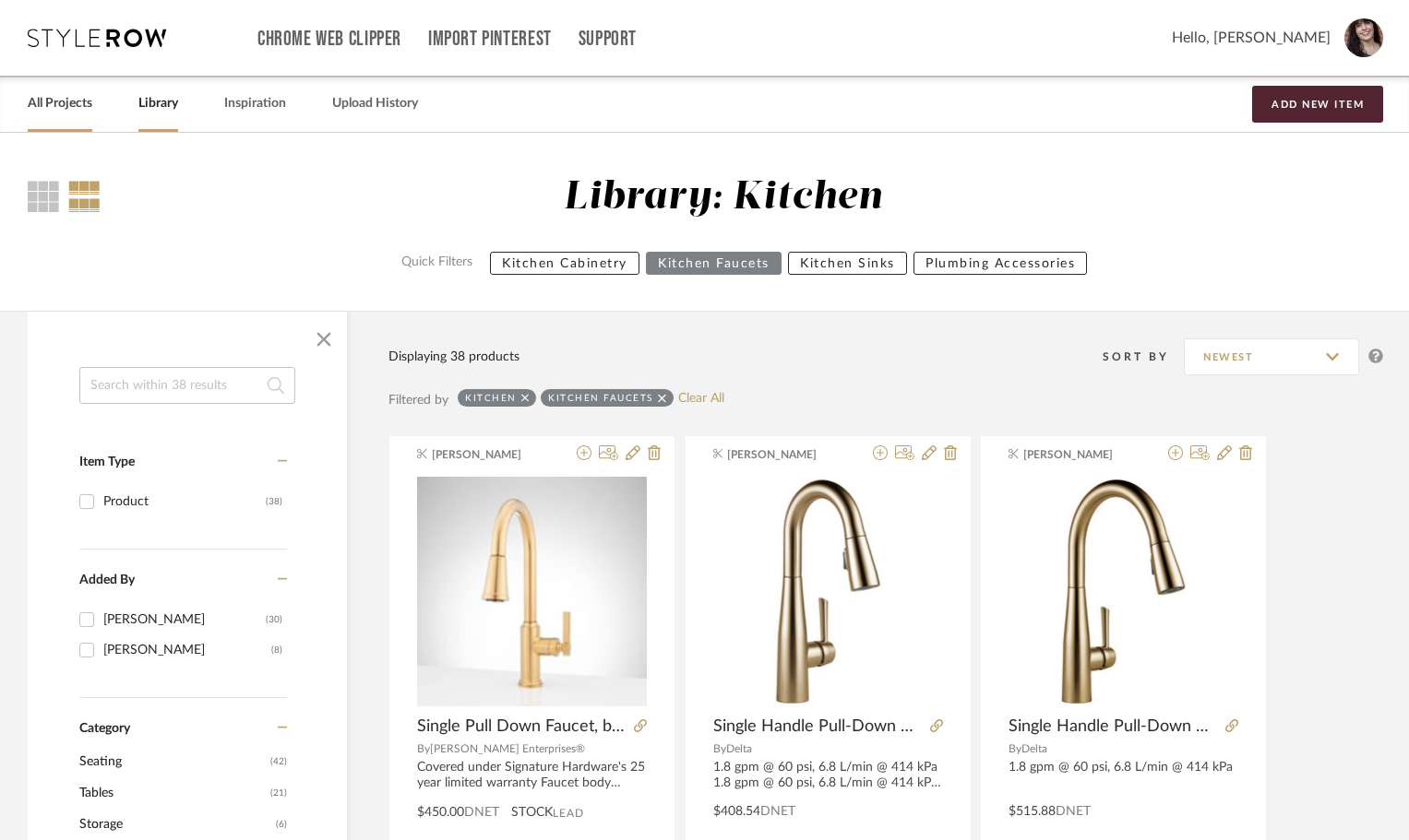
click at [33, 96] on link "All Projects" at bounding box center [59, 104] width 64 height 25
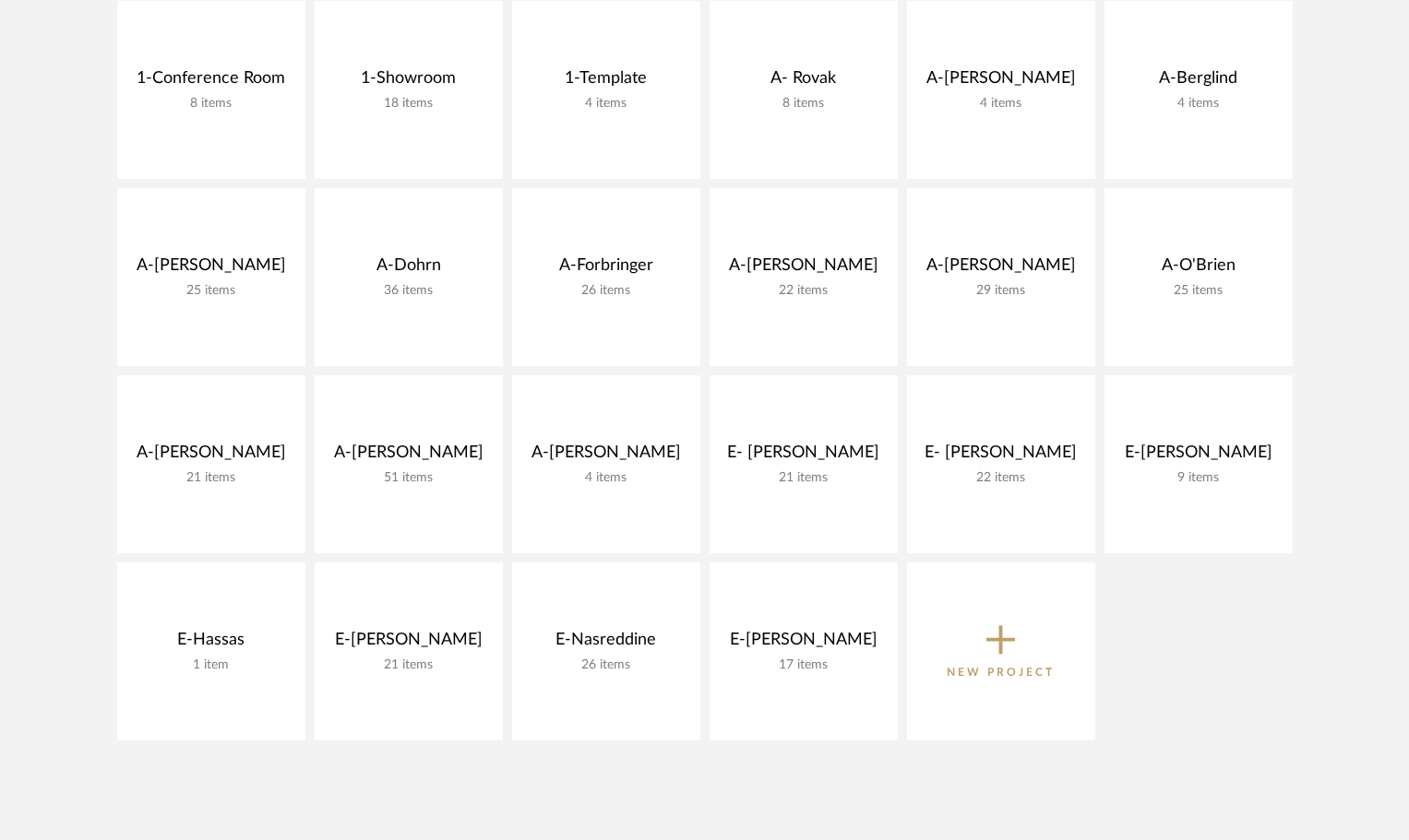
scroll to position [461, 0]
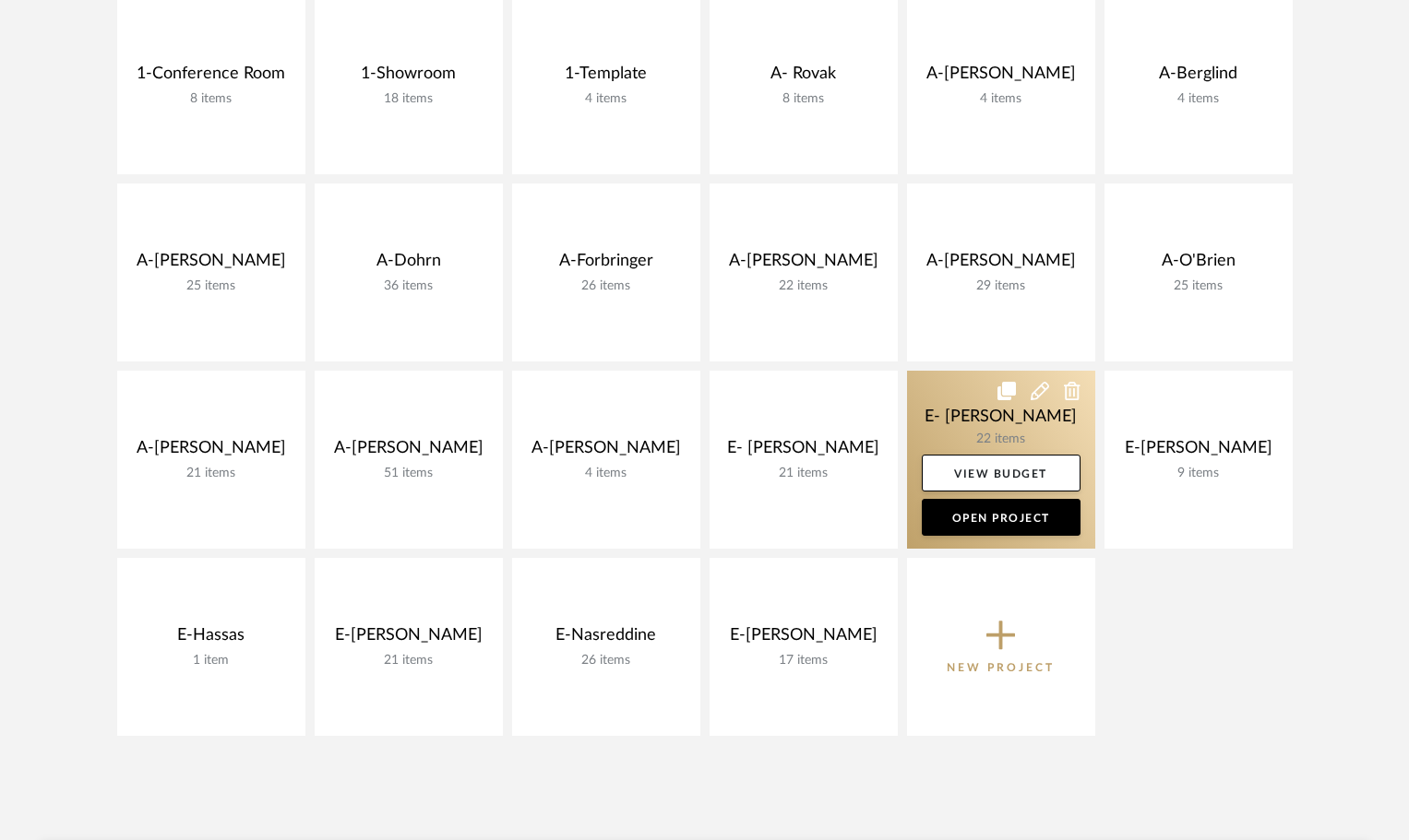
click at [1007, 411] on link at bounding box center [1000, 459] width 188 height 178
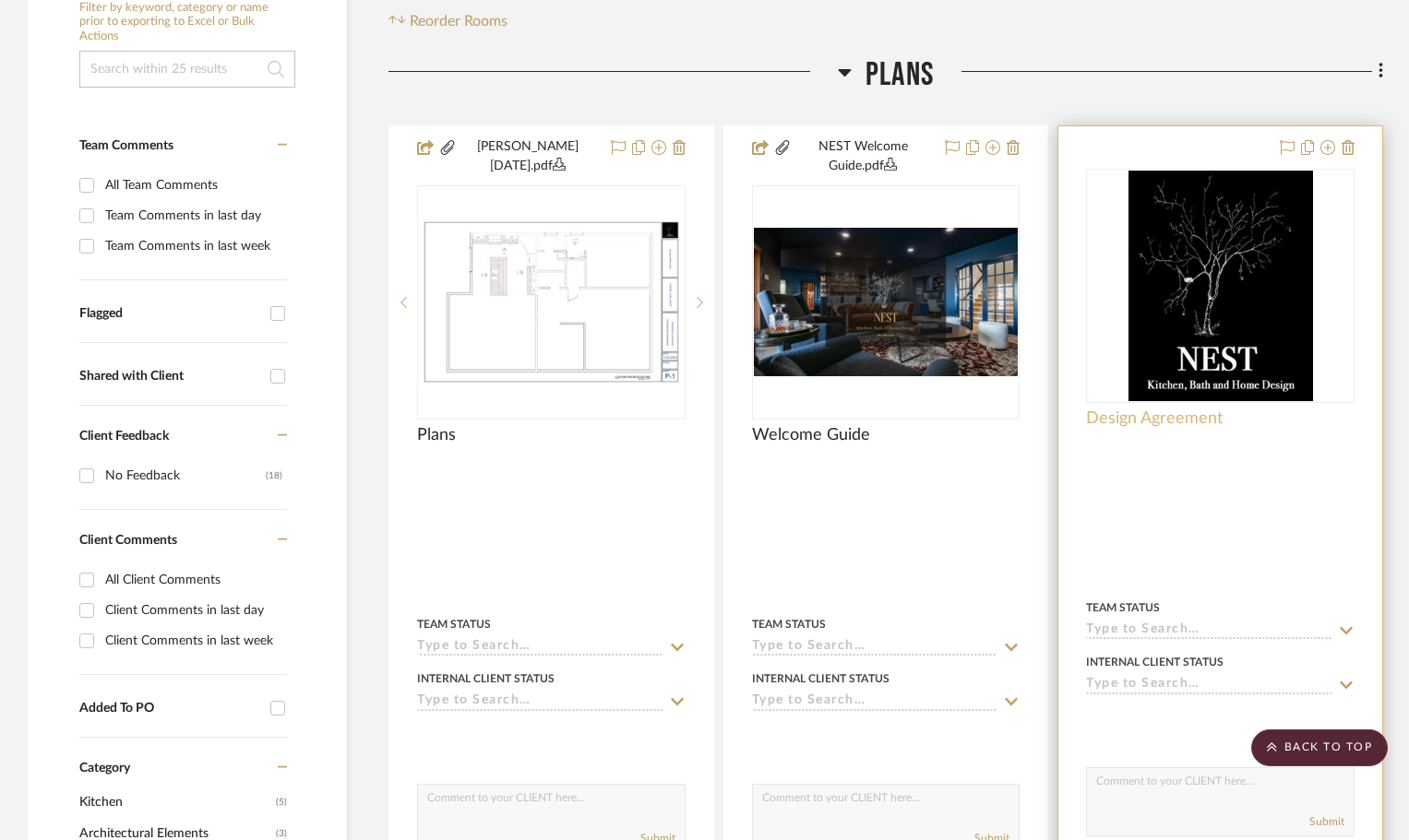
scroll to position [276, 0]
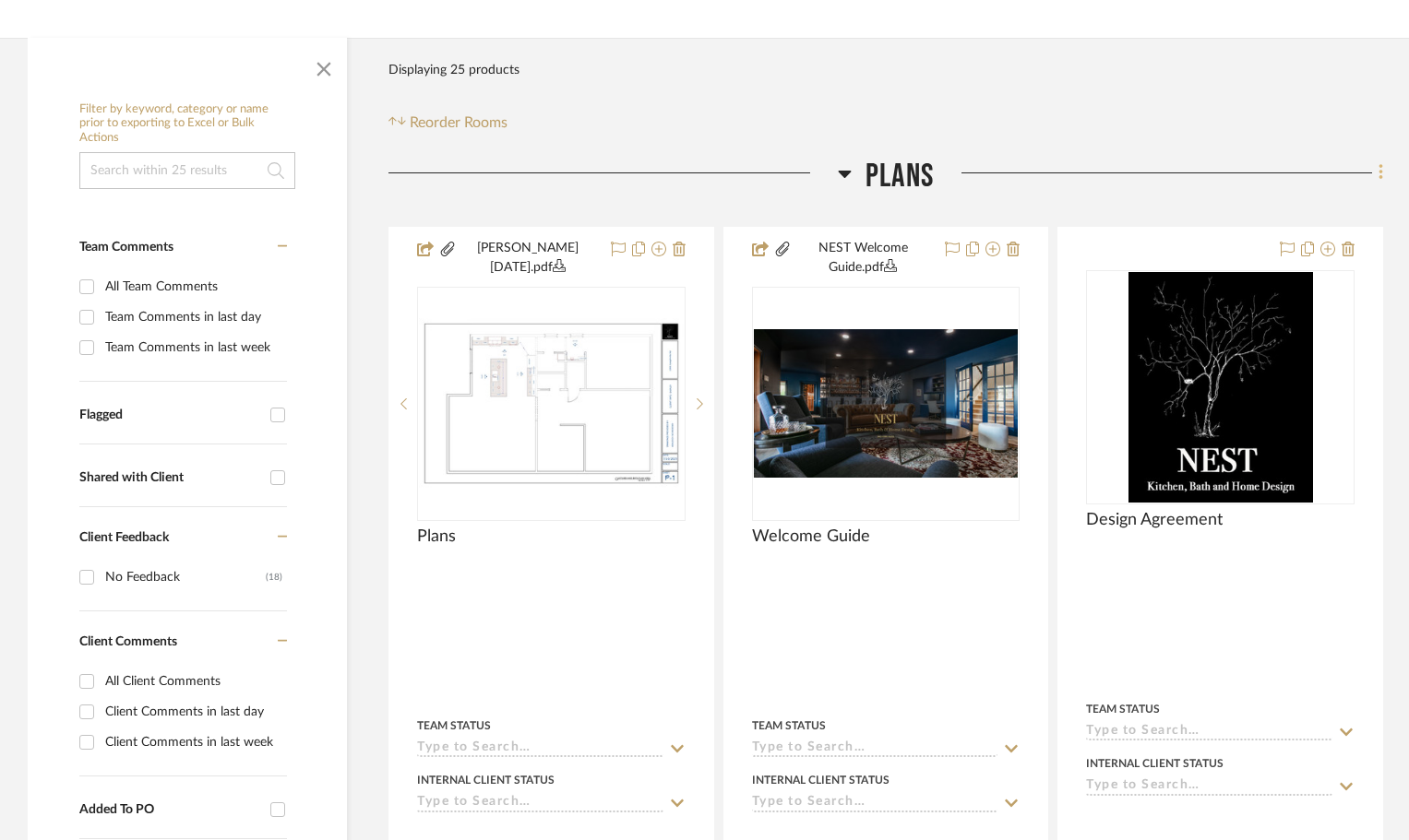
click at [1379, 170] on icon at bounding box center [1381, 172] width 6 height 20
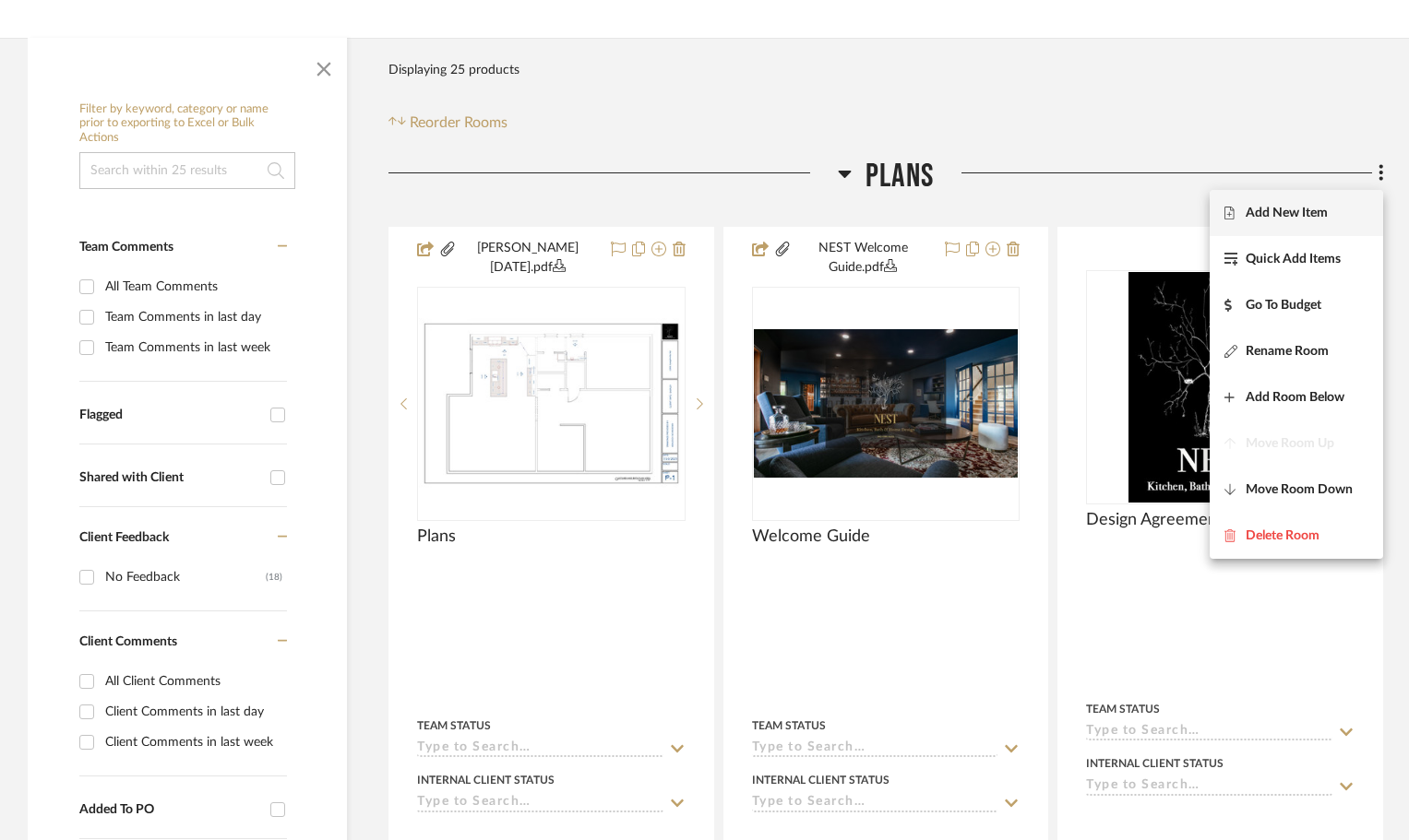
click at [1293, 208] on span "Add New Item" at bounding box center [1286, 212] width 82 height 16
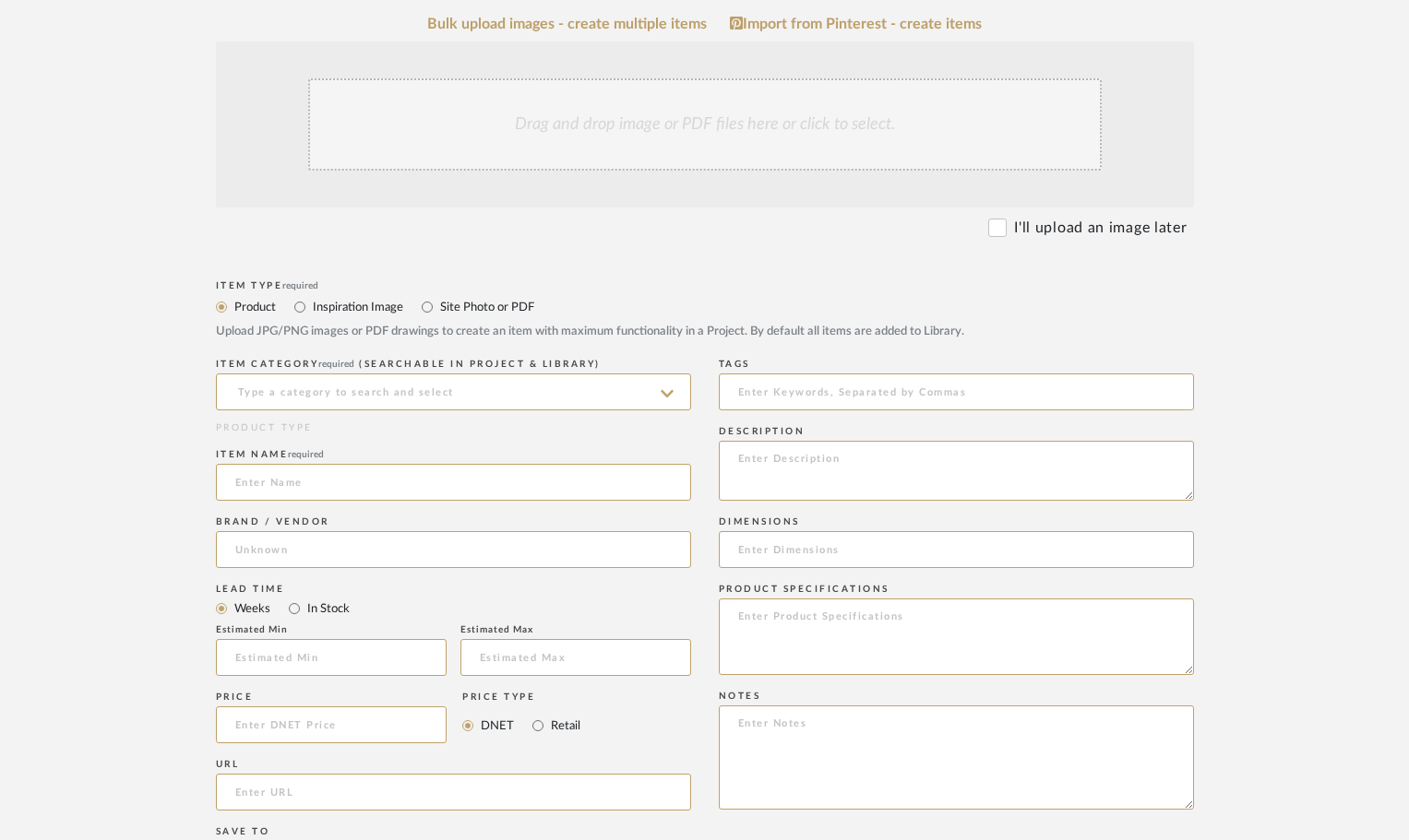
scroll to position [369, 0]
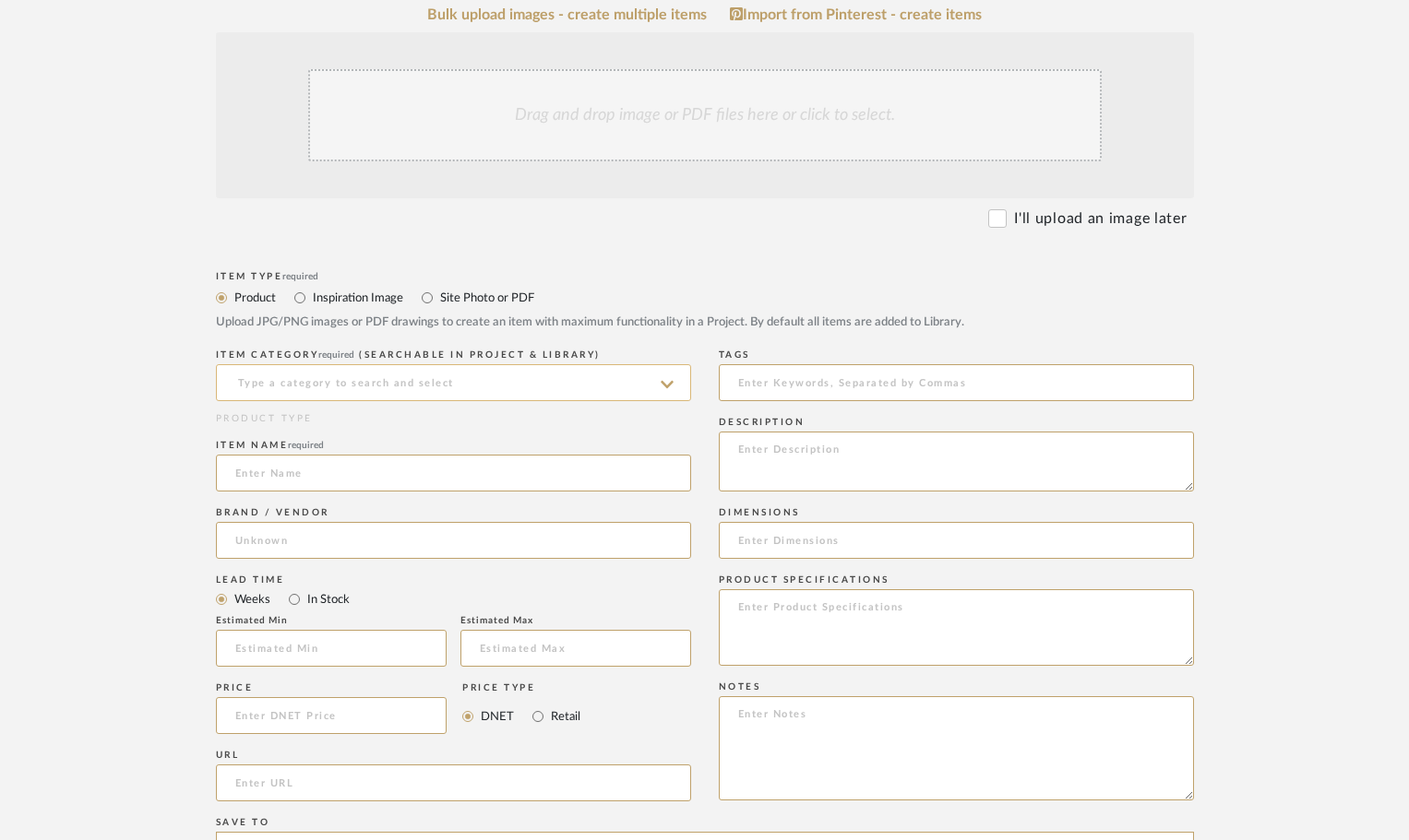
click at [363, 386] on input at bounding box center [454, 383] width 475 height 37
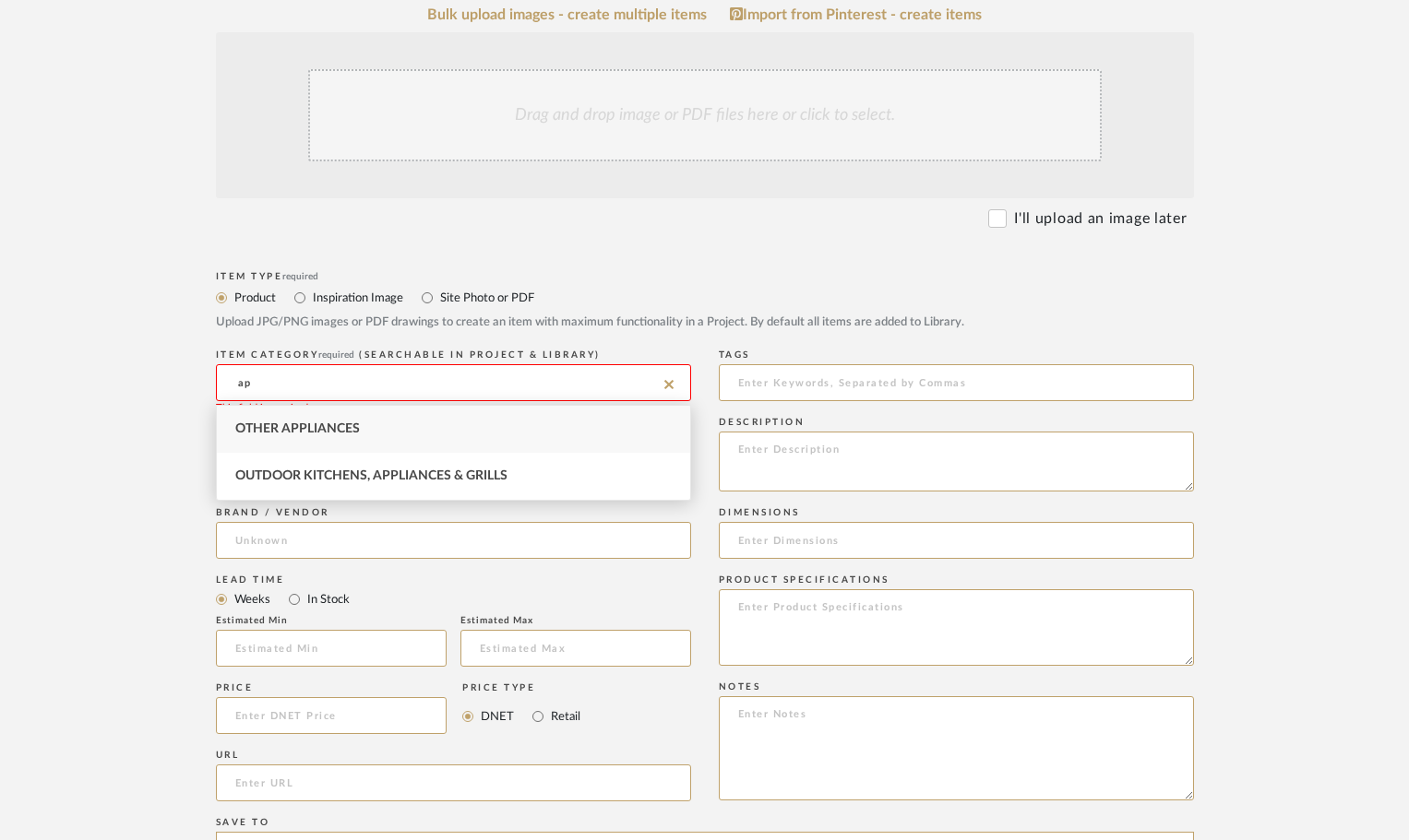
type input "a"
type input "appliances"
click at [121, 172] on form "Bulk upload images - create multiple items Import from Pinterest - create items…" at bounding box center [704, 676] width 1175 height 1337
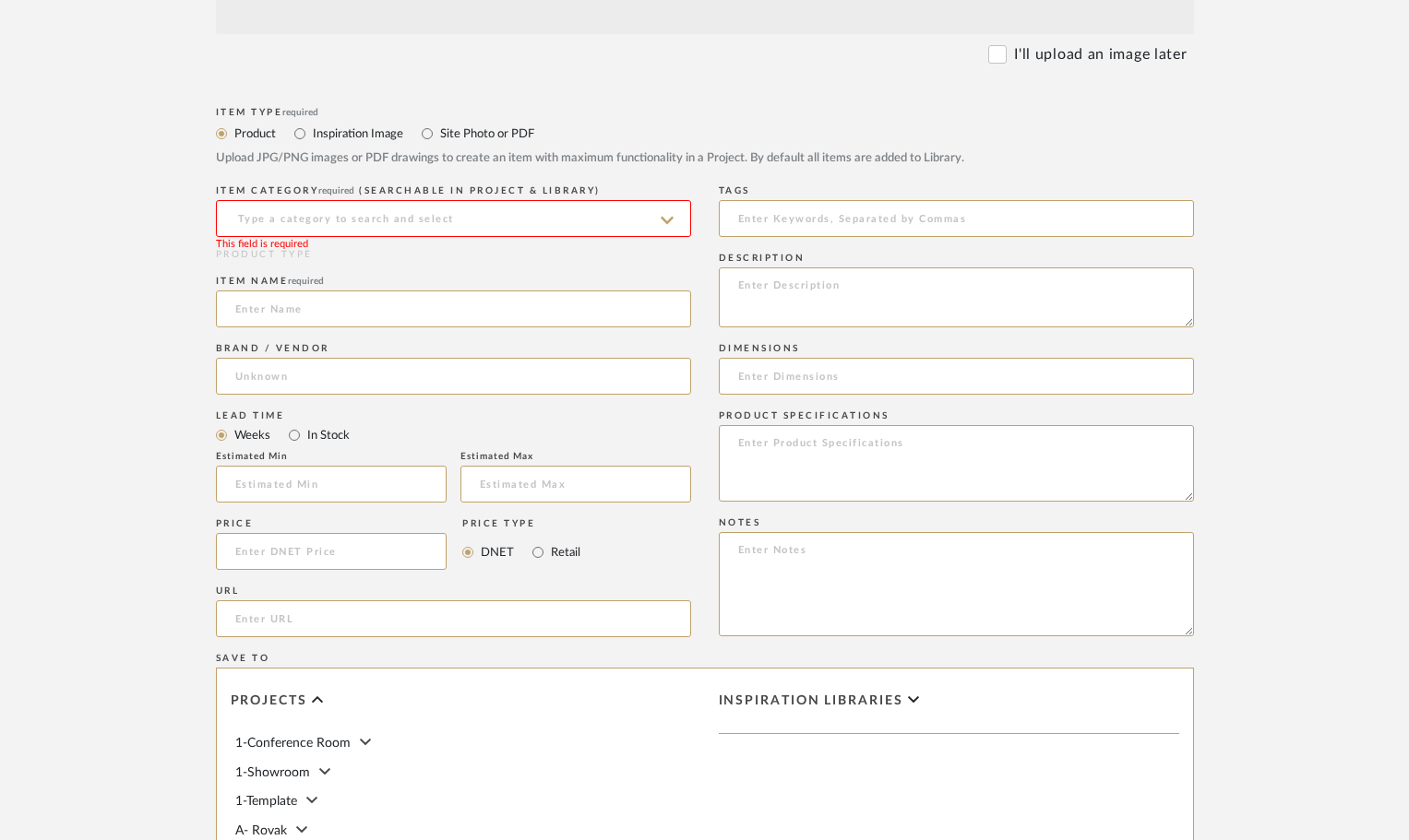
scroll to position [553, 0]
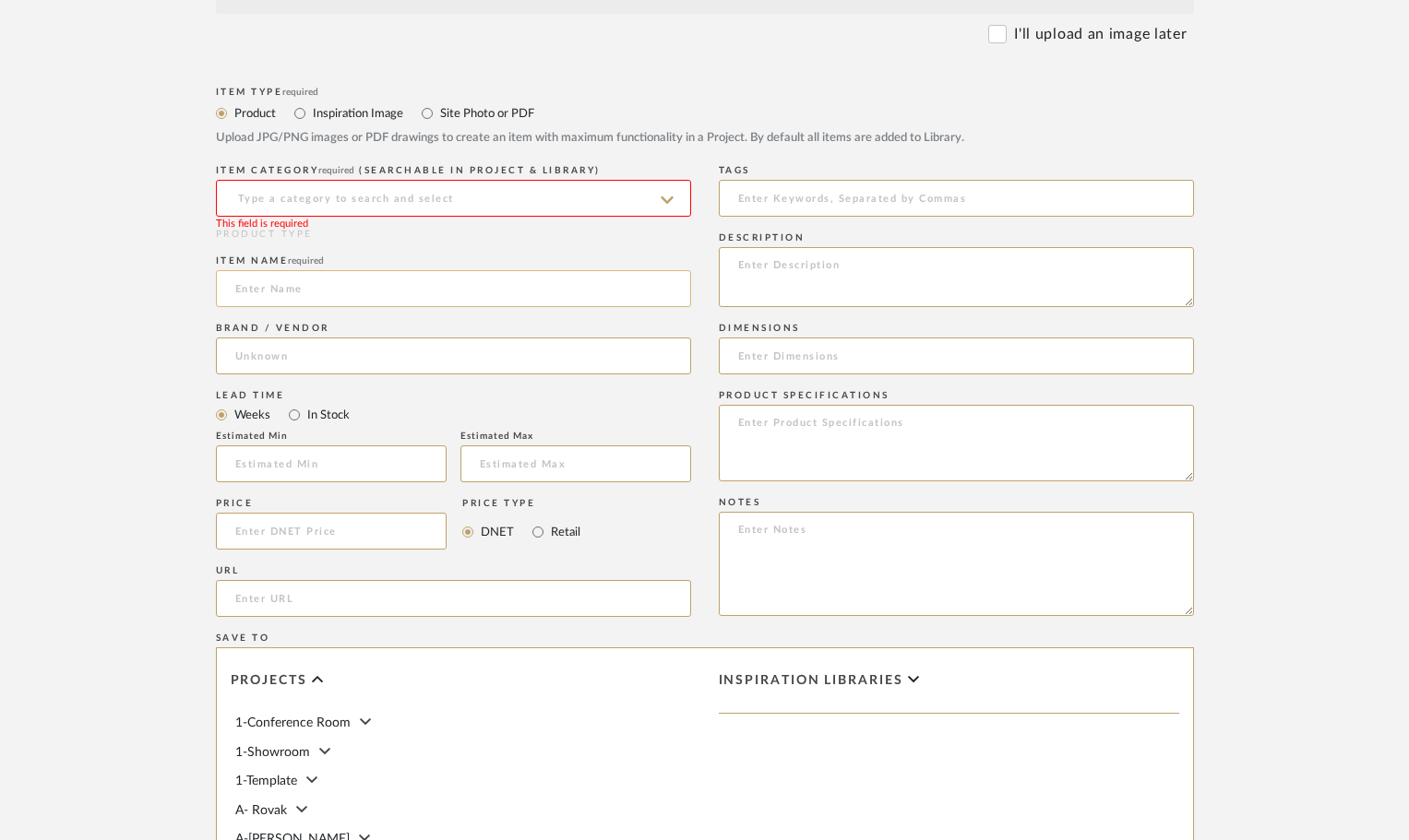
click at [374, 301] on input at bounding box center [454, 289] width 475 height 37
click at [364, 188] on input at bounding box center [454, 199] width 475 height 37
click at [329, 191] on input at bounding box center [454, 199] width 475 height 37
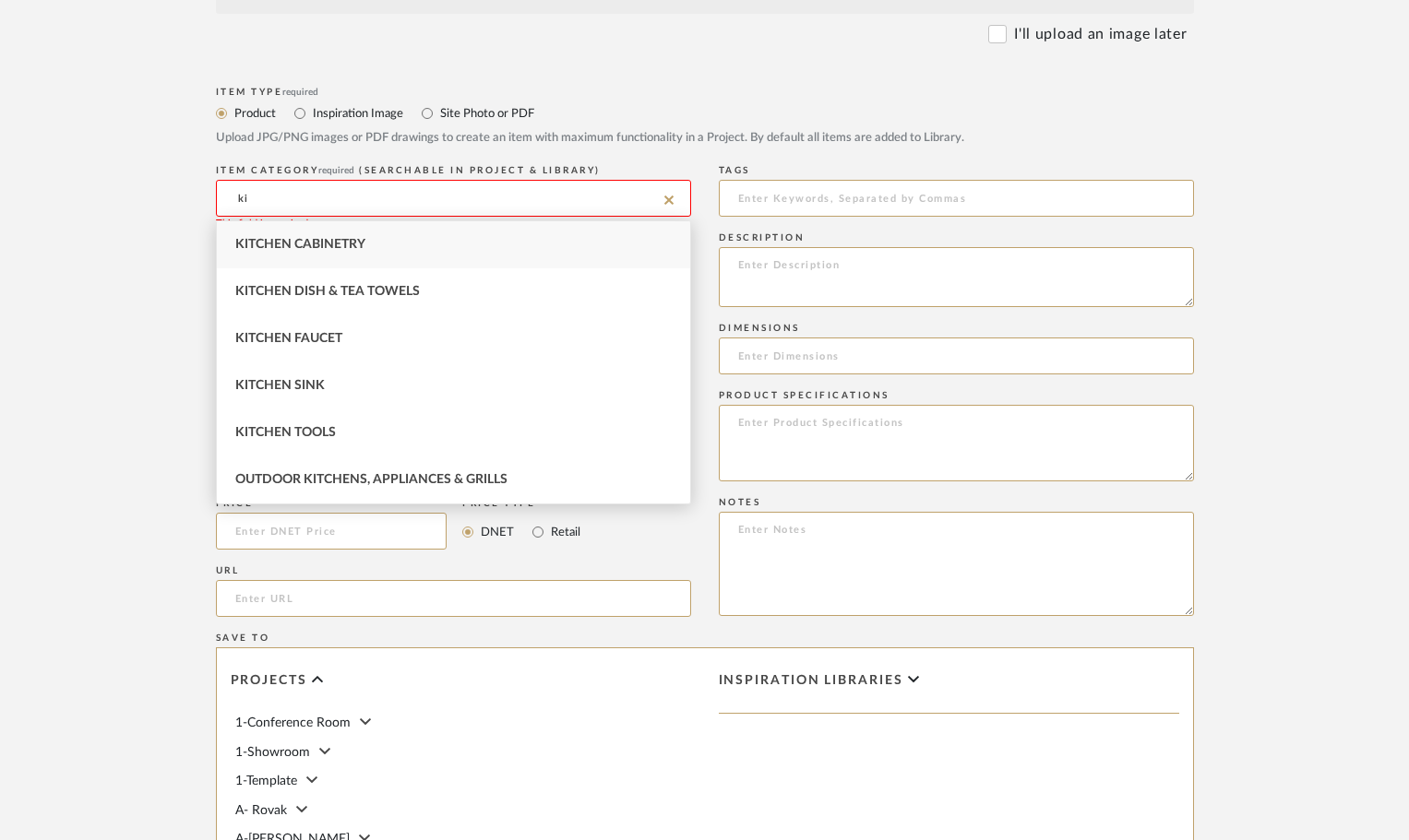
type input "k"
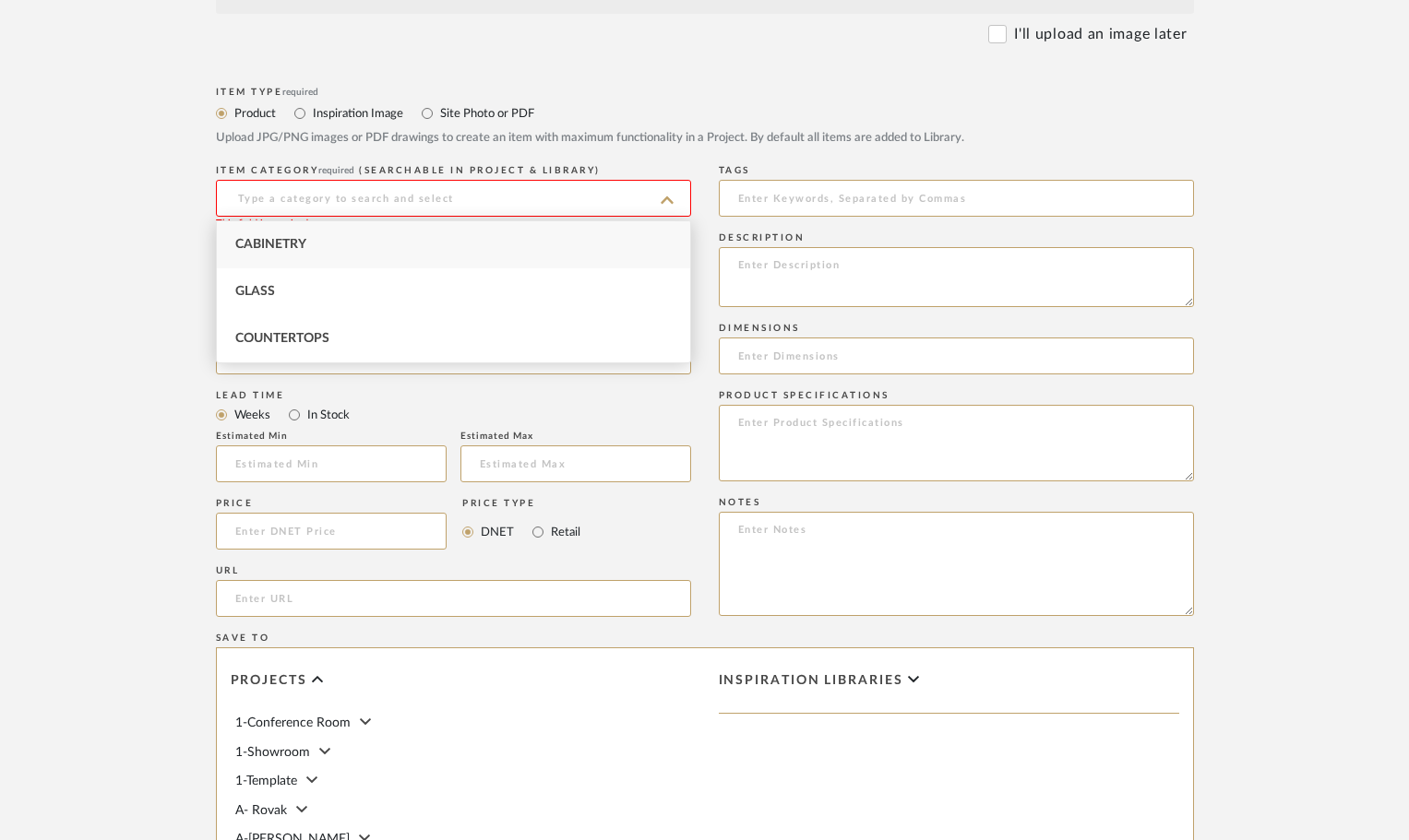
click at [119, 298] on form "Bulk upload images - create multiple items Import from Pinterest - create items…" at bounding box center [704, 491] width 1175 height 1337
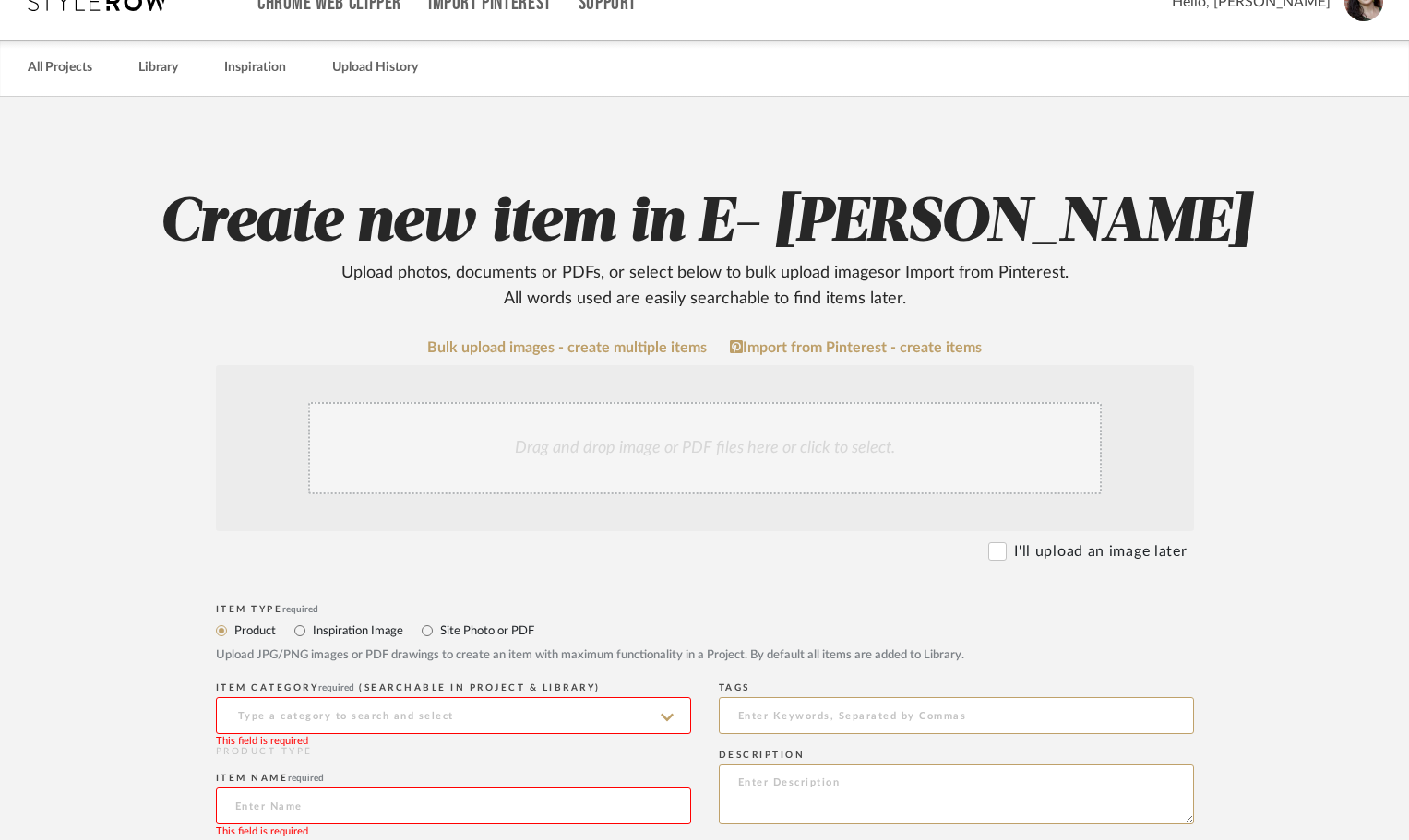
scroll to position [0, 0]
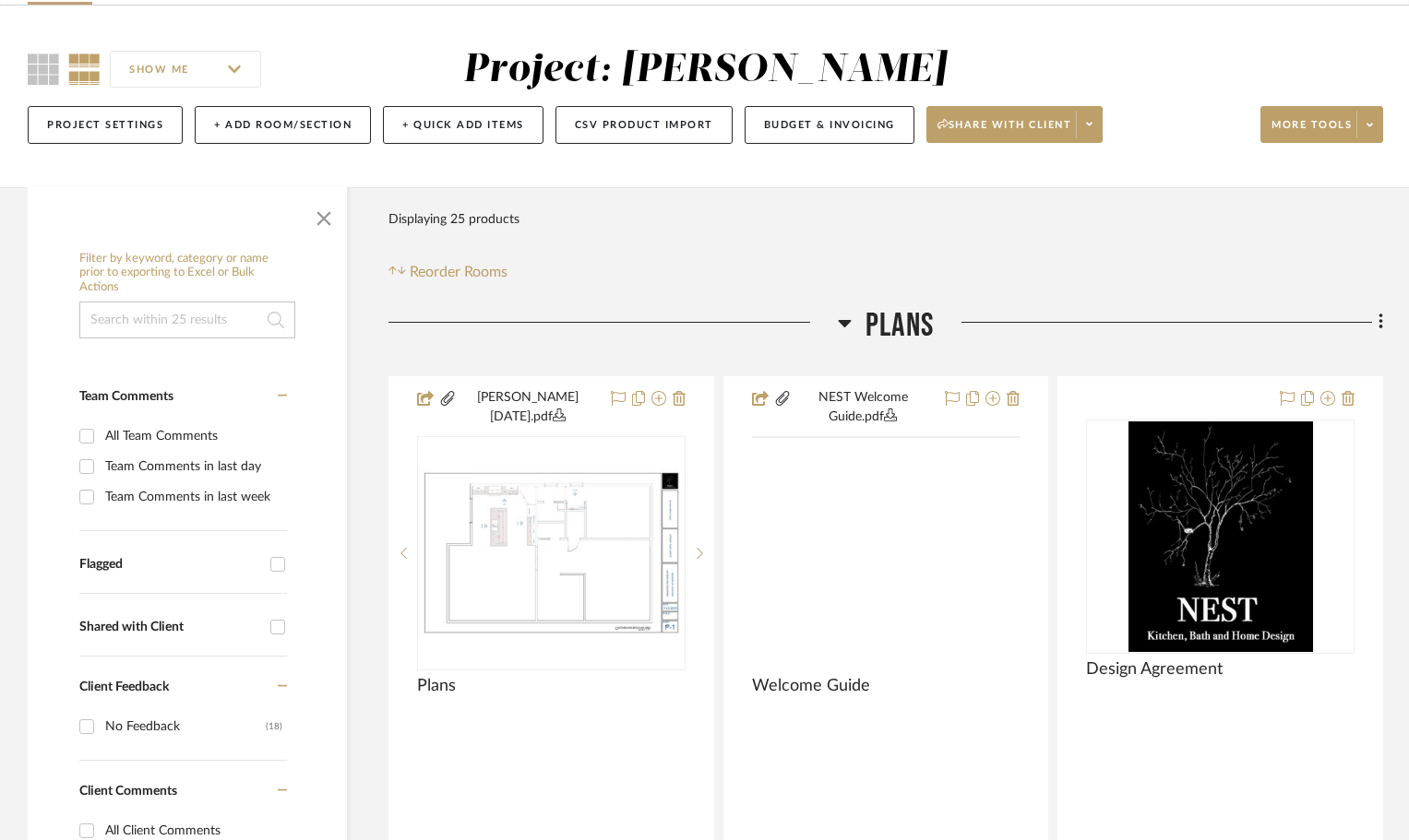
scroll to position [184, 0]
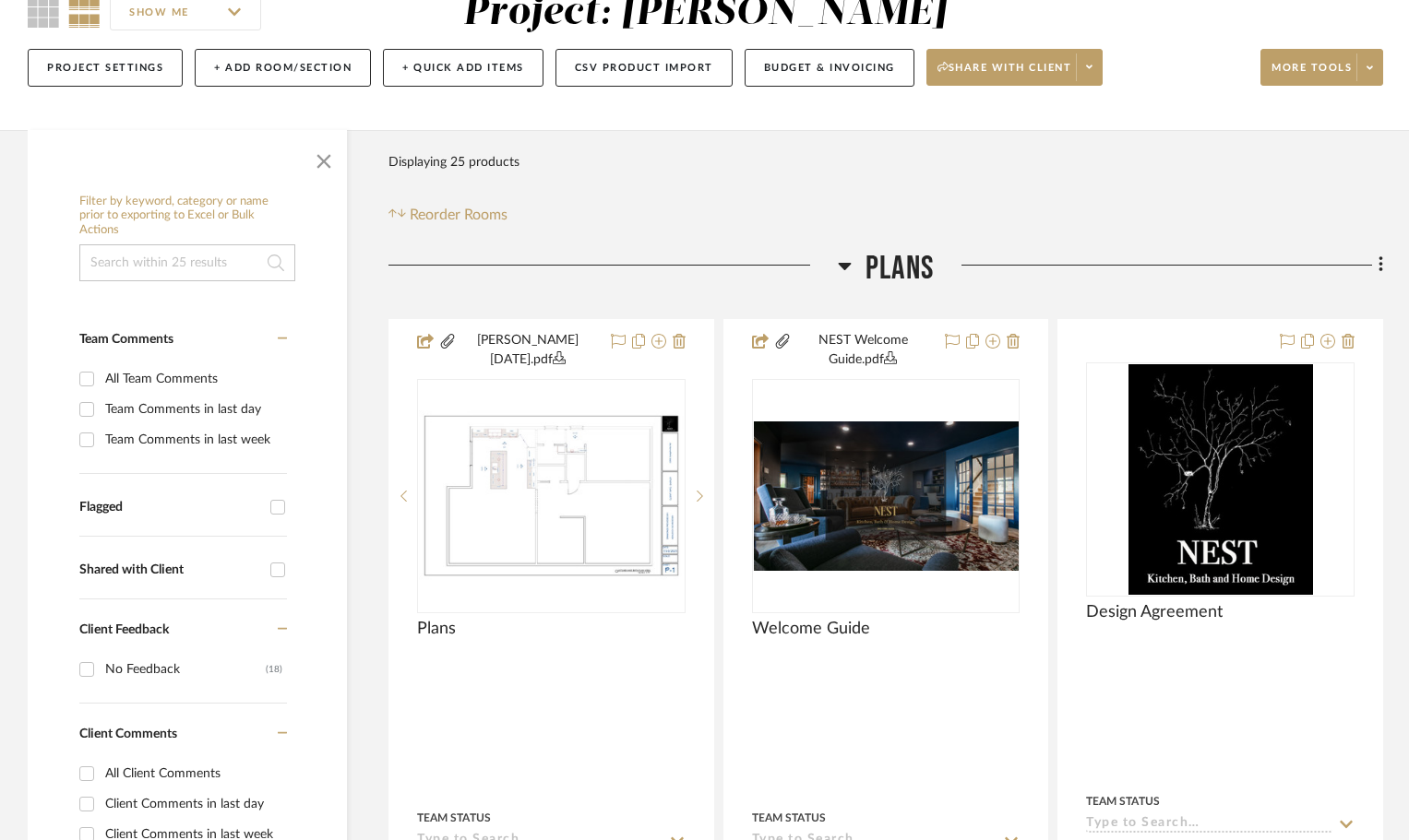
click at [849, 260] on icon at bounding box center [844, 265] width 14 height 22
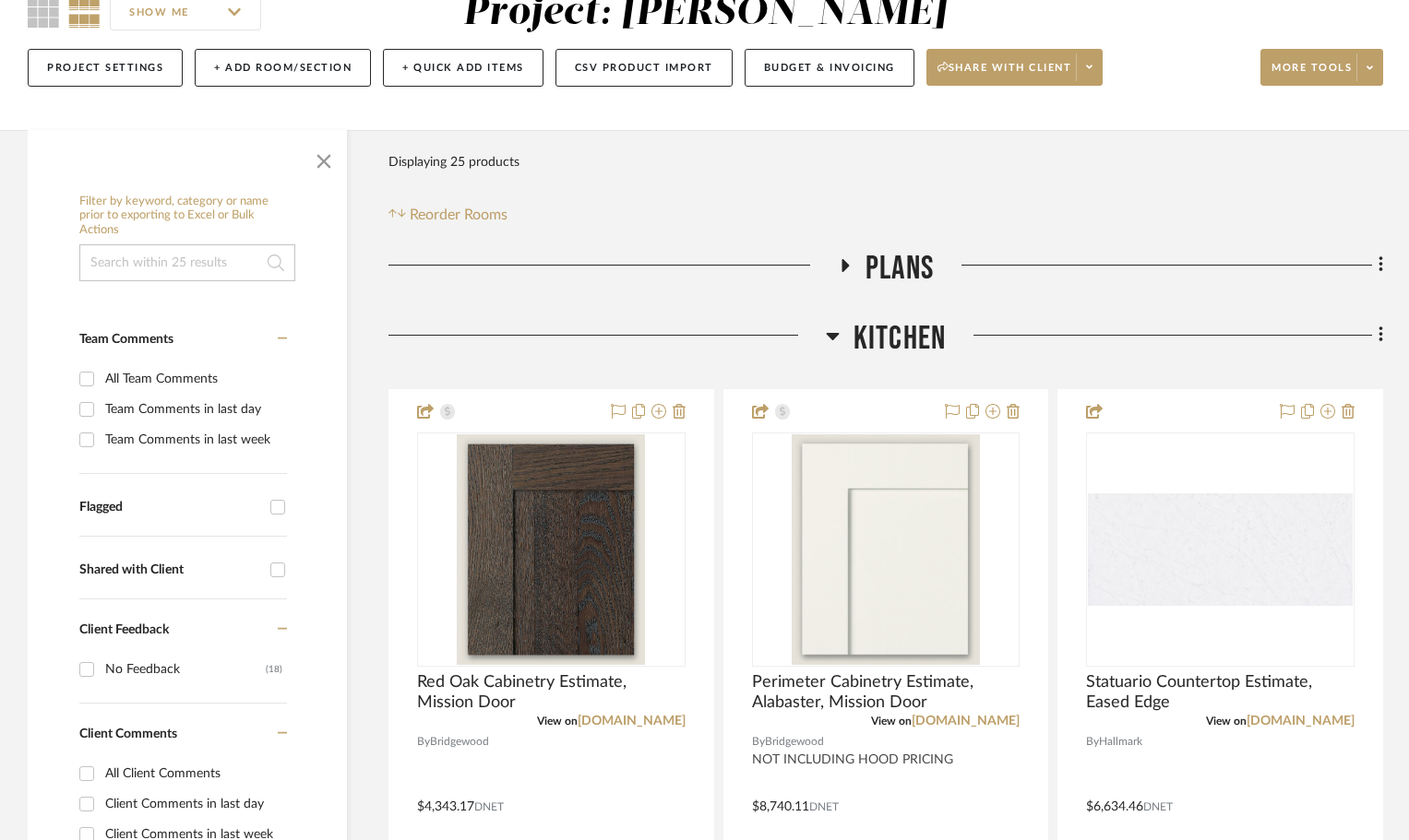
click at [846, 262] on icon at bounding box center [844, 265] width 22 height 14
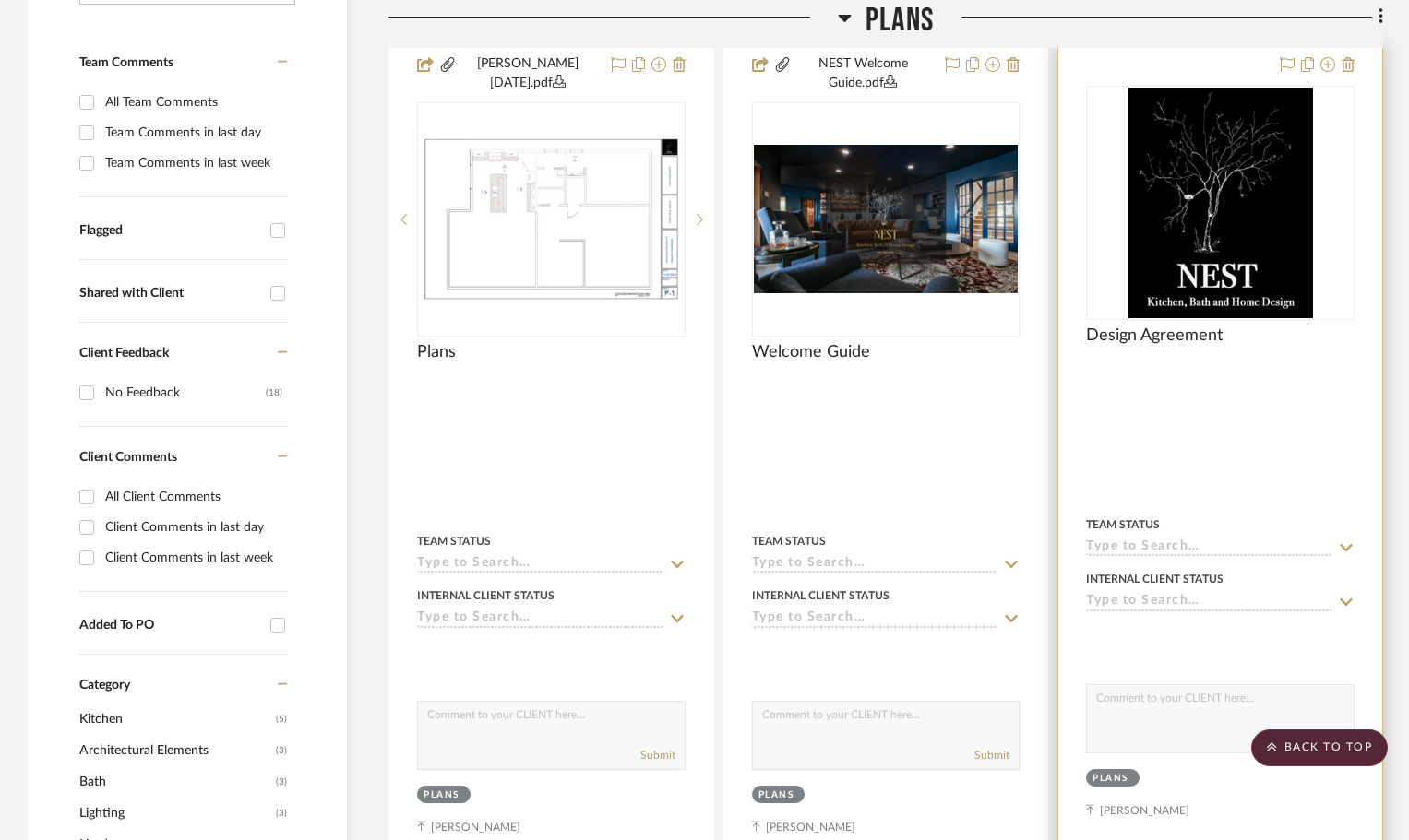
scroll to position [0, 0]
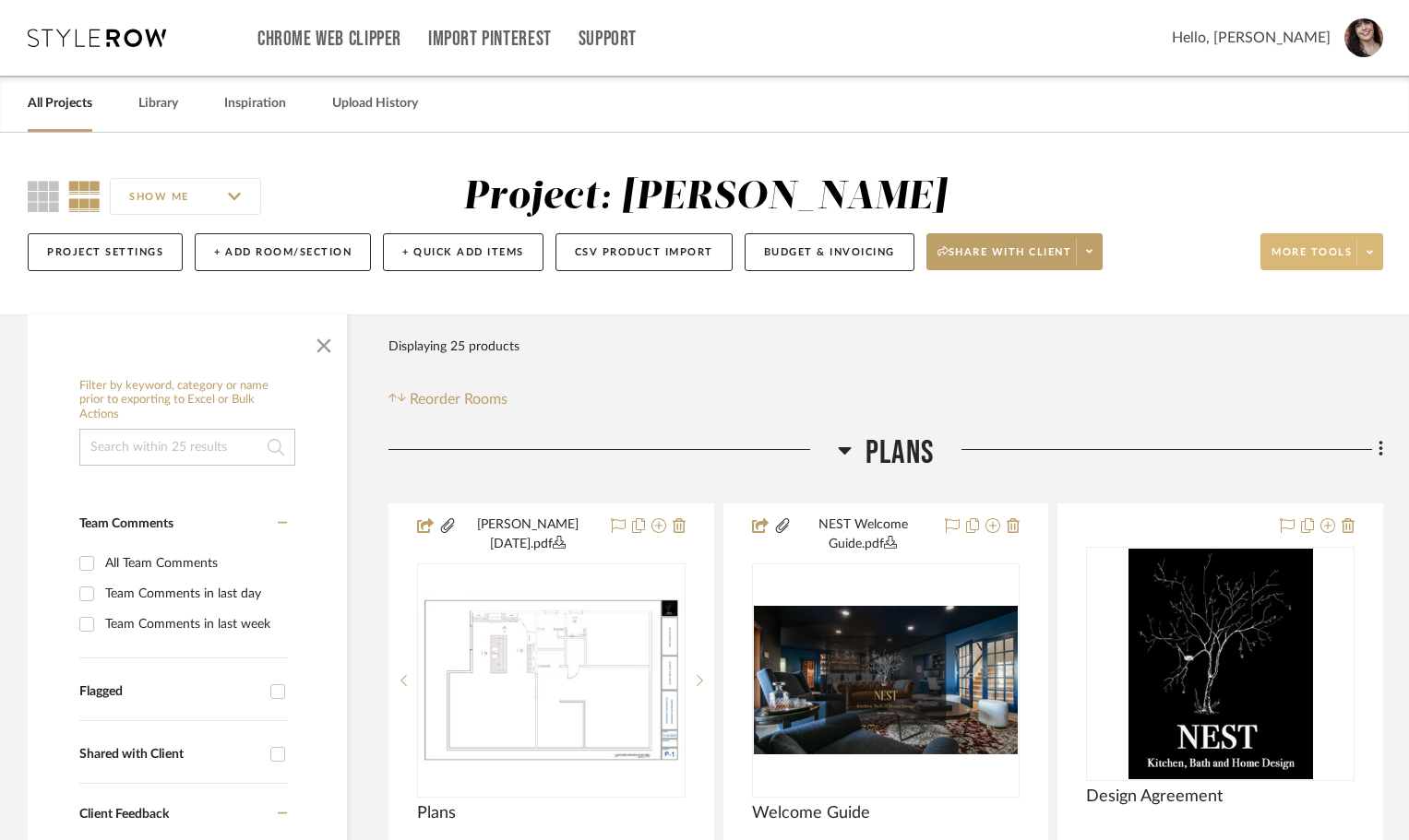
click at [1374, 244] on span at bounding box center [1369, 251] width 26 height 27
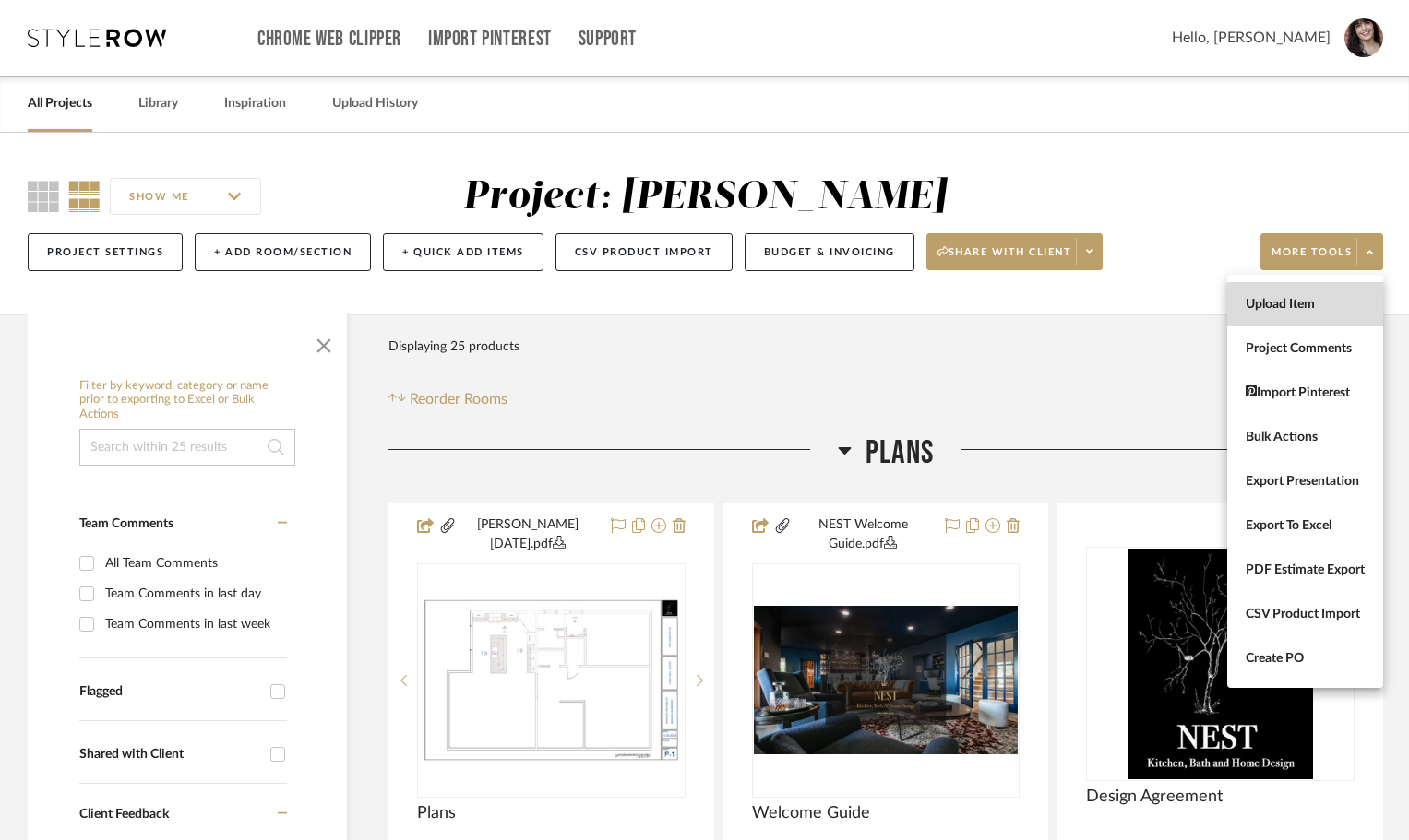
click at [1293, 303] on span "Upload Item" at bounding box center [1305, 305] width 119 height 16
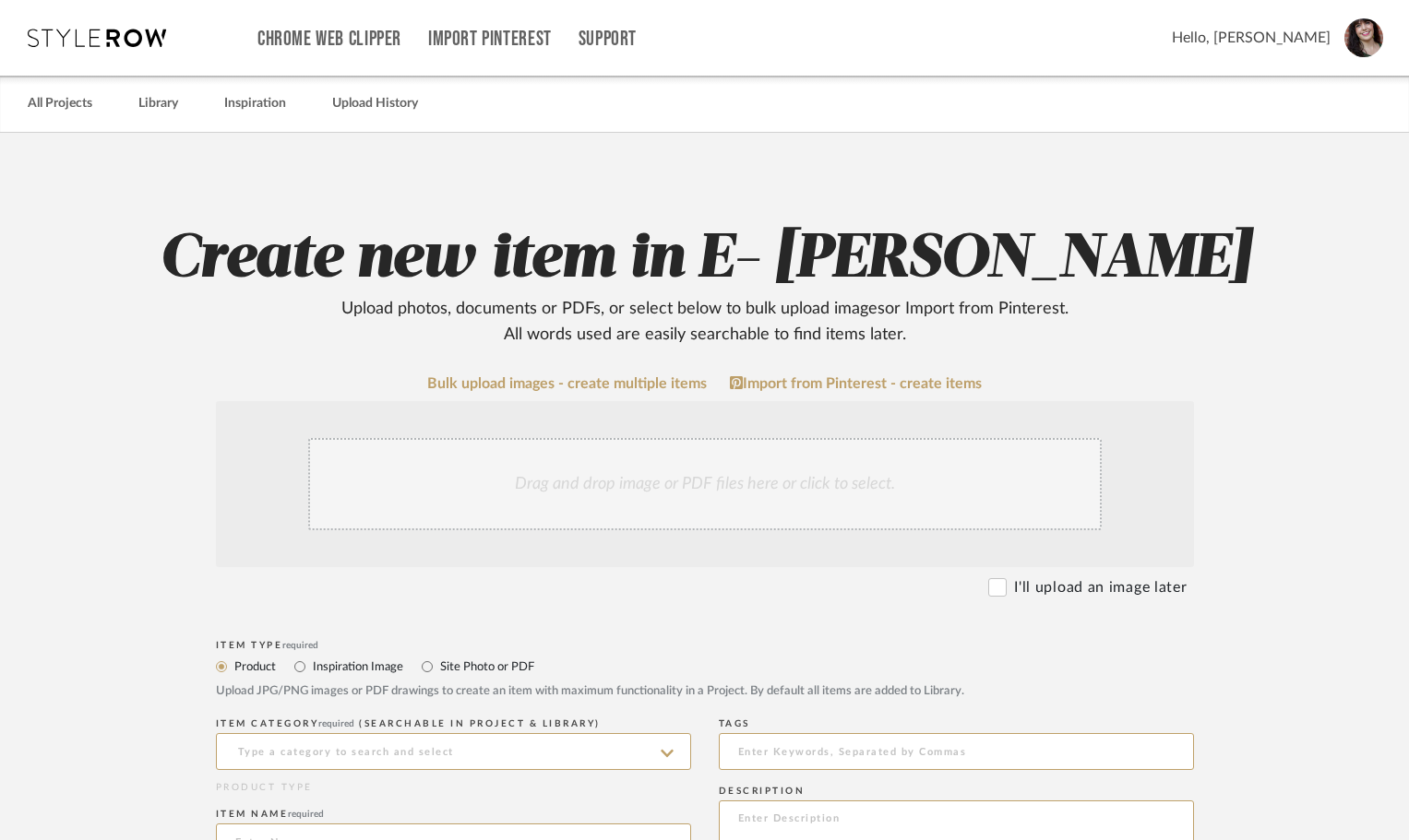
click at [759, 477] on div "Drag and drop image or PDF files here or click to select." at bounding box center [704, 484] width 794 height 92
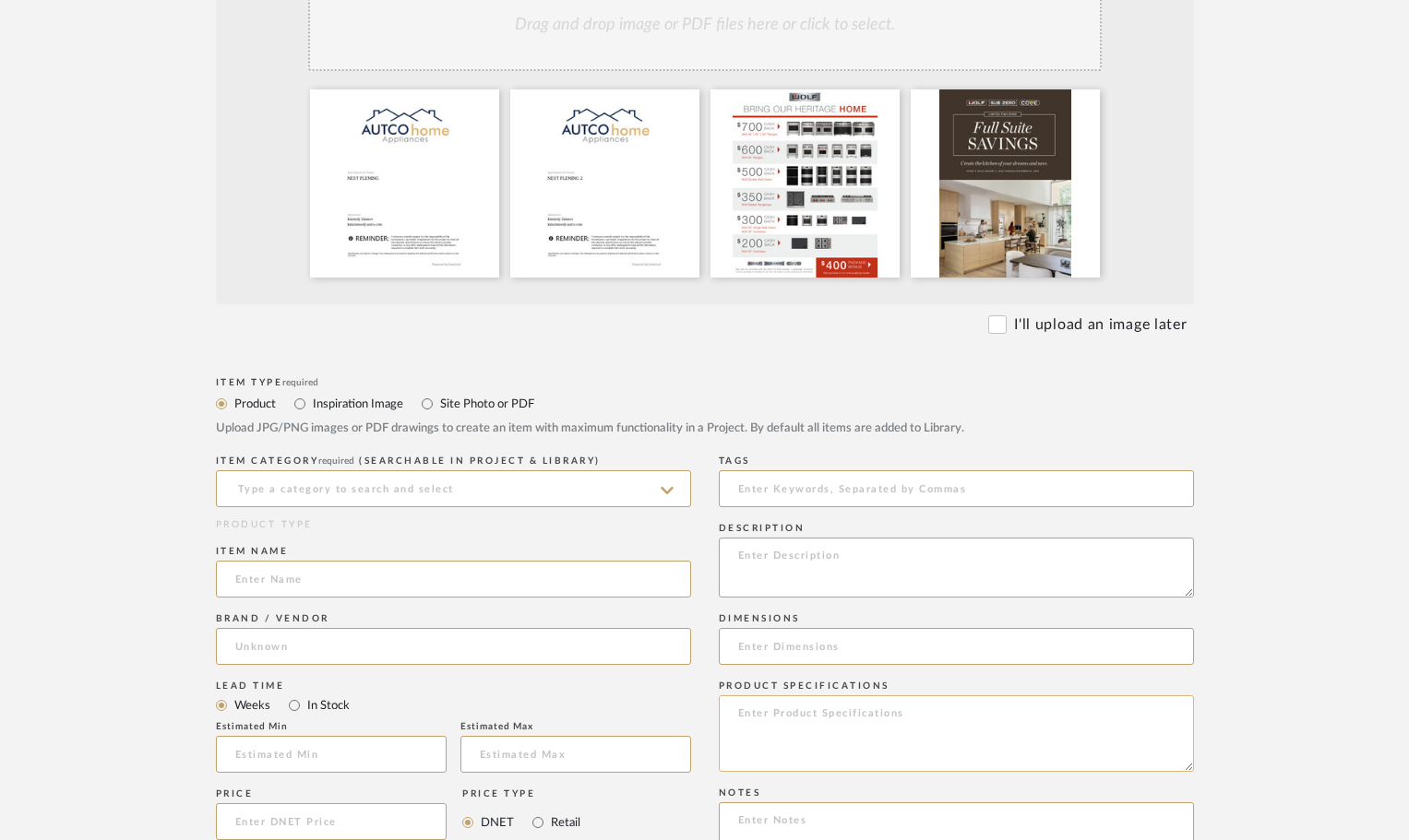
scroll to position [553, 0]
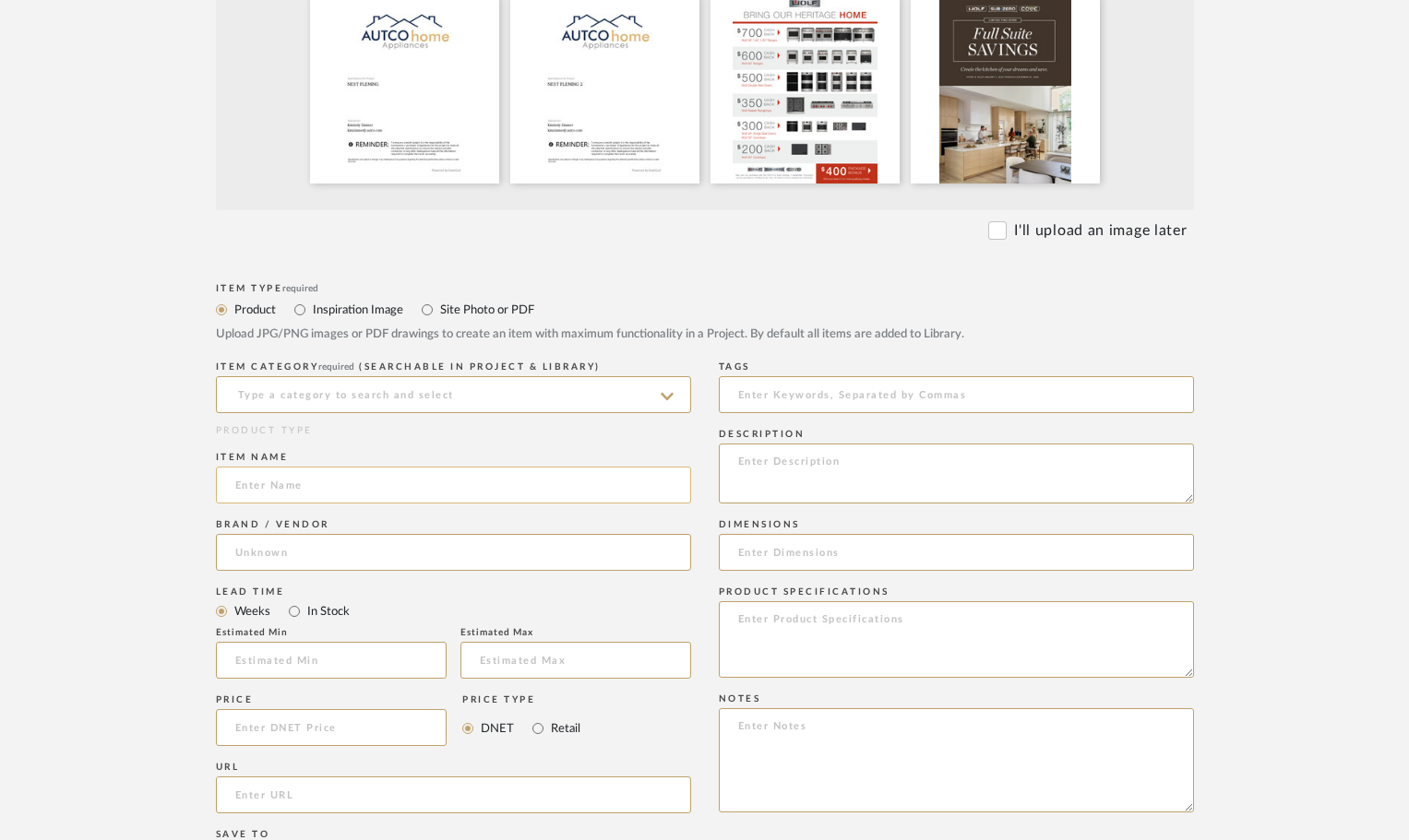
click at [320, 493] on input at bounding box center [454, 485] width 475 height 37
click at [382, 391] on input at bounding box center [454, 395] width 475 height 37
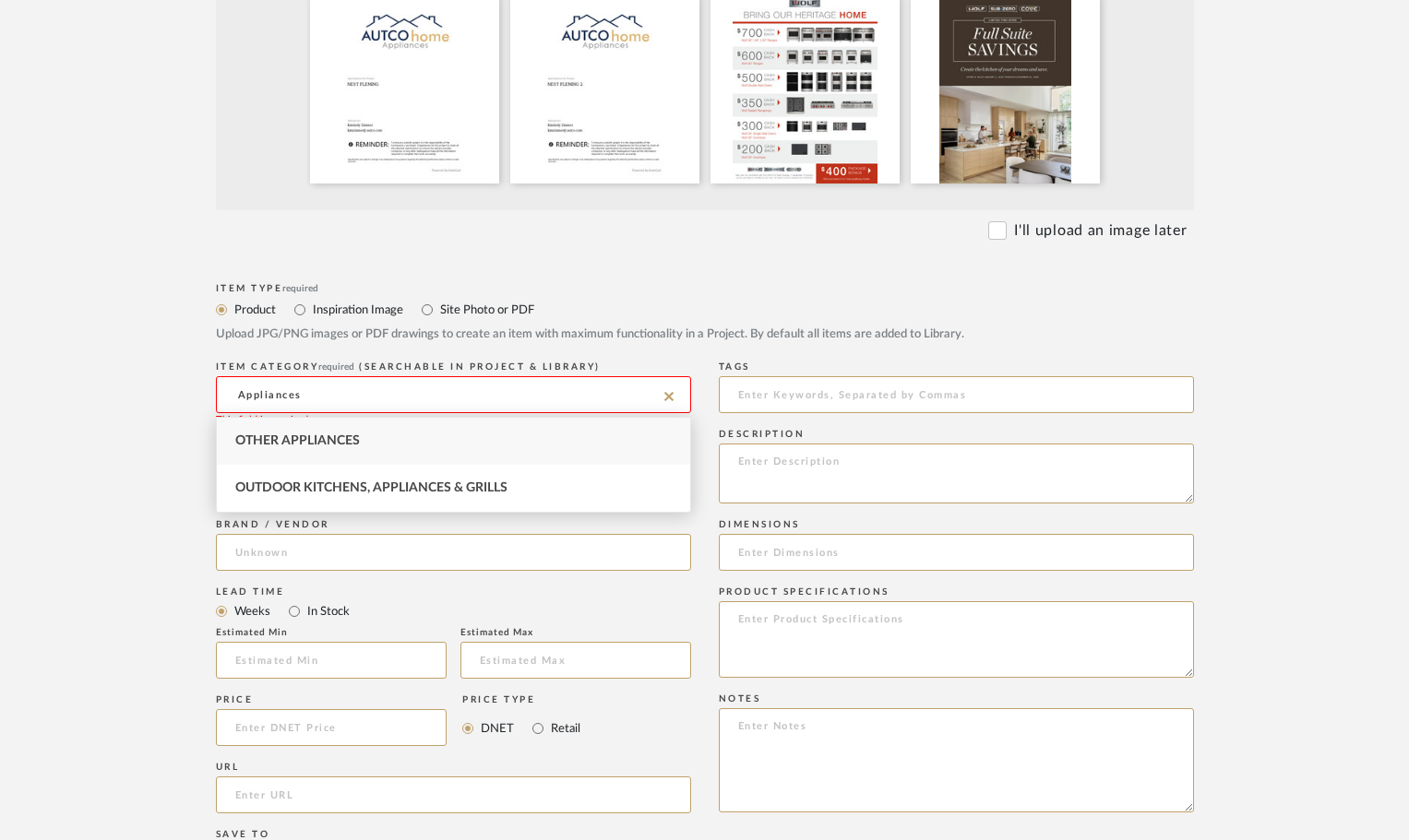
click at [340, 433] on div "Other Appliances" at bounding box center [454, 441] width 473 height 47
type input "Other Appliances"
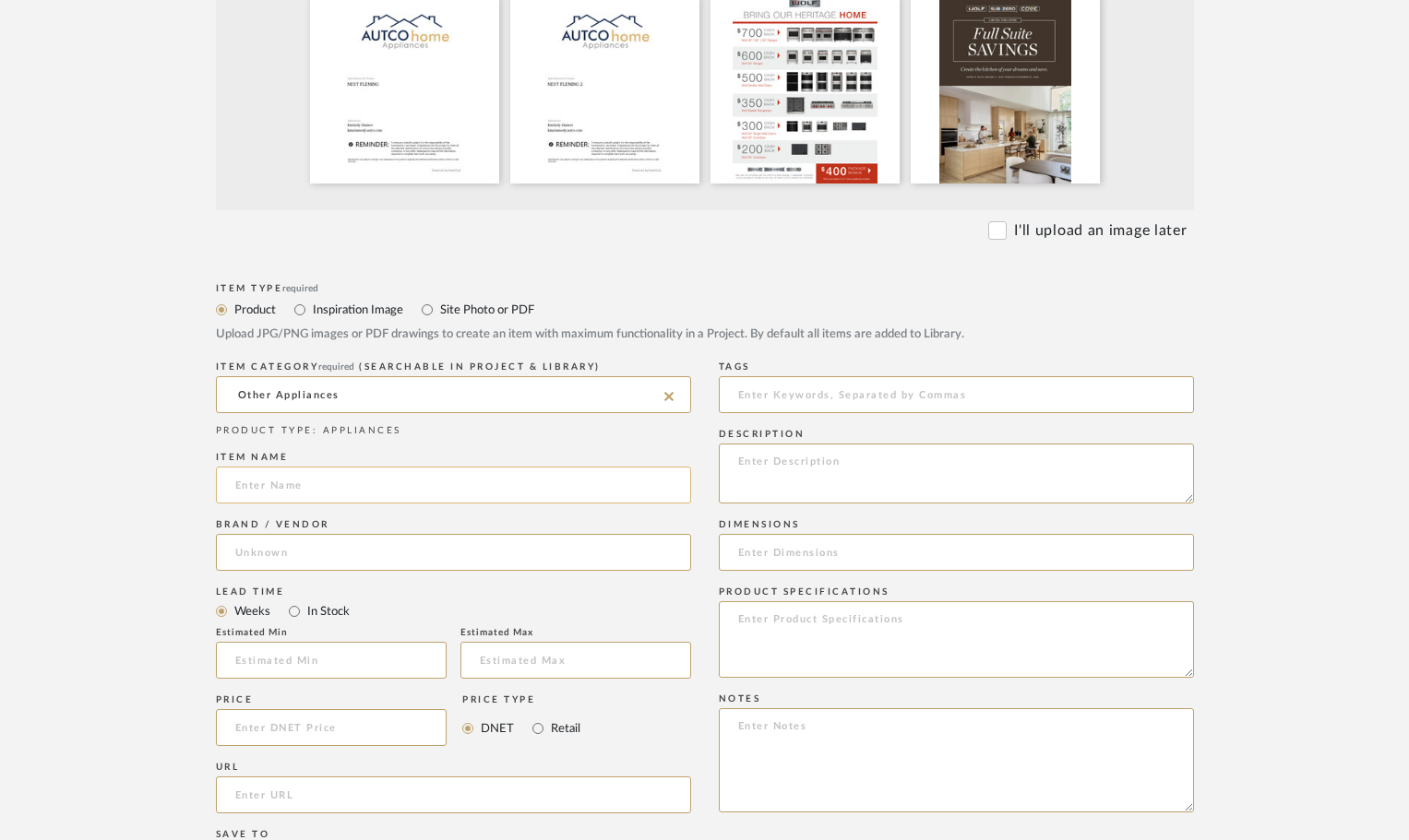
click at [304, 486] on input at bounding box center [454, 485] width 475 height 37
type input "[PERSON_NAME] Appliance Options"
type input "Autco"
click at [287, 586] on mat-option "Autco" at bounding box center [454, 600] width 473 height 47
click at [281, 658] on input "text" at bounding box center [331, 660] width 231 height 37
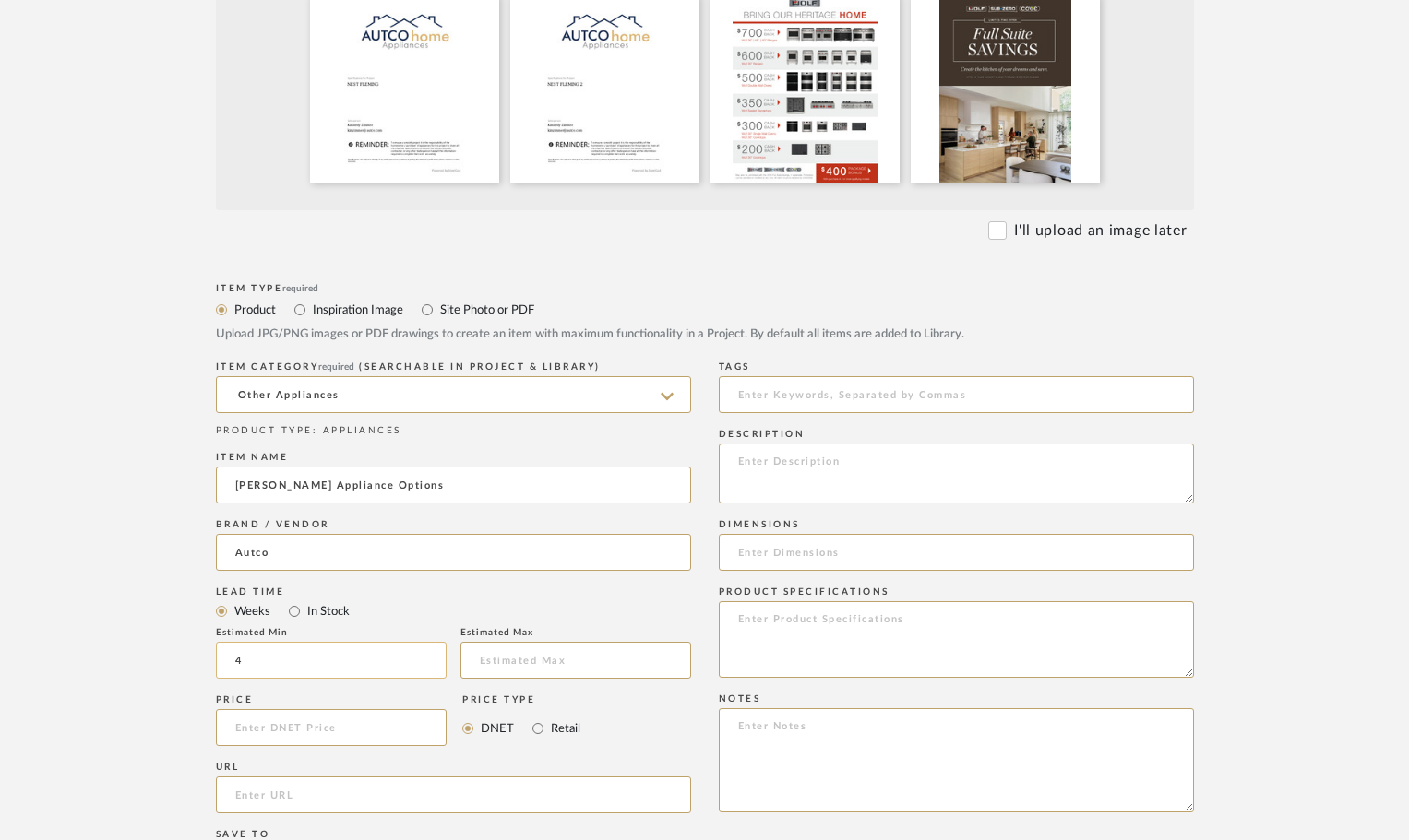
type input "4"
type input "6"
click at [305, 742] on input at bounding box center [332, 727] width 232 height 37
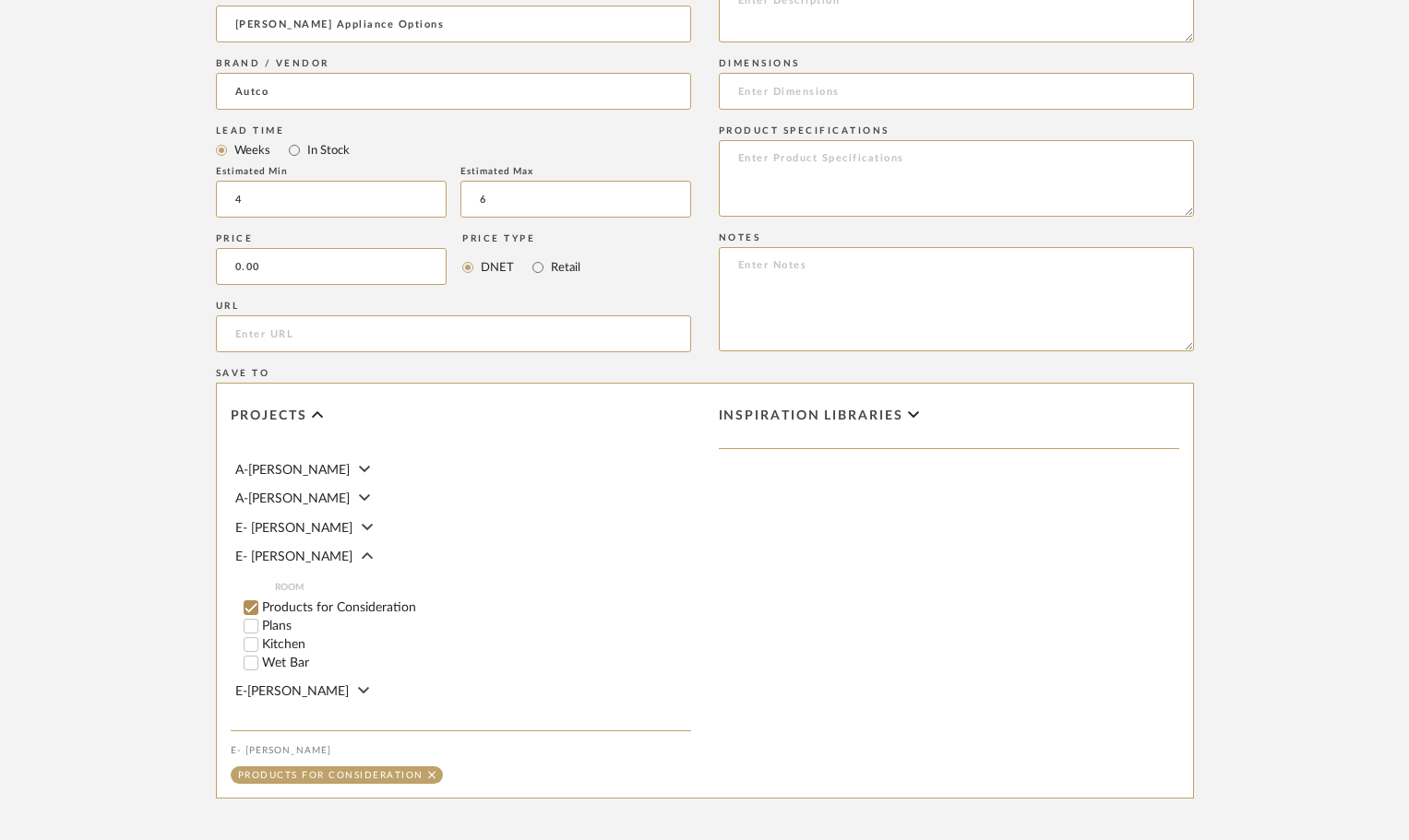
scroll to position [369, 0]
type input "$0.00"
click at [277, 621] on label "Plans" at bounding box center [476, 623] width 429 height 13
click at [260, 621] on input "Plans" at bounding box center [250, 623] width 19 height 18
checkbox input "false"
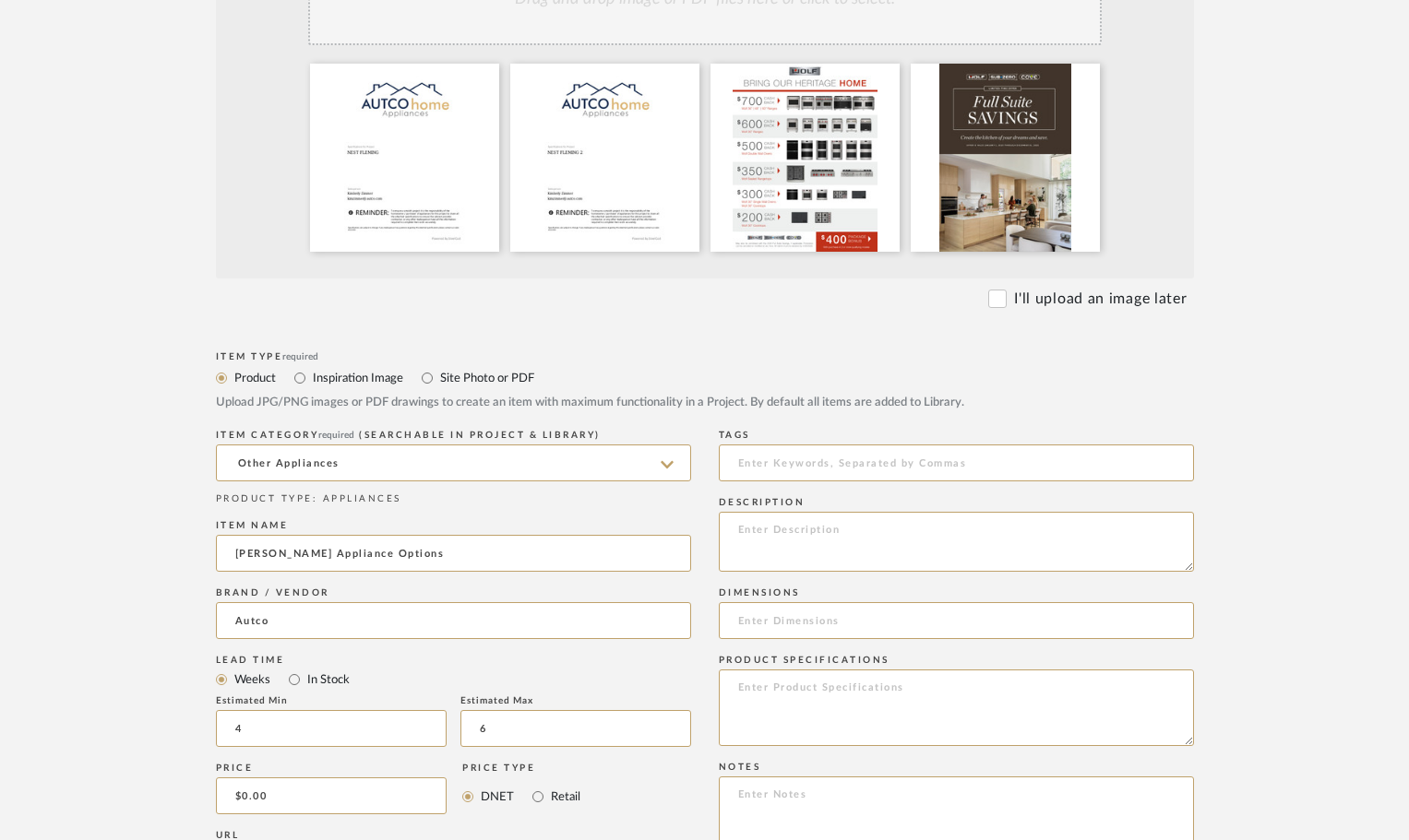
scroll to position [461, 0]
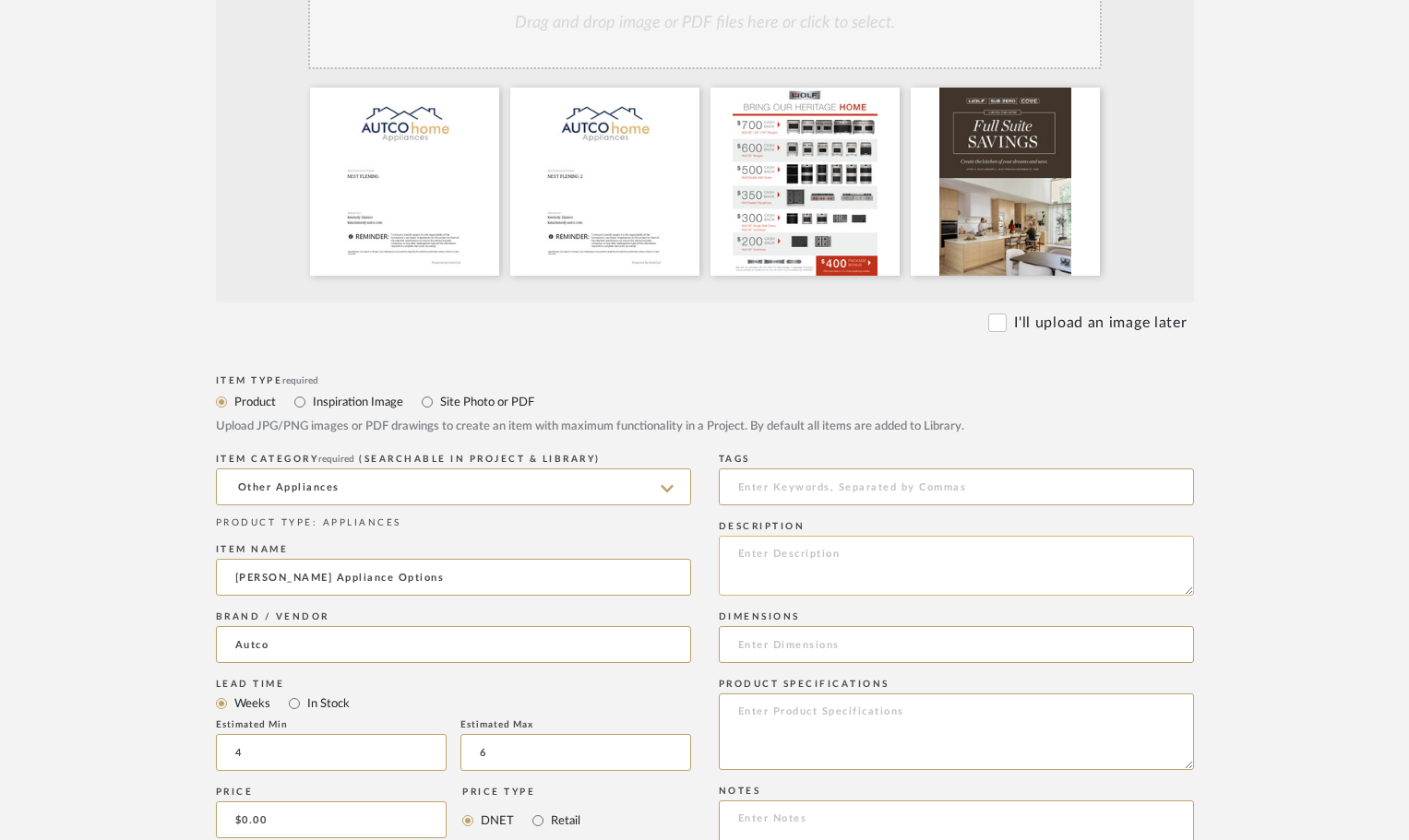
click at [921, 566] on textarea at bounding box center [956, 566] width 475 height 60
type textarea "Appliance Package Options"
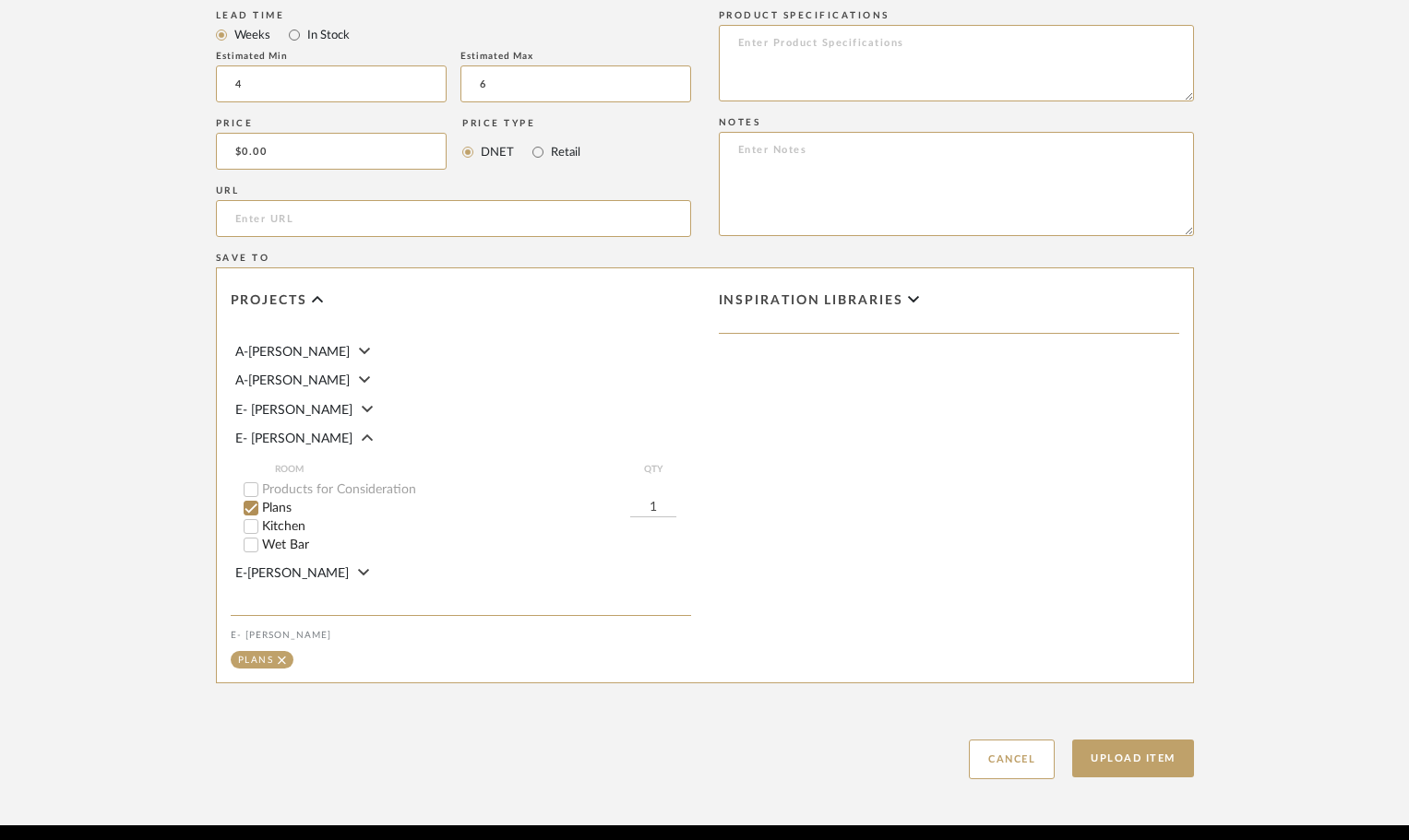
scroll to position [1199, 0]
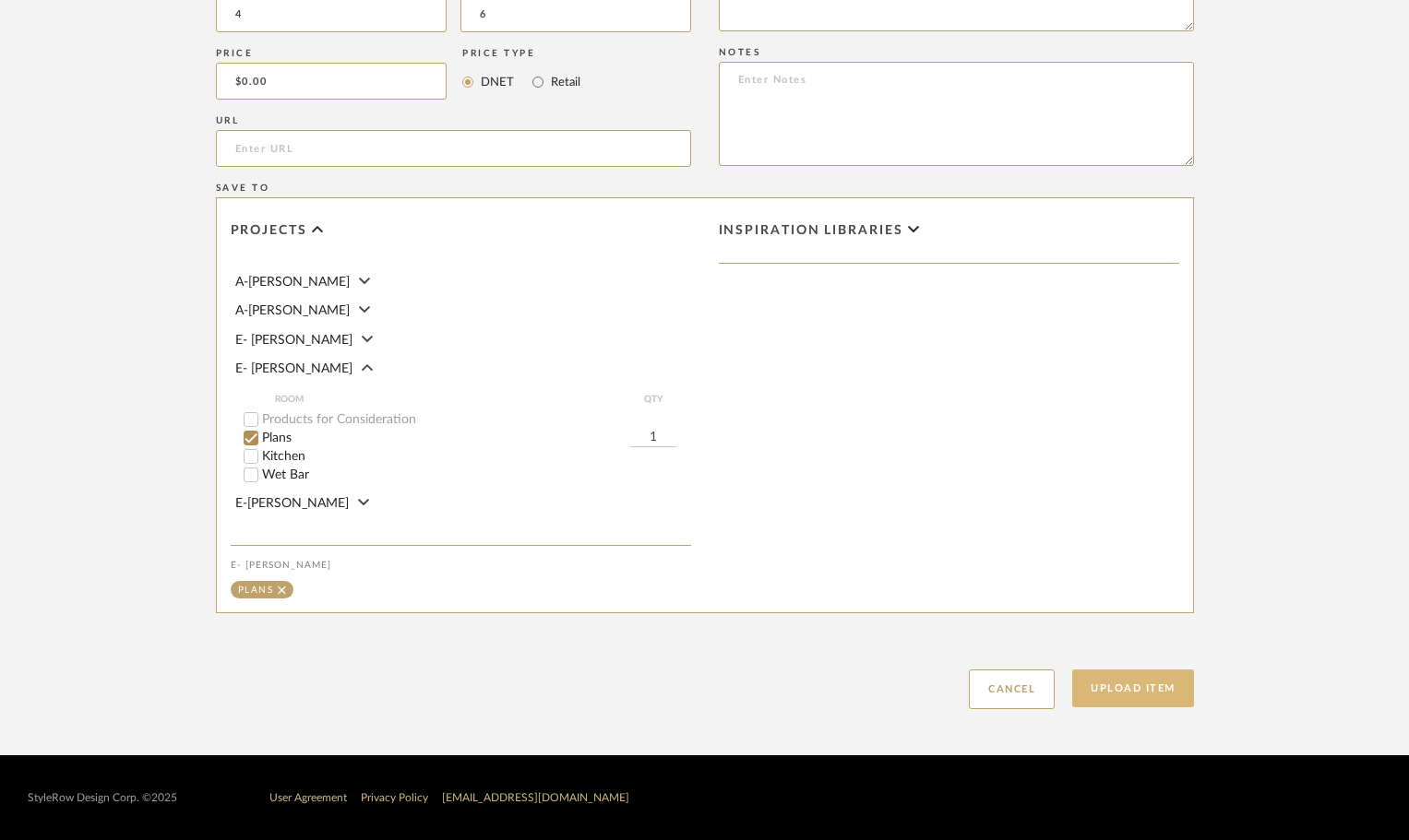
click at [1131, 686] on button "Upload Item" at bounding box center [1132, 688] width 122 height 38
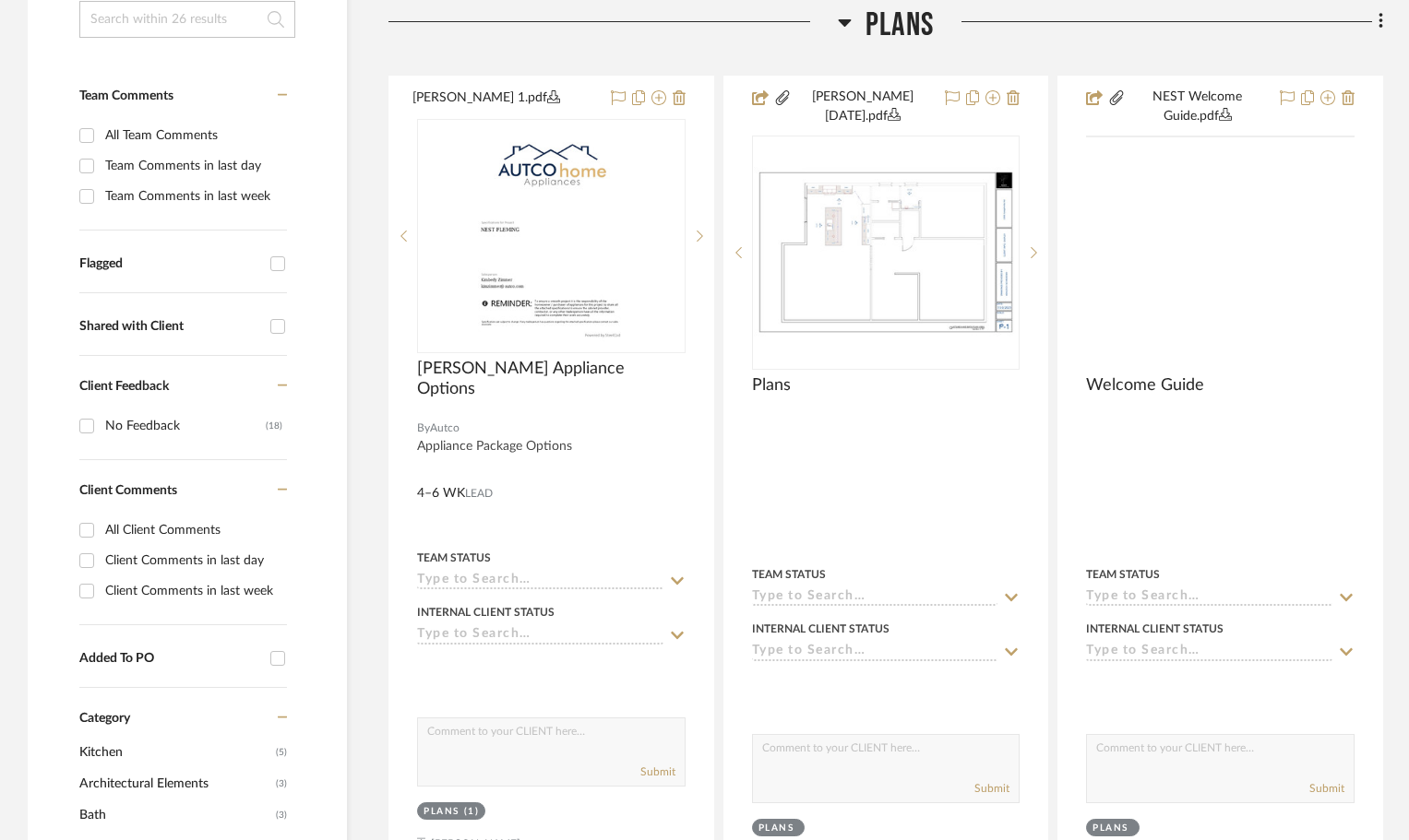
scroll to position [433, 0]
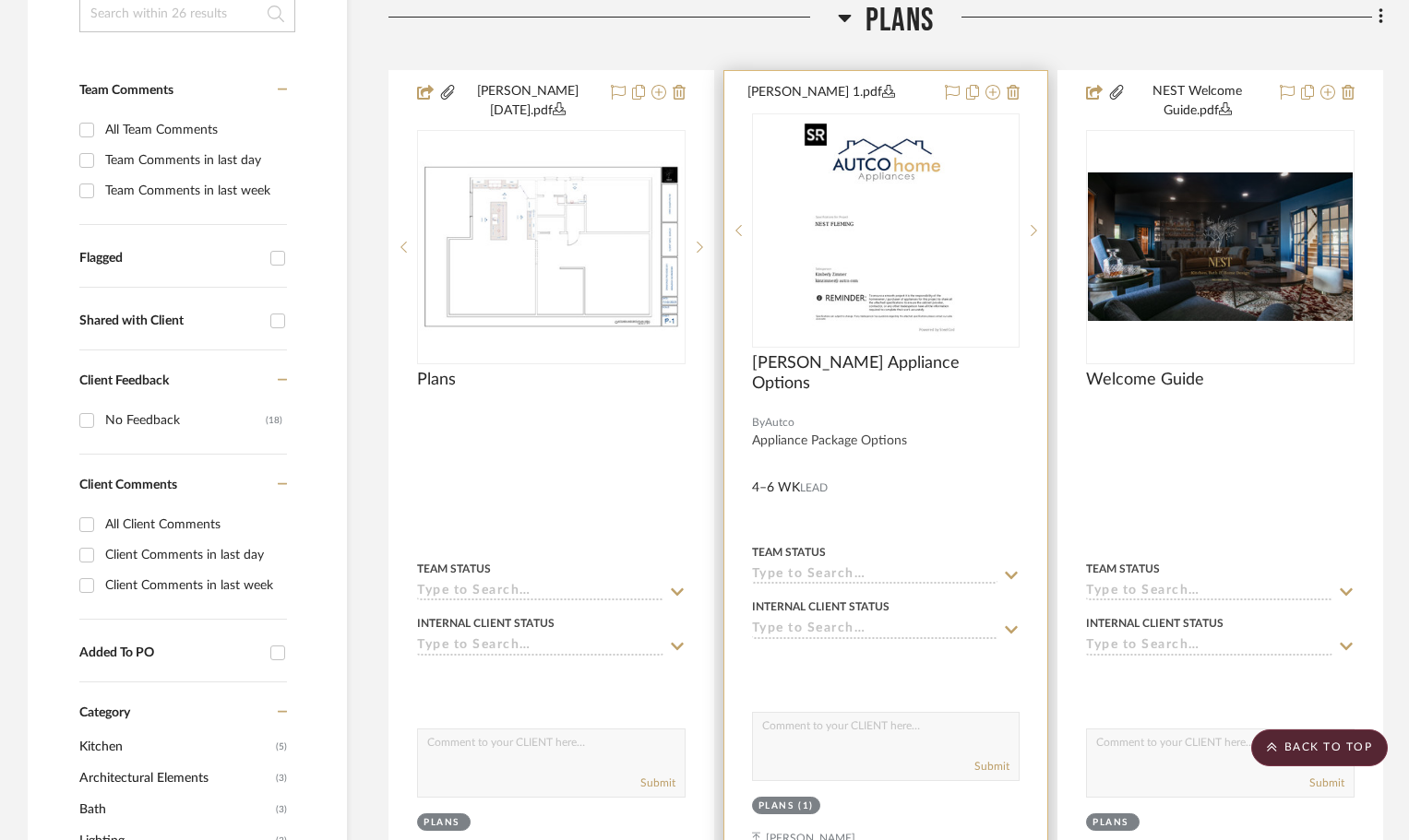
click at [874, 251] on img "0" at bounding box center [885, 230] width 178 height 231
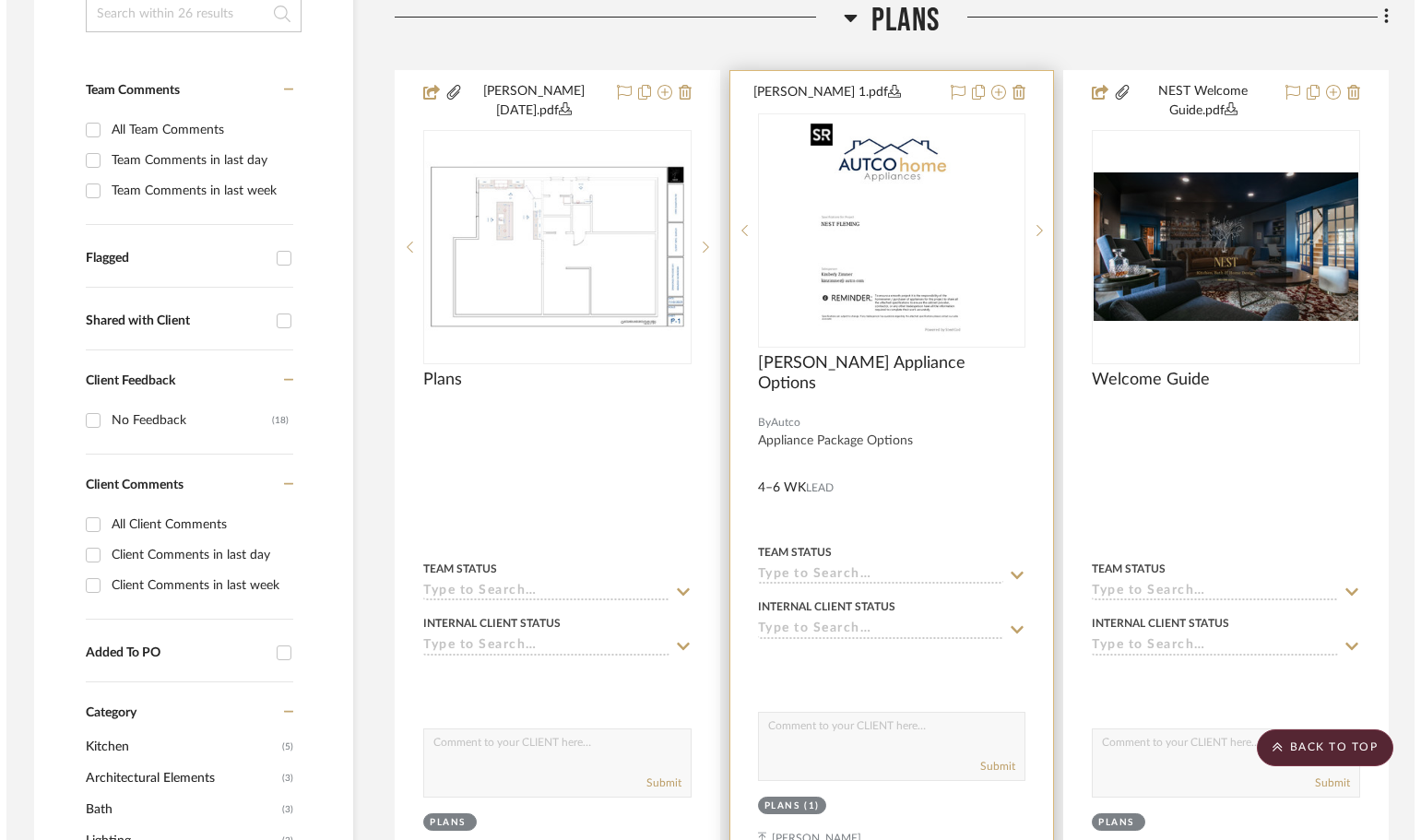
scroll to position [0, 0]
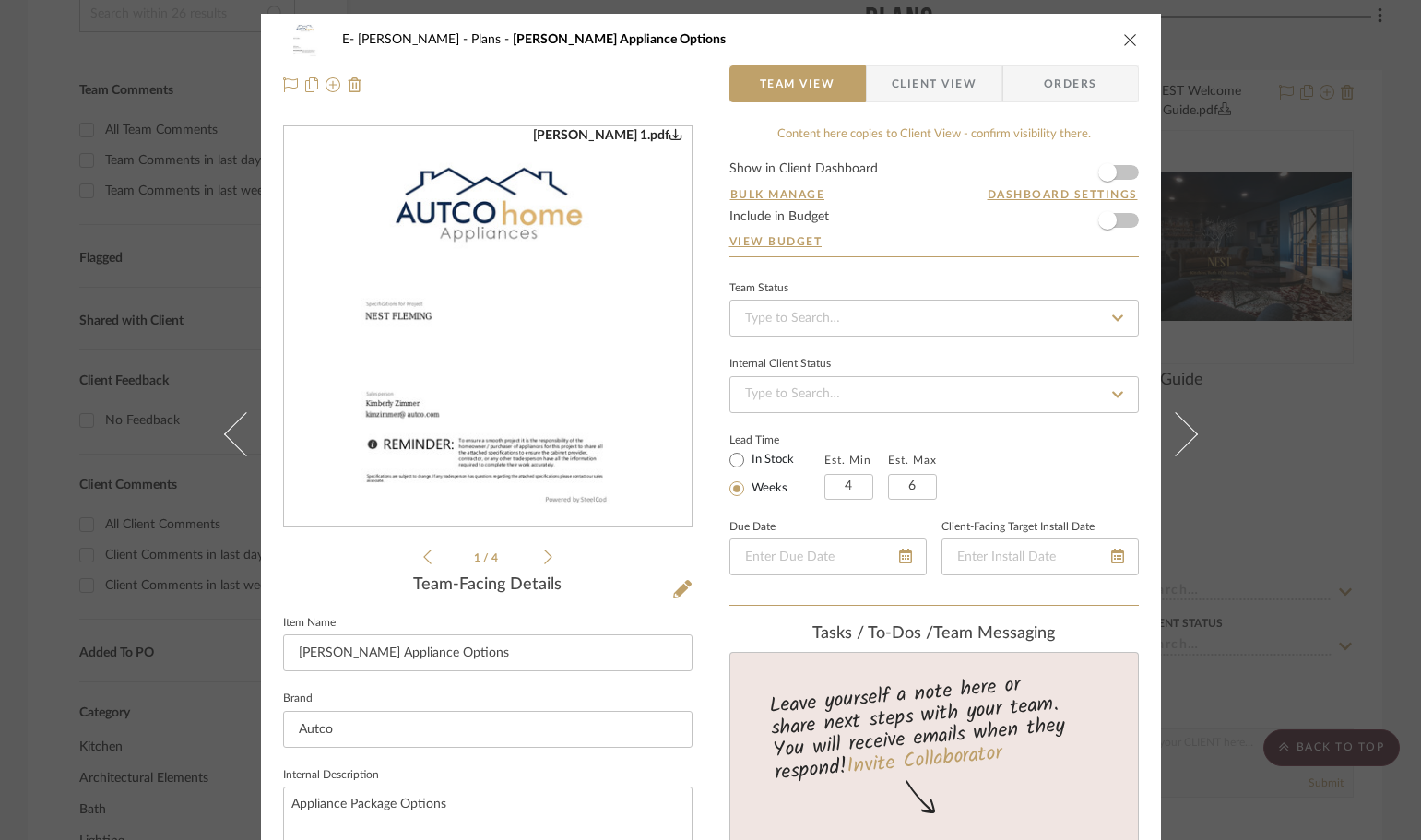
click at [484, 408] on img "0" at bounding box center [488, 327] width 310 height 400
click at [1126, 178] on form "Show in Client Dashboard Bulk Manage Dashboard Settings Include in Budget View …" at bounding box center [933, 209] width 410 height 94
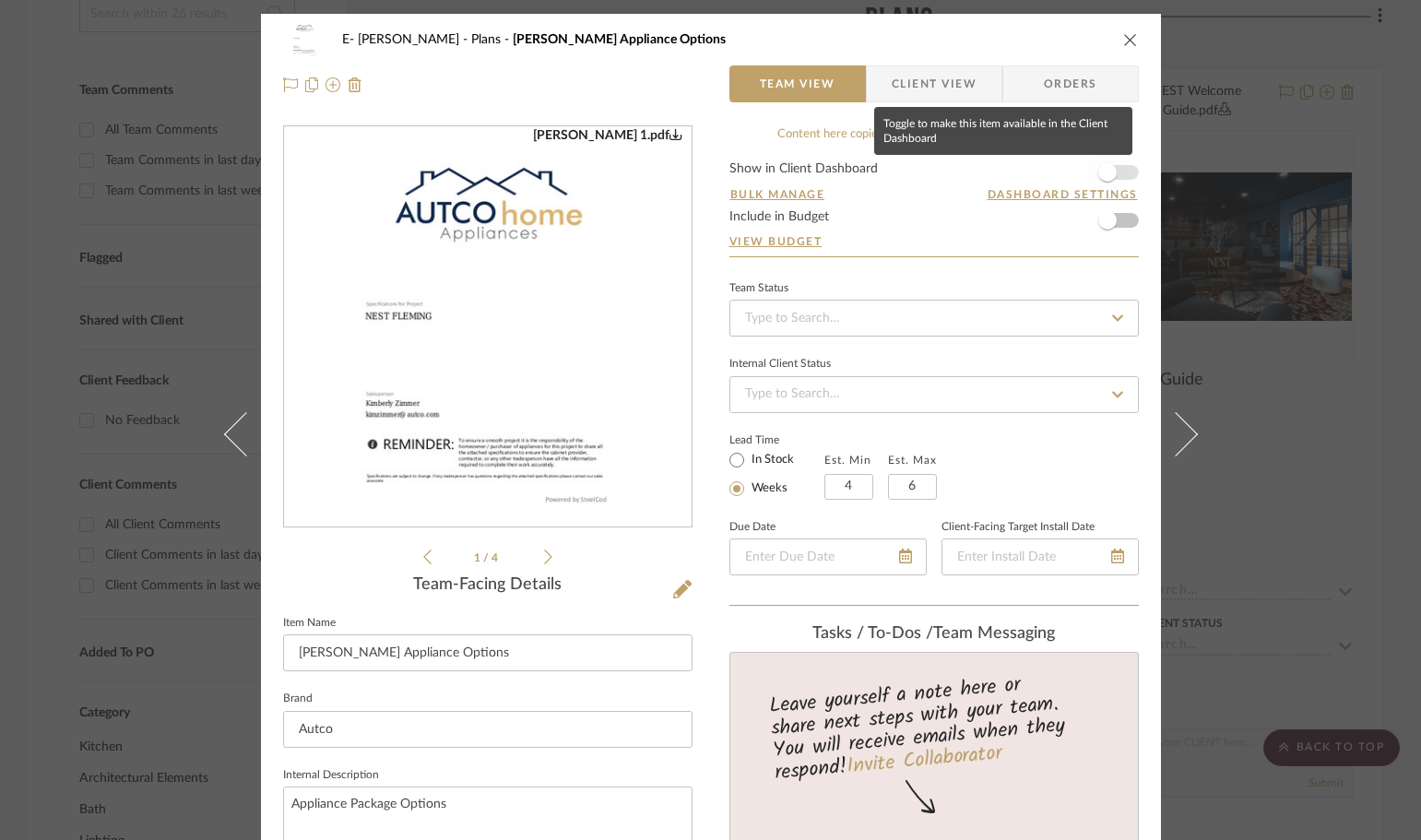
click at [1111, 165] on span "button" at bounding box center [1108, 172] width 41 height 41
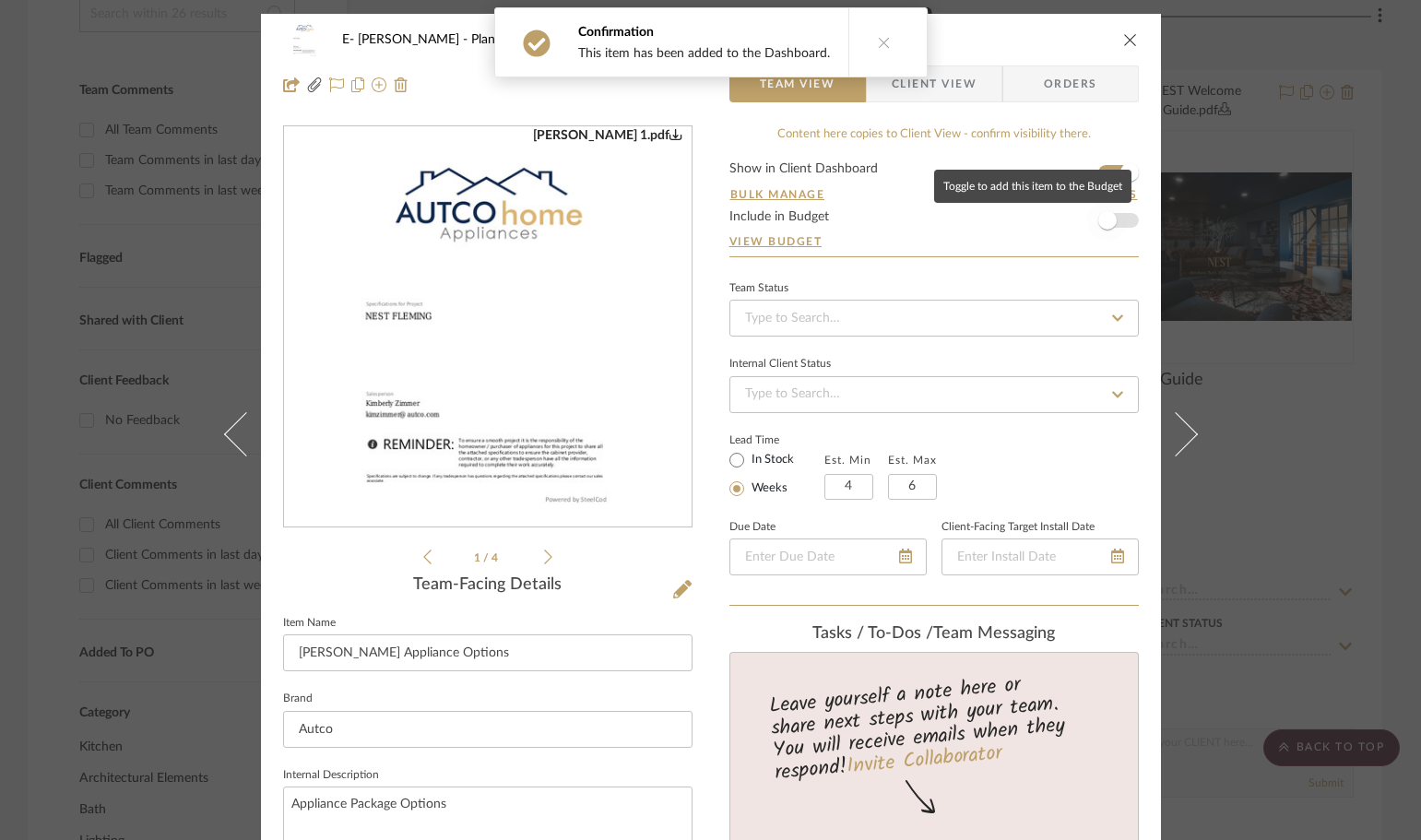
click at [1113, 221] on span "button" at bounding box center [1108, 221] width 41 height 41
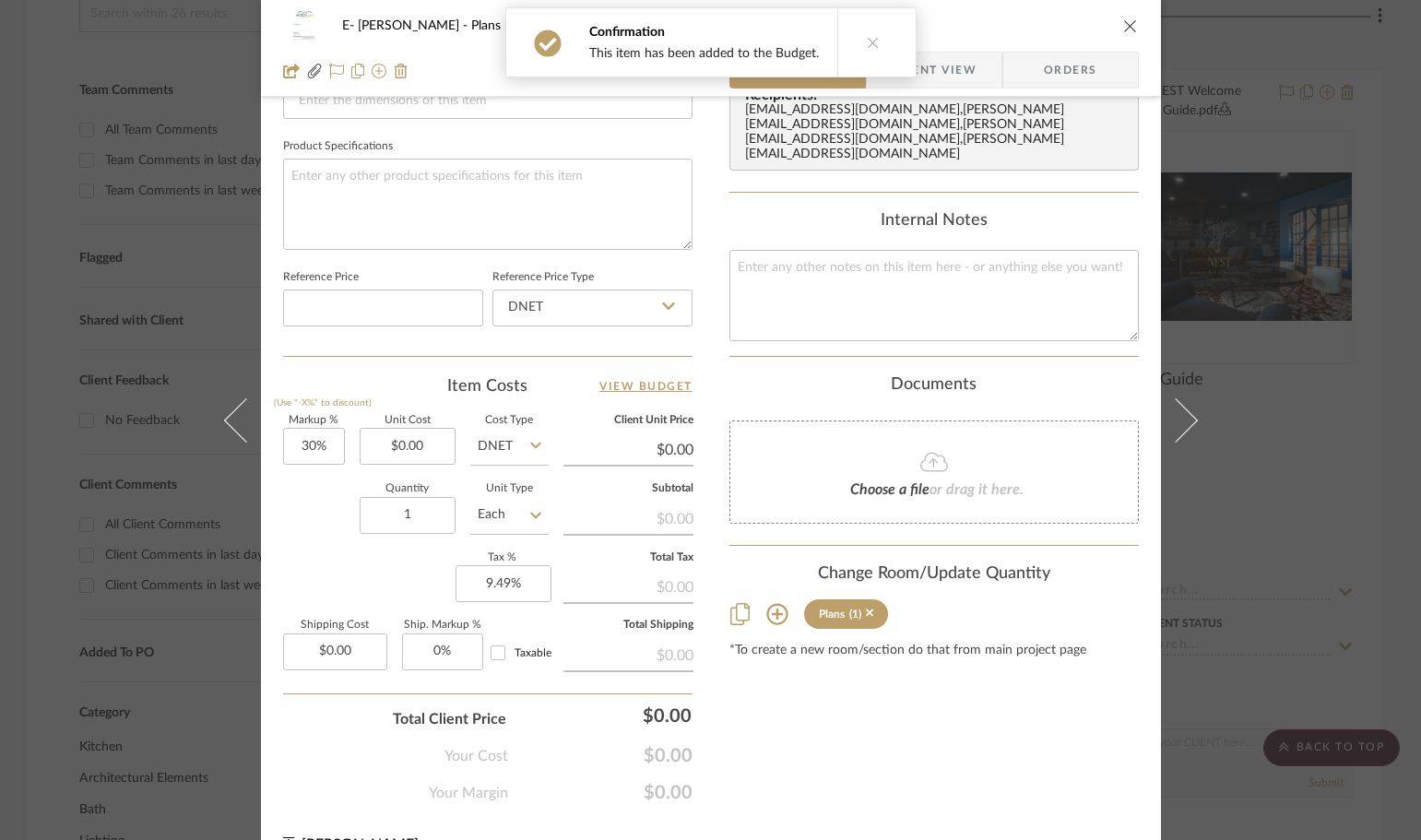
scroll to position [873, 0]
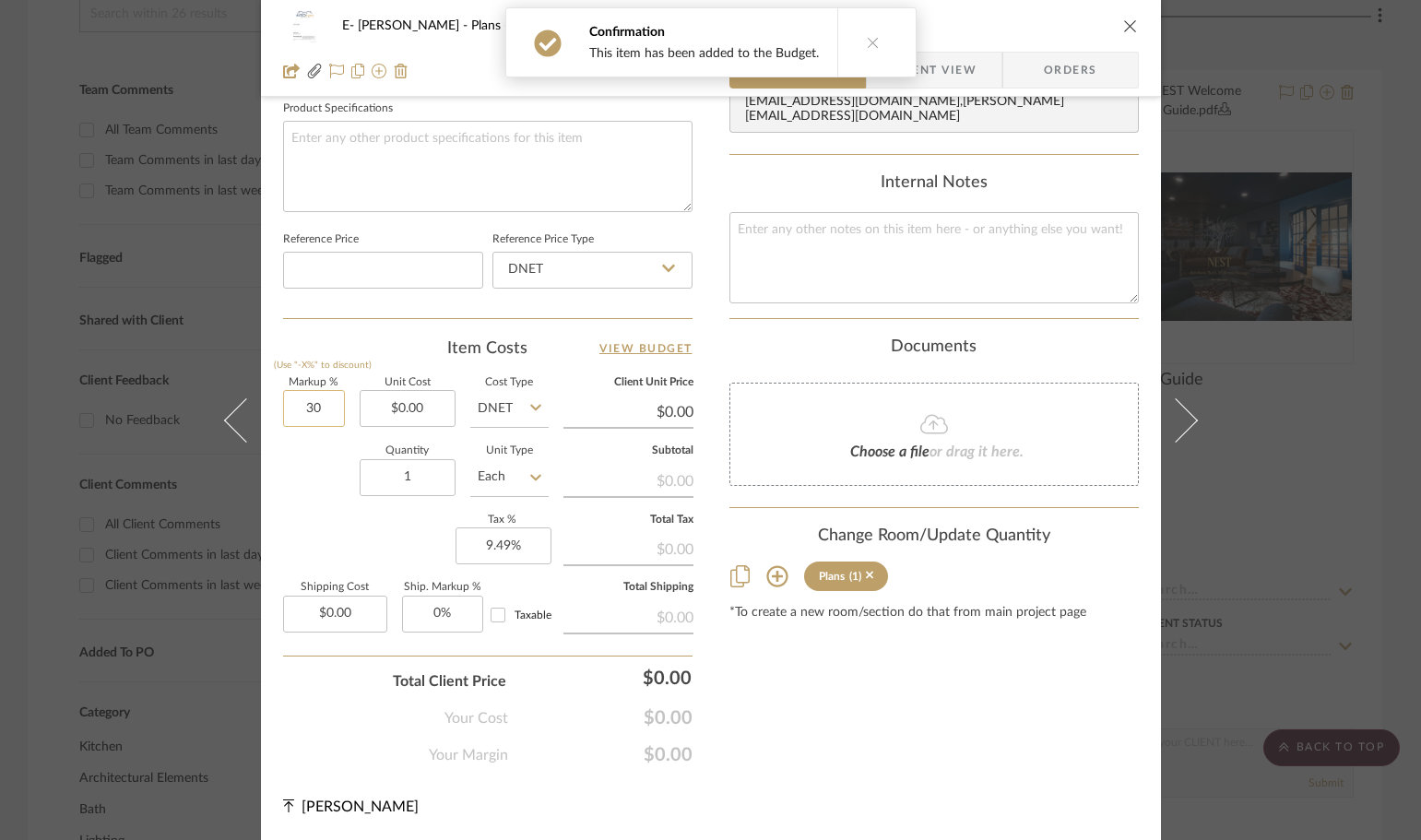
click at [297, 414] on input "30" at bounding box center [313, 409] width 61 height 37
type input "0%"
click at [343, 465] on div "Quantity 1 Unit Type Each" at bounding box center [416, 479] width 266 height 65
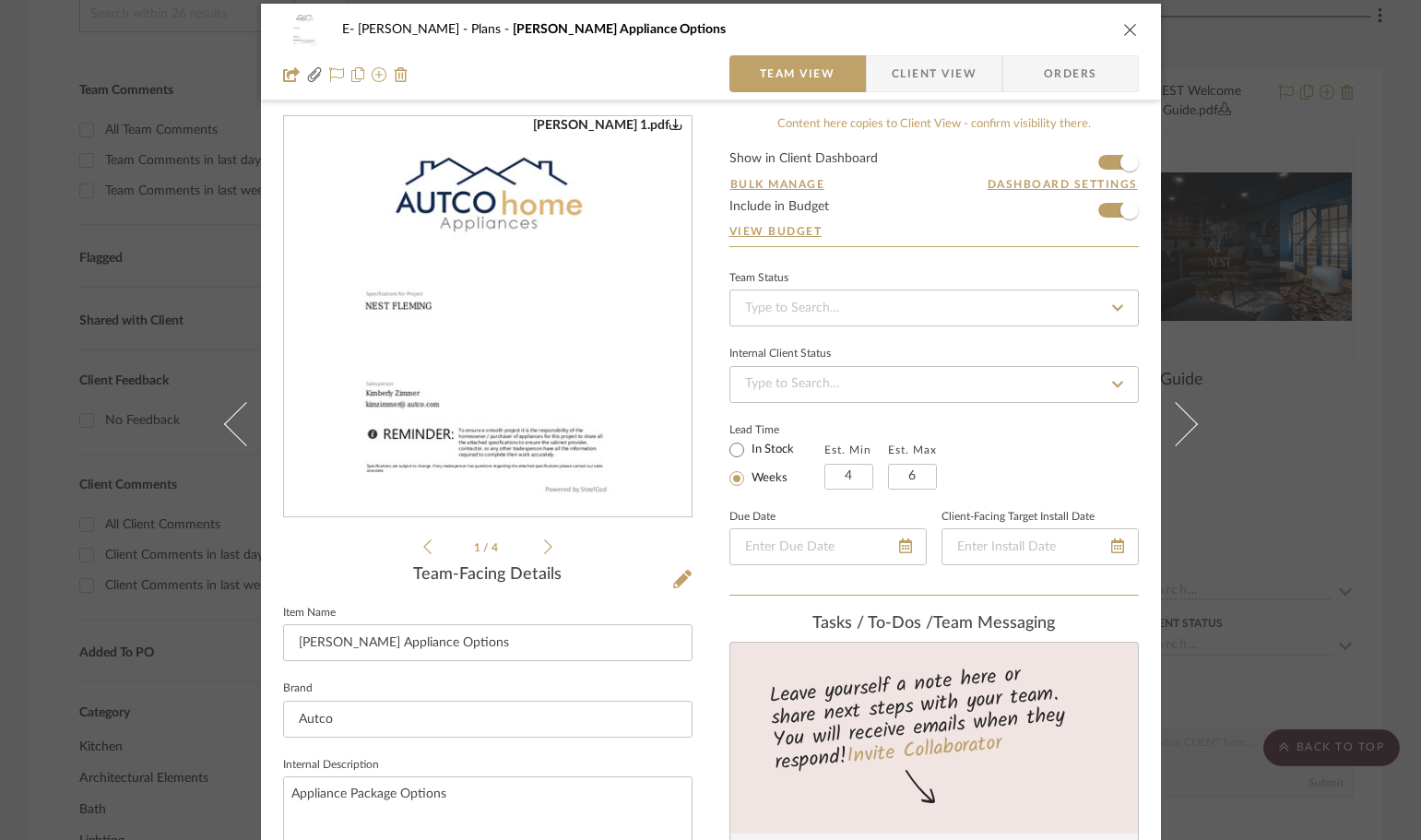
scroll to position [0, 0]
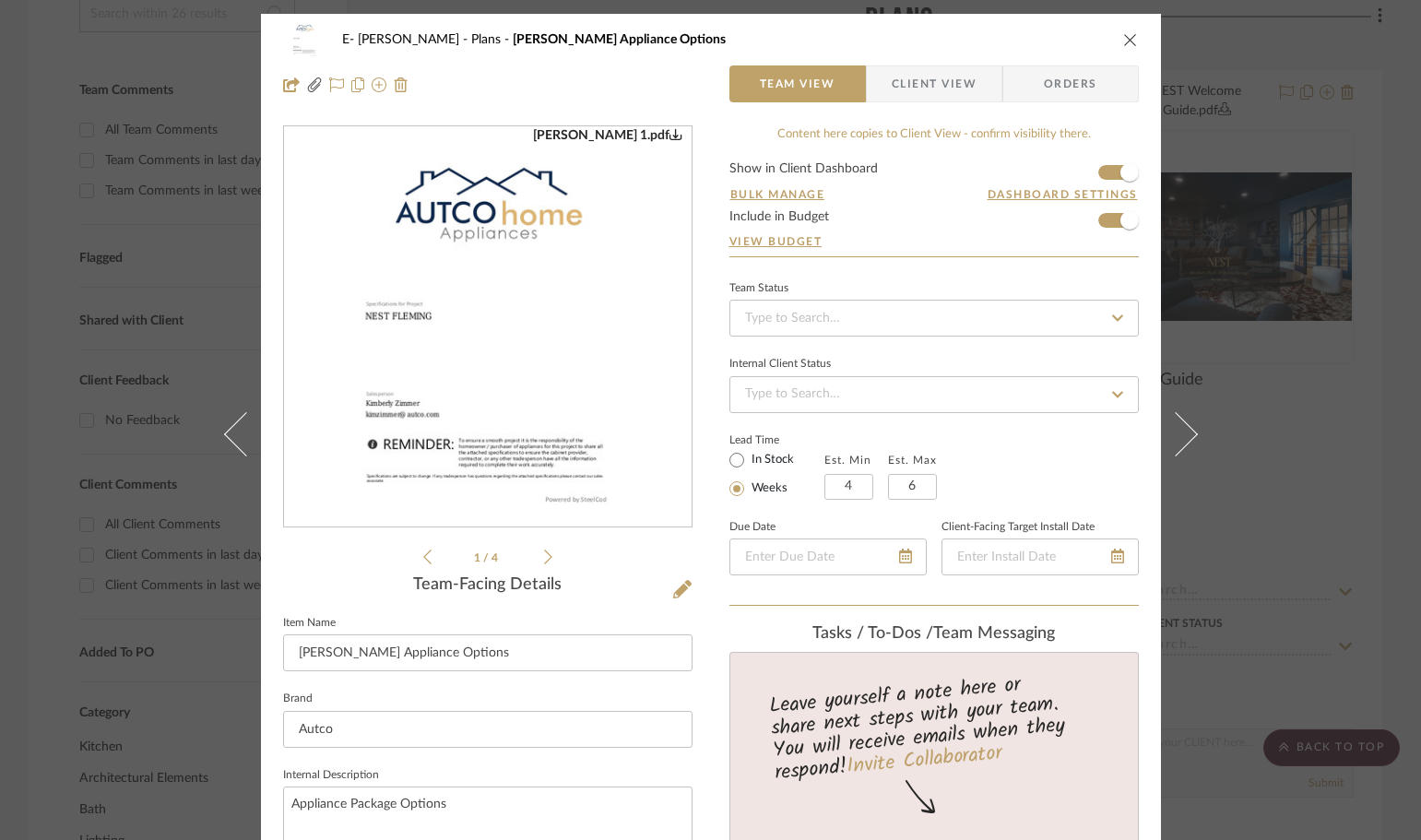
click at [1125, 46] on icon "close" at bounding box center [1130, 39] width 15 height 15
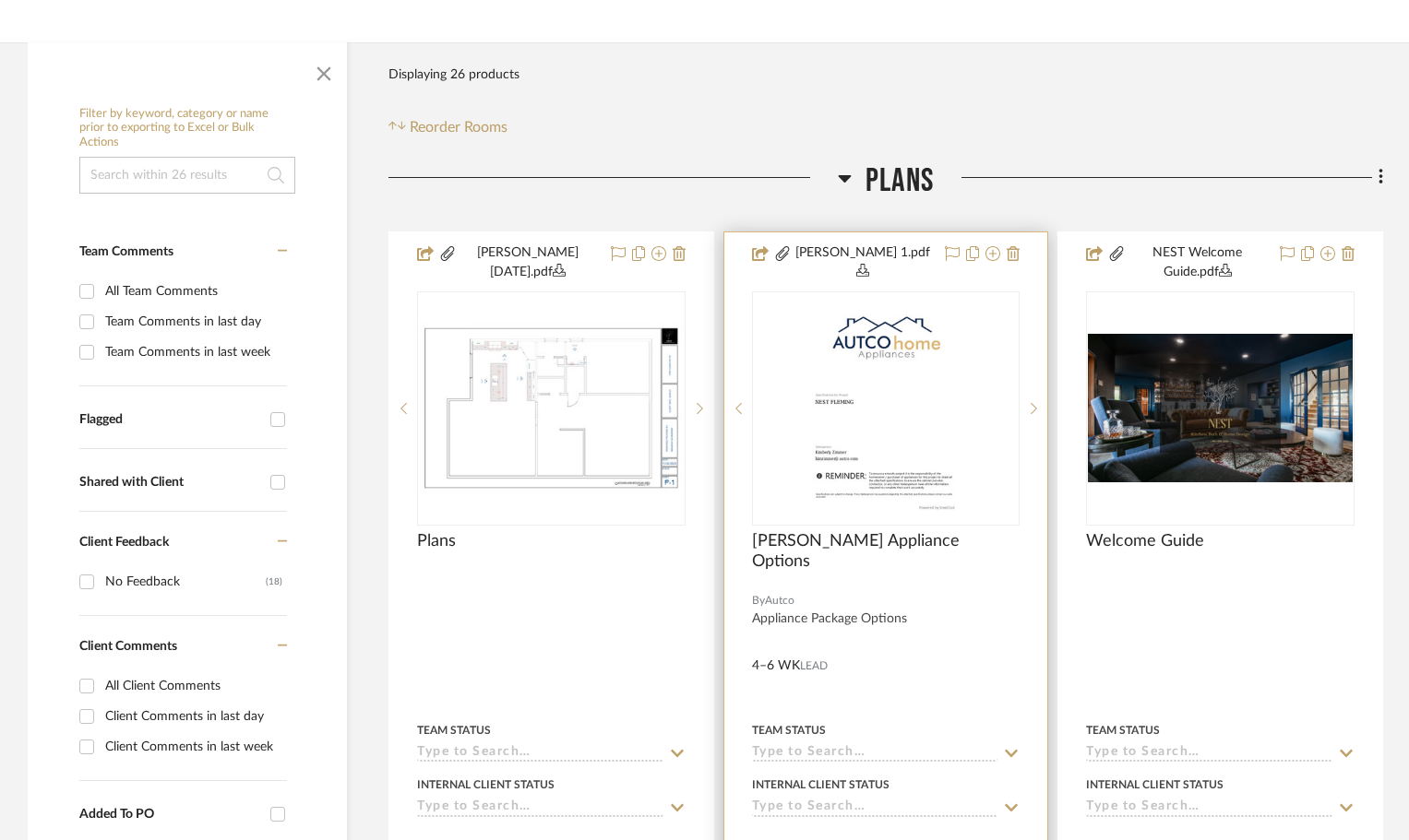
scroll to position [276, 0]
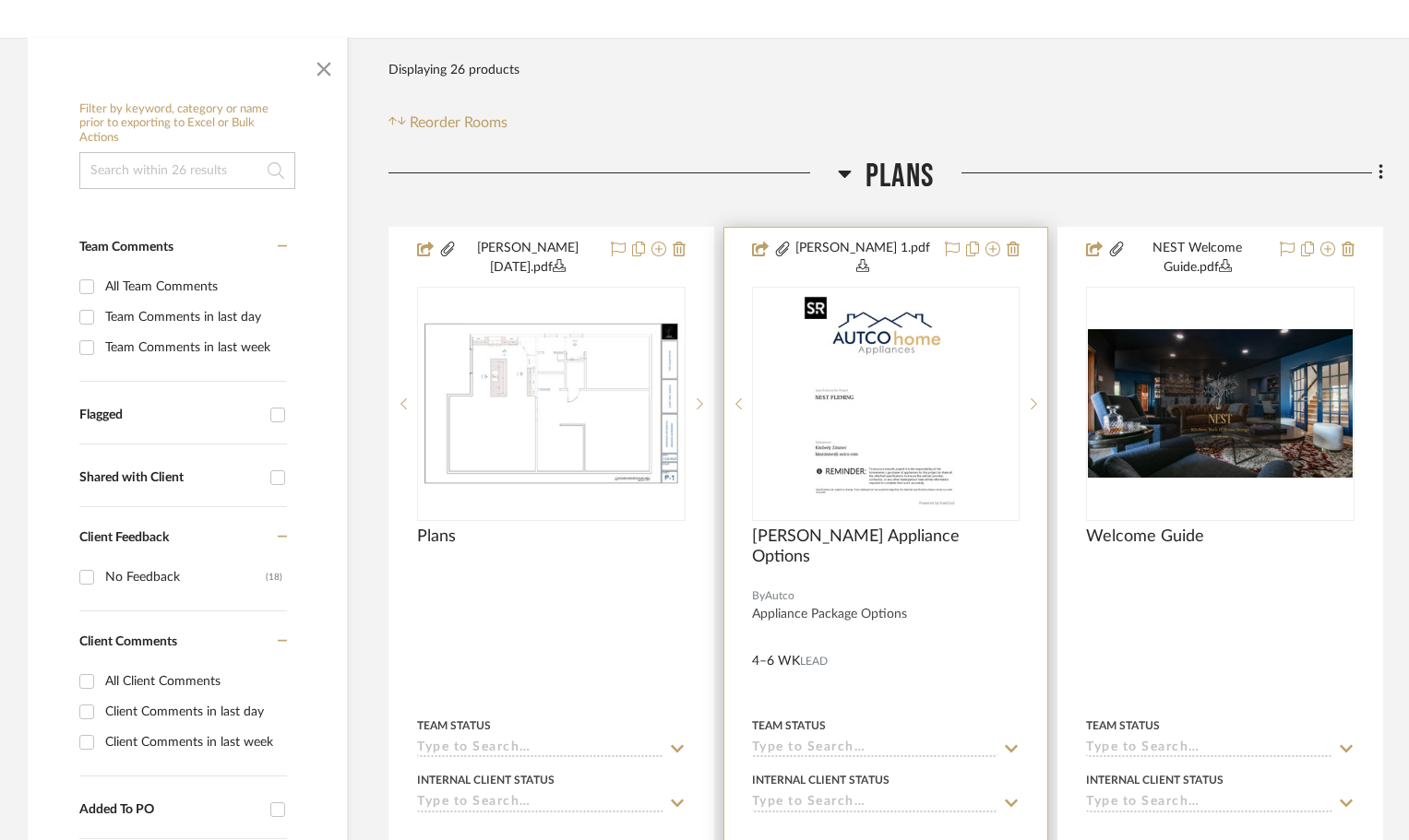
click at [881, 389] on img "0" at bounding box center [885, 404] width 178 height 231
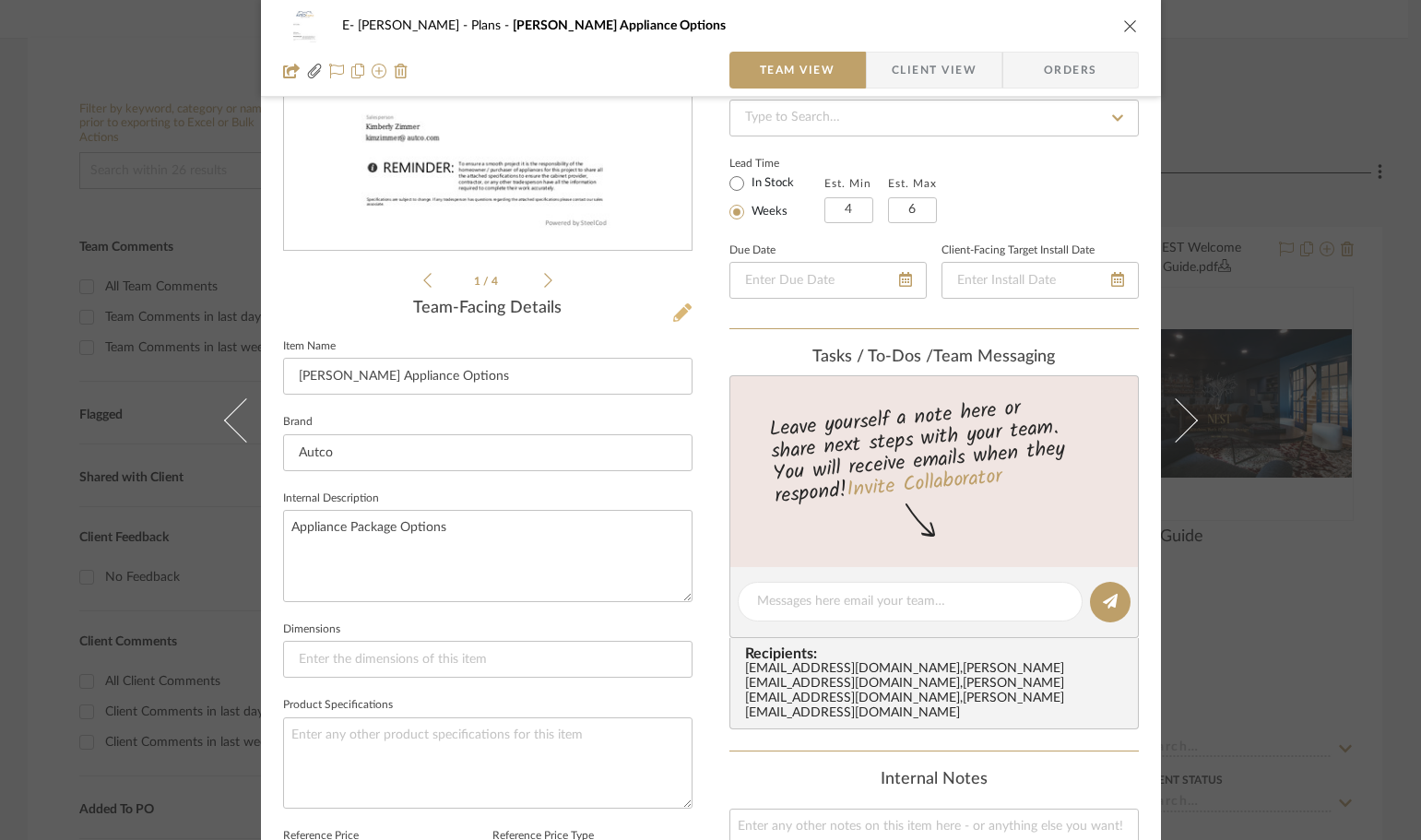
click at [681, 315] on icon at bounding box center [682, 312] width 18 height 18
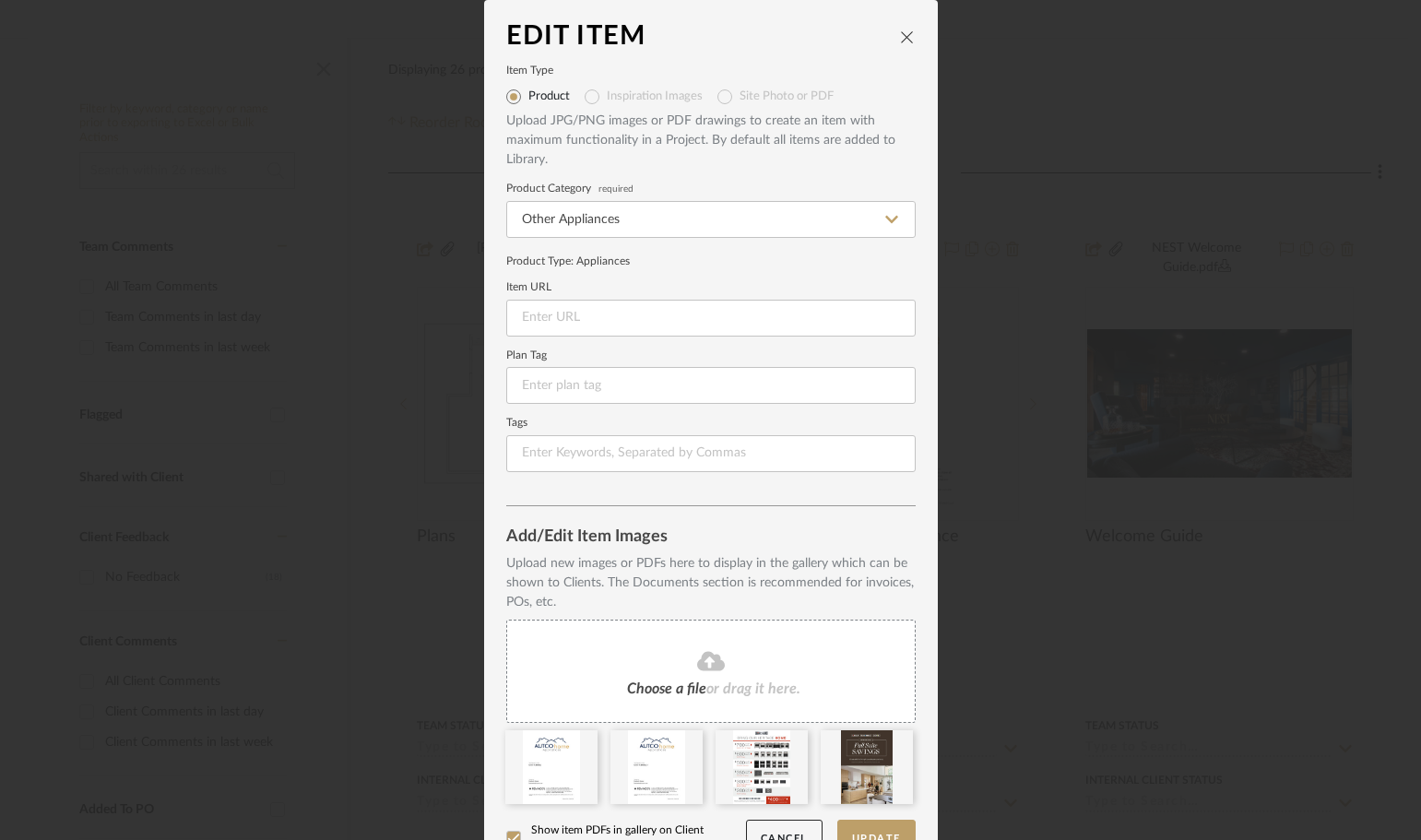
scroll to position [39, 0]
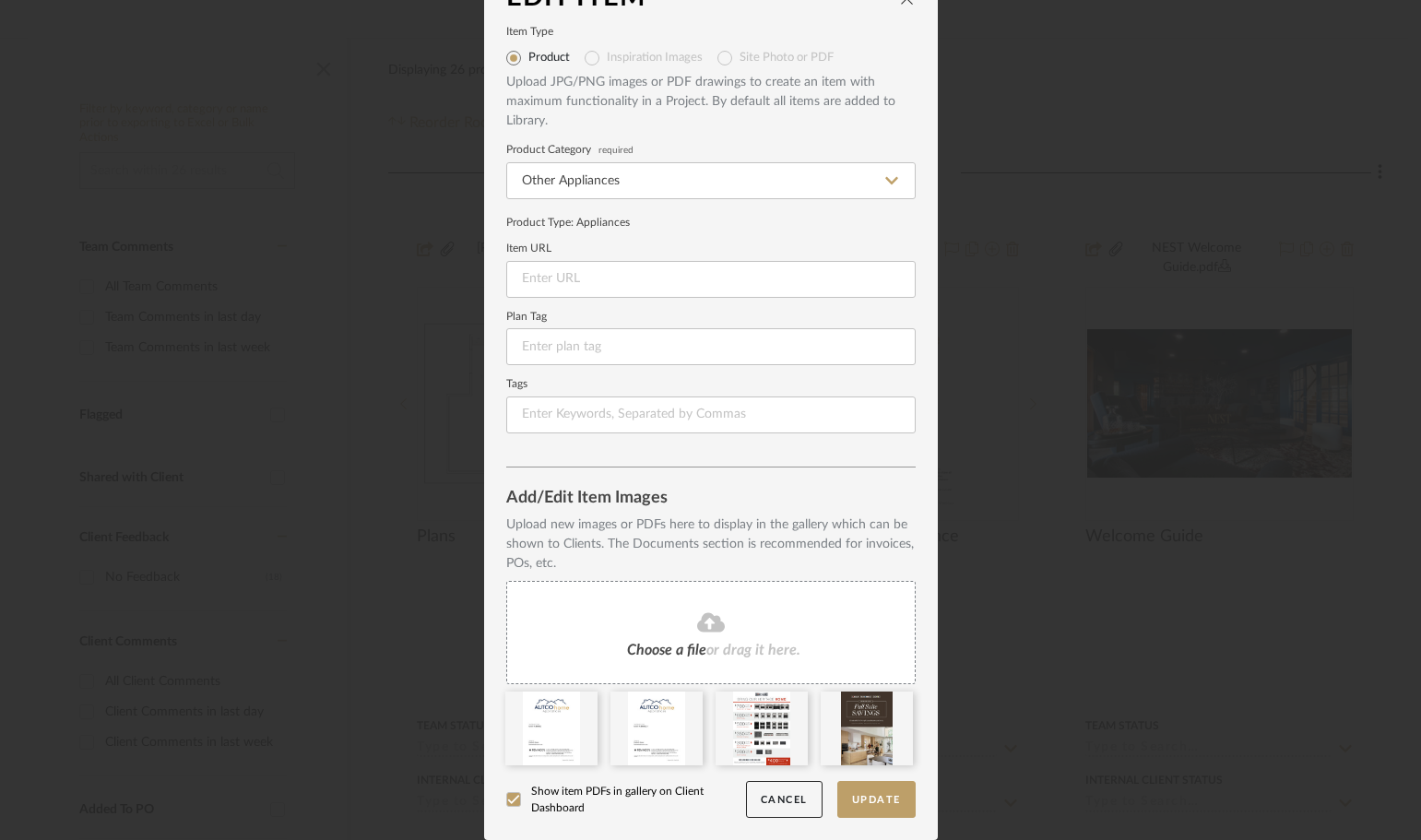
click at [684, 653] on span "Choose a file" at bounding box center [666, 649] width 79 height 15
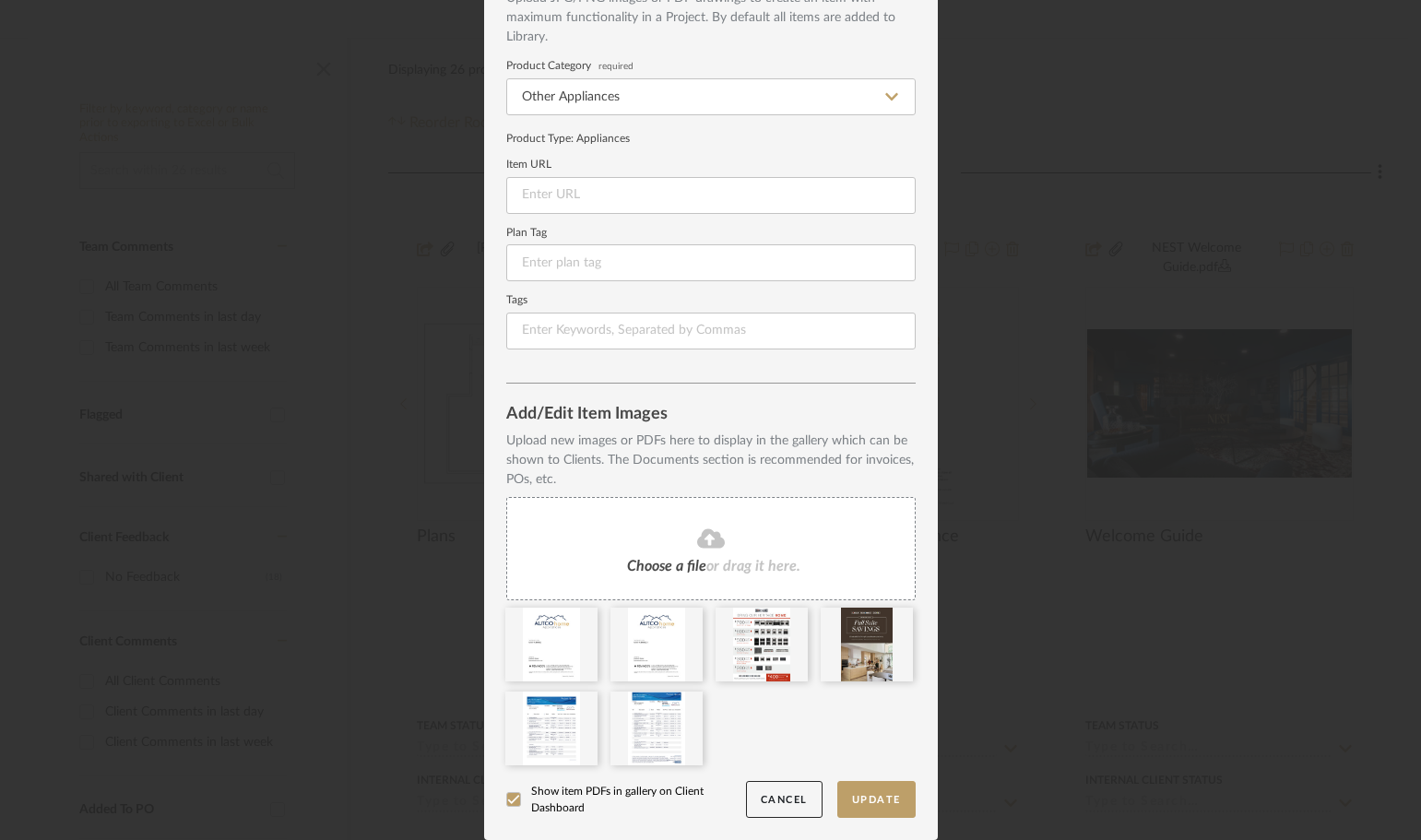
click at [1093, 654] on div "Edit Item Item Type Product Inspiration Images Site Photo or PDF Upload JPG/PNG…" at bounding box center [710, 420] width 1421 height 840
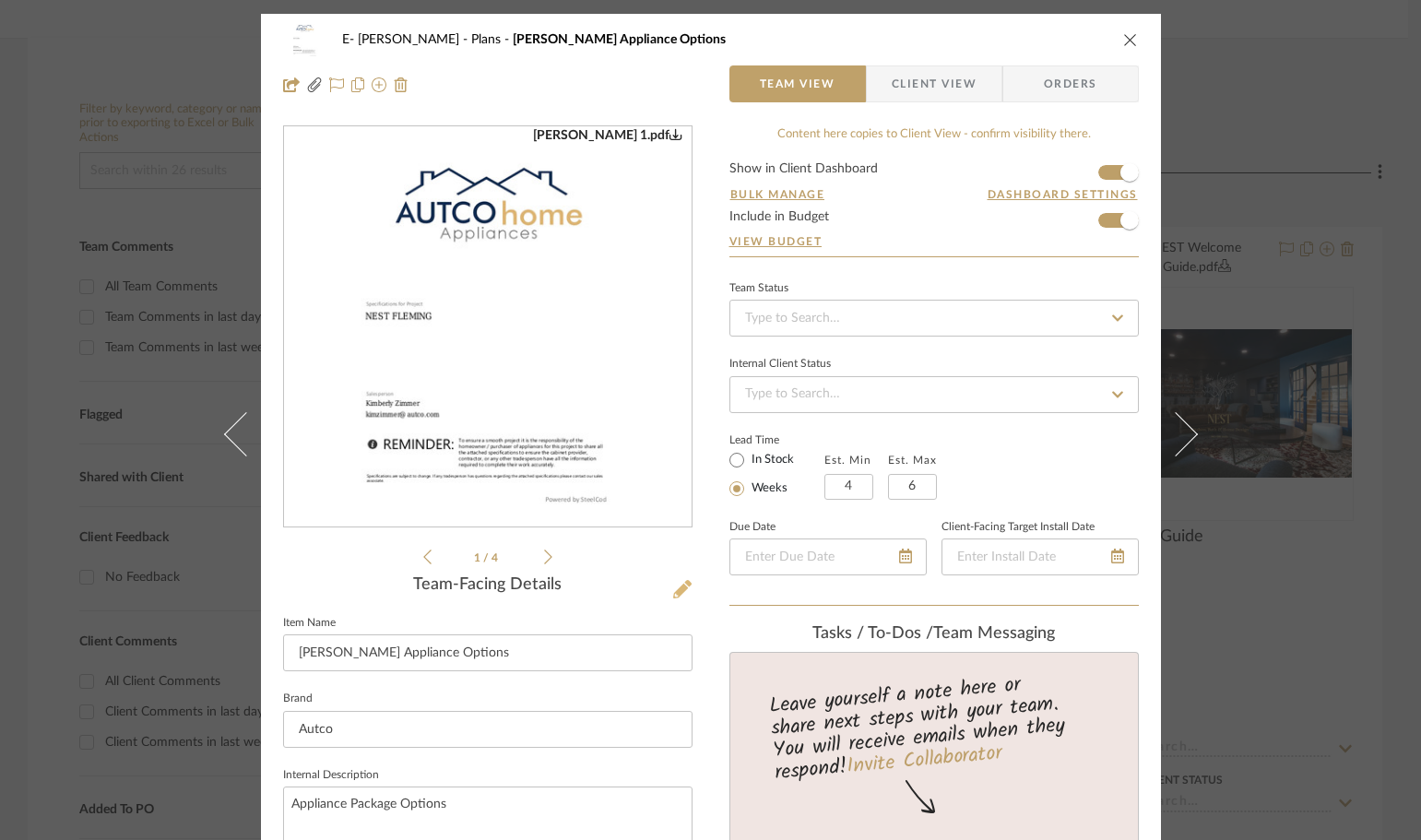
click at [674, 594] on icon at bounding box center [682, 589] width 18 height 18
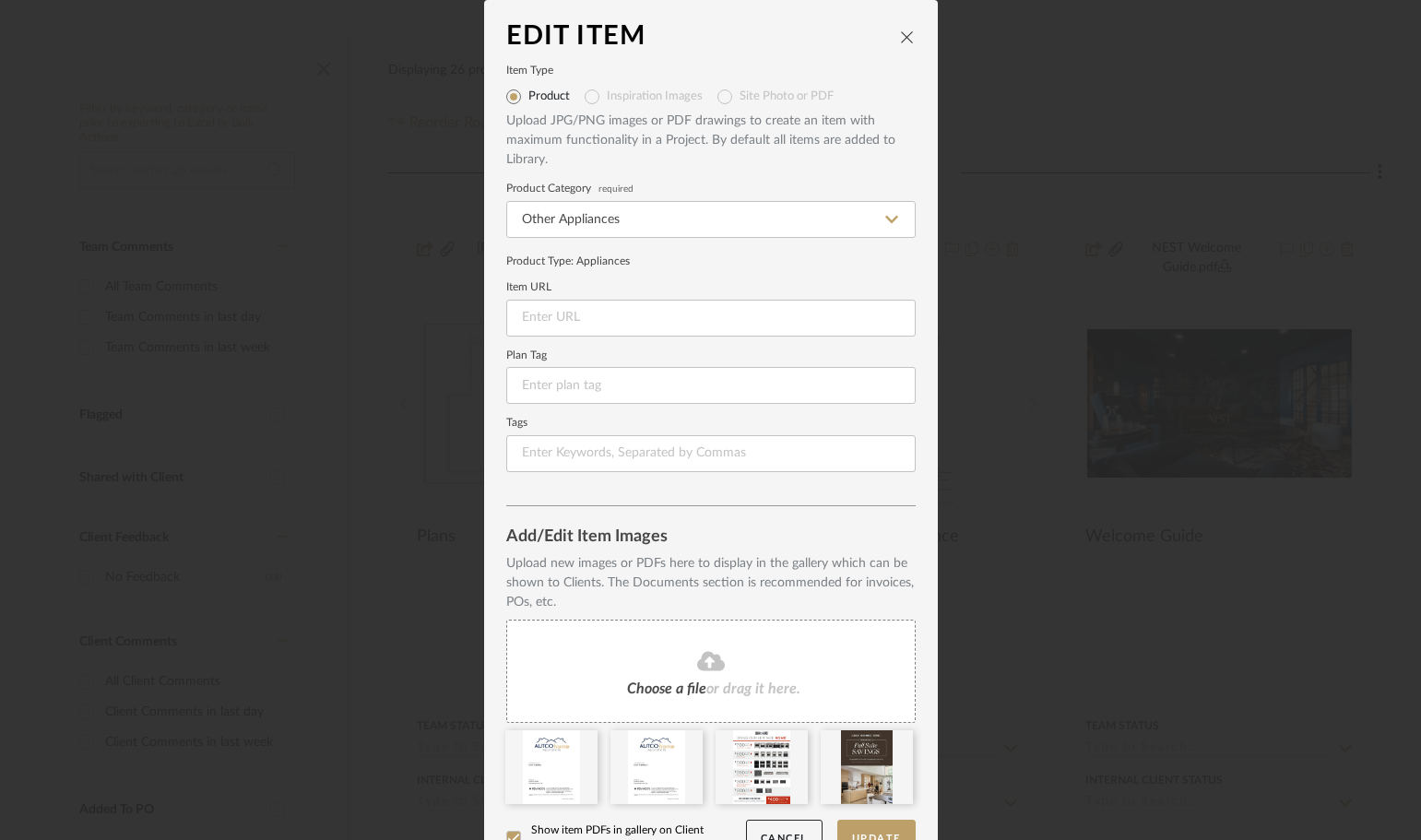
scroll to position [39, 0]
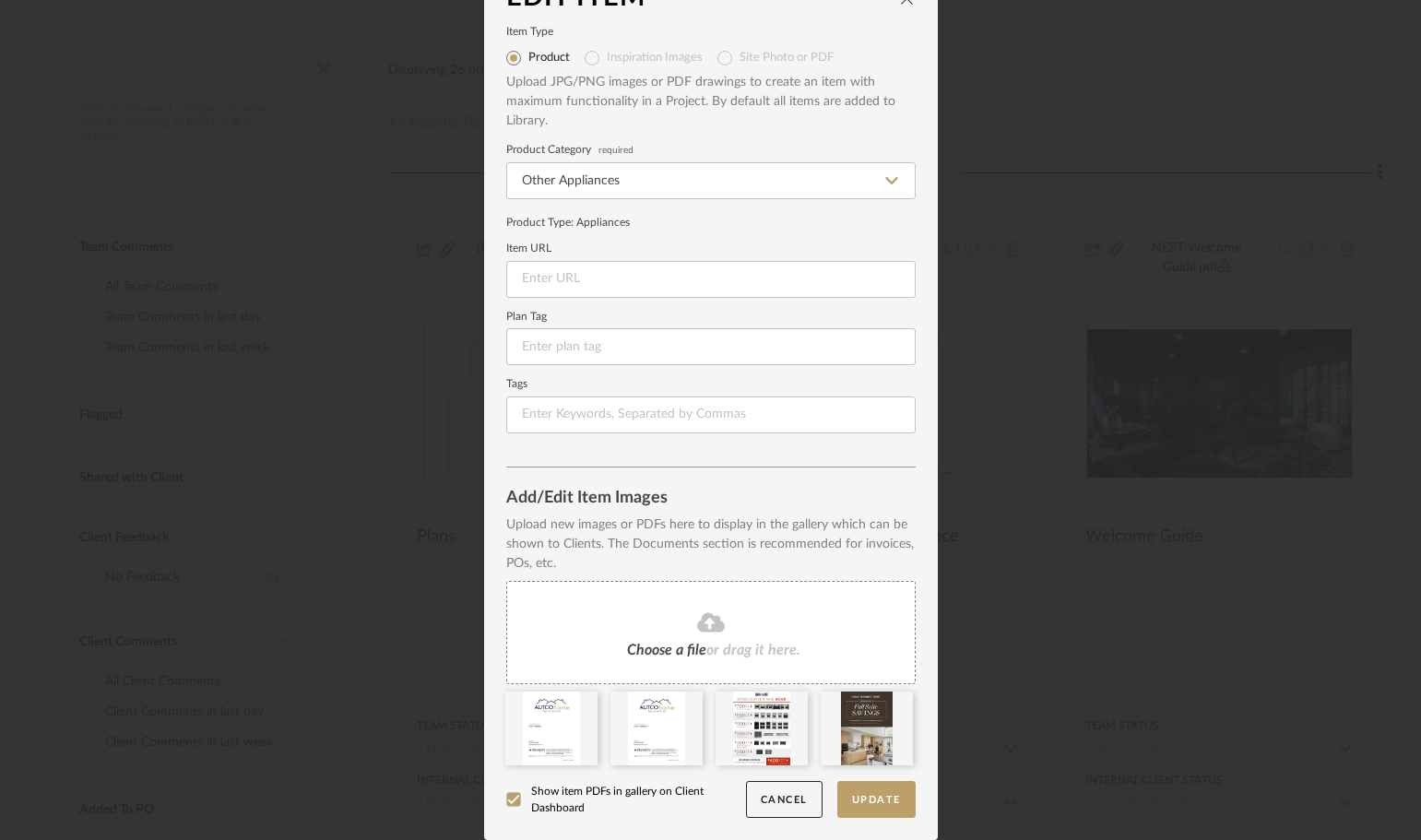
click at [643, 651] on span "Choose a file" at bounding box center [666, 649] width 79 height 15
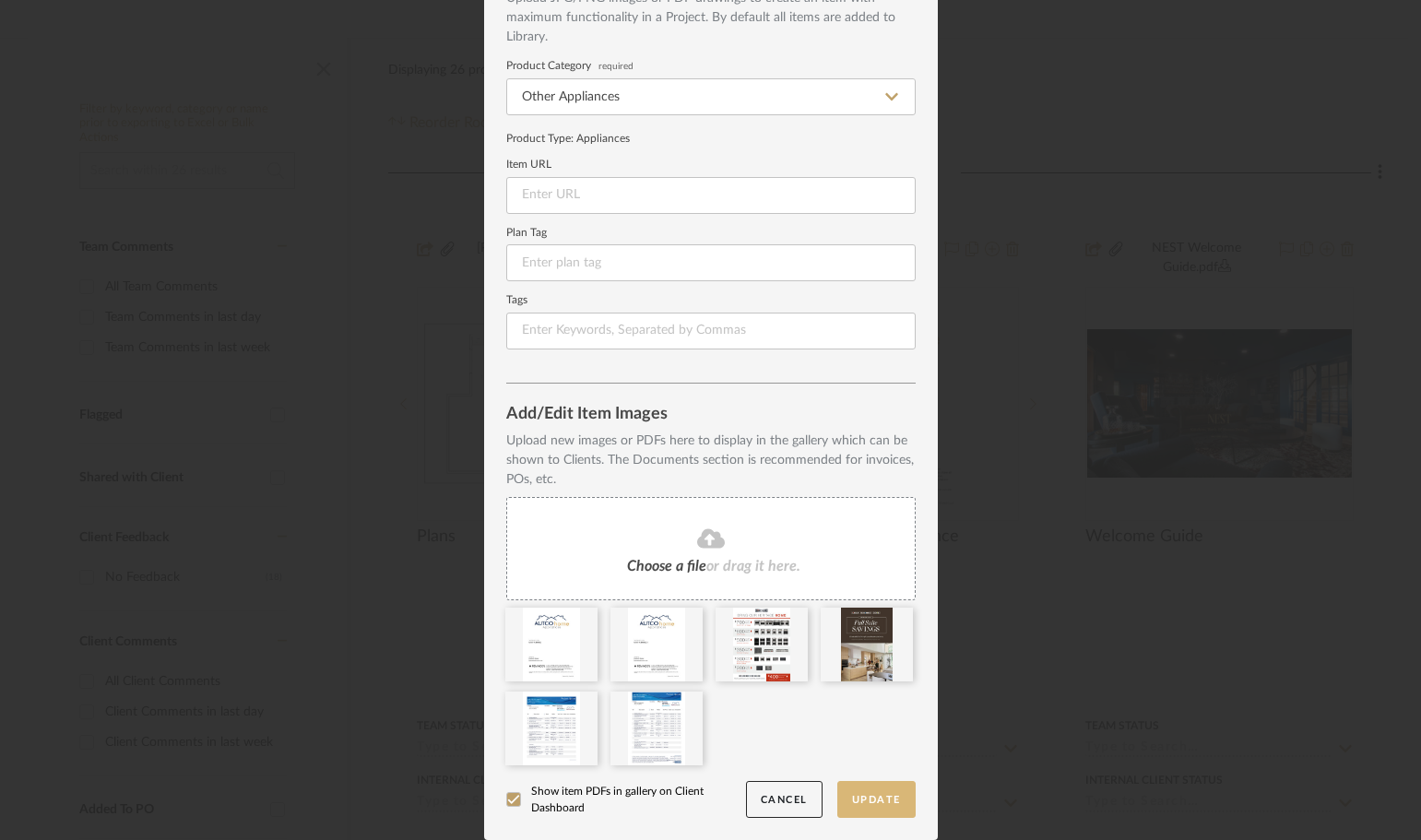
click at [870, 798] on button "Update" at bounding box center [876, 799] width 79 height 38
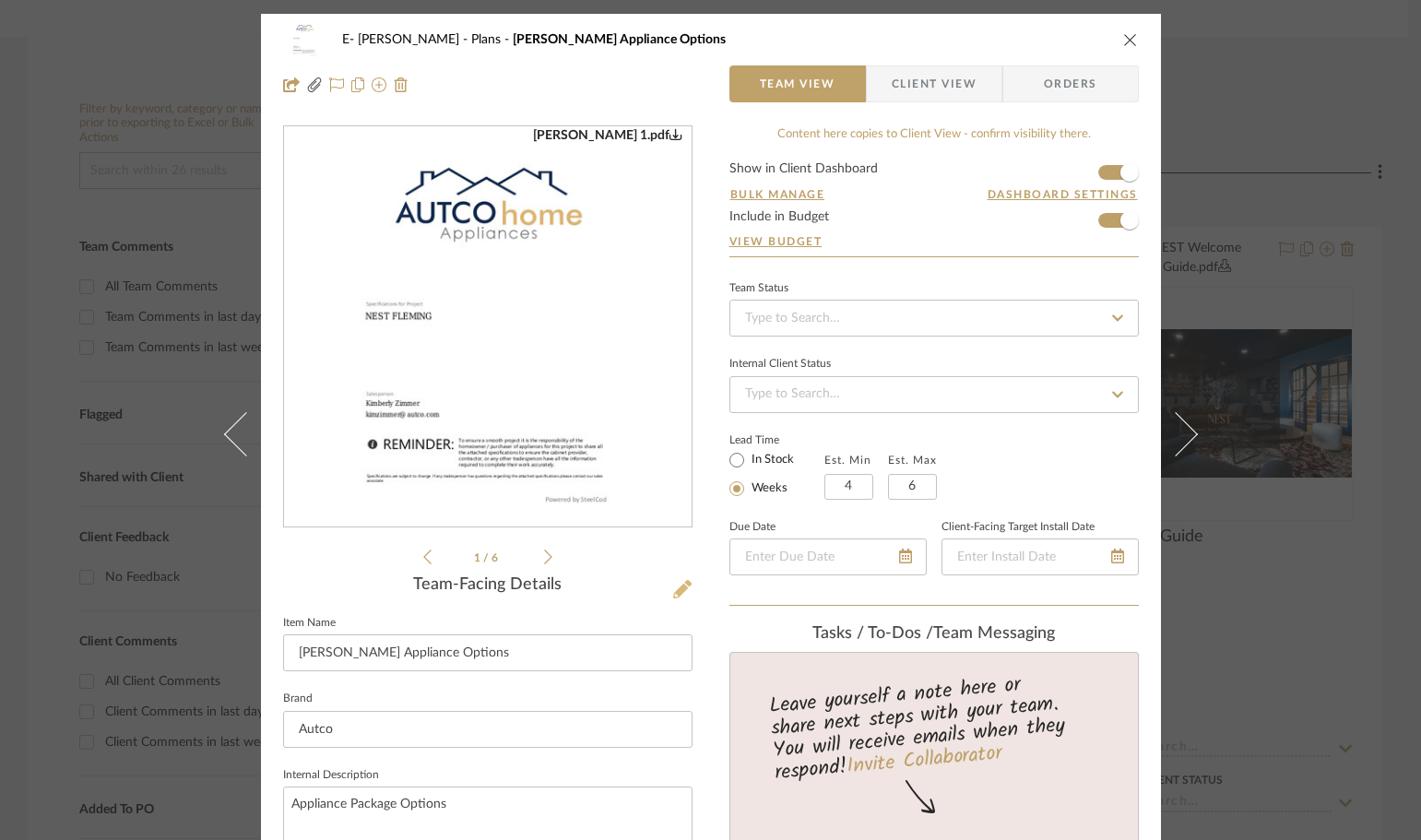
click at [674, 589] on icon at bounding box center [682, 589] width 18 height 18
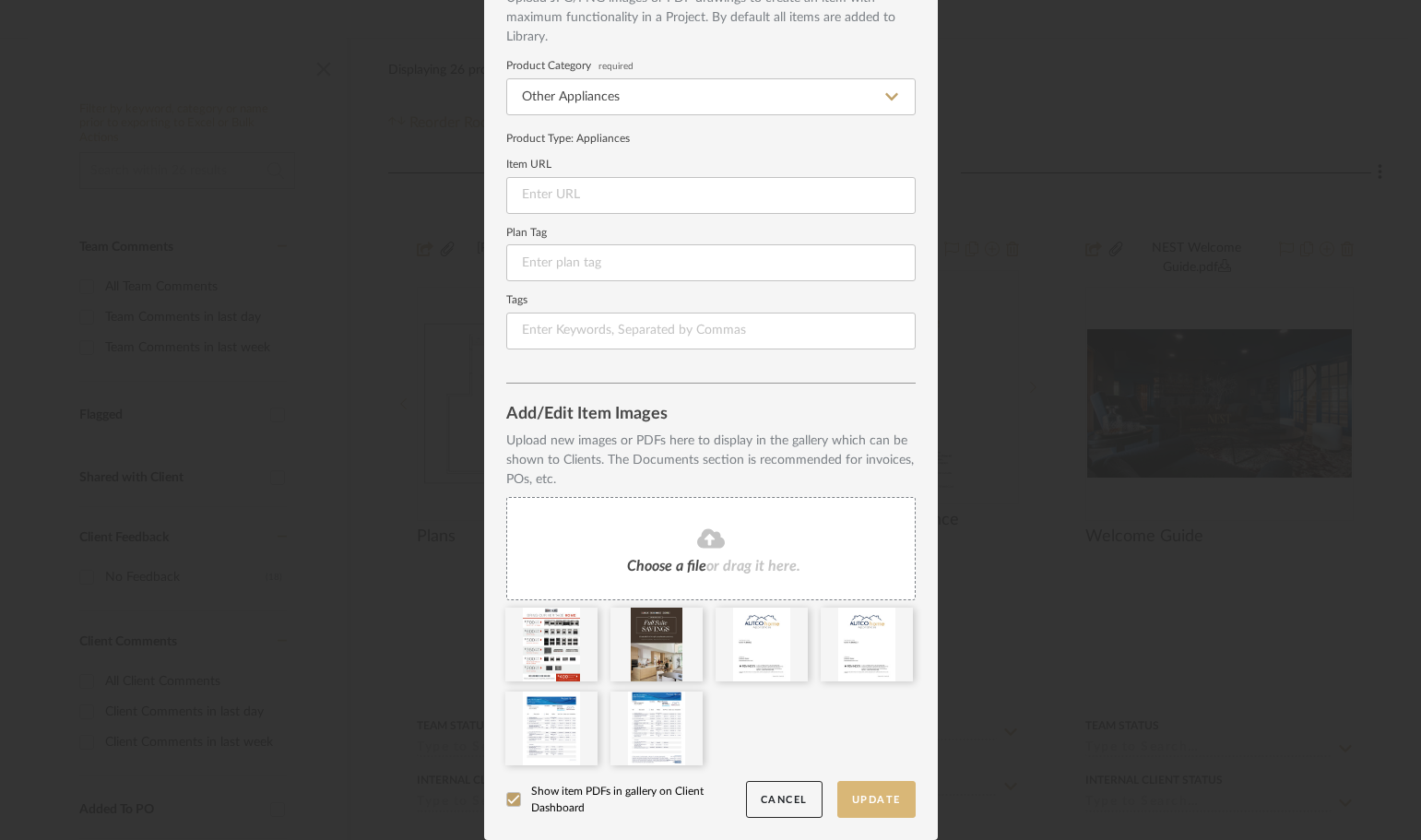
click at [883, 799] on button "Update" at bounding box center [876, 799] width 79 height 38
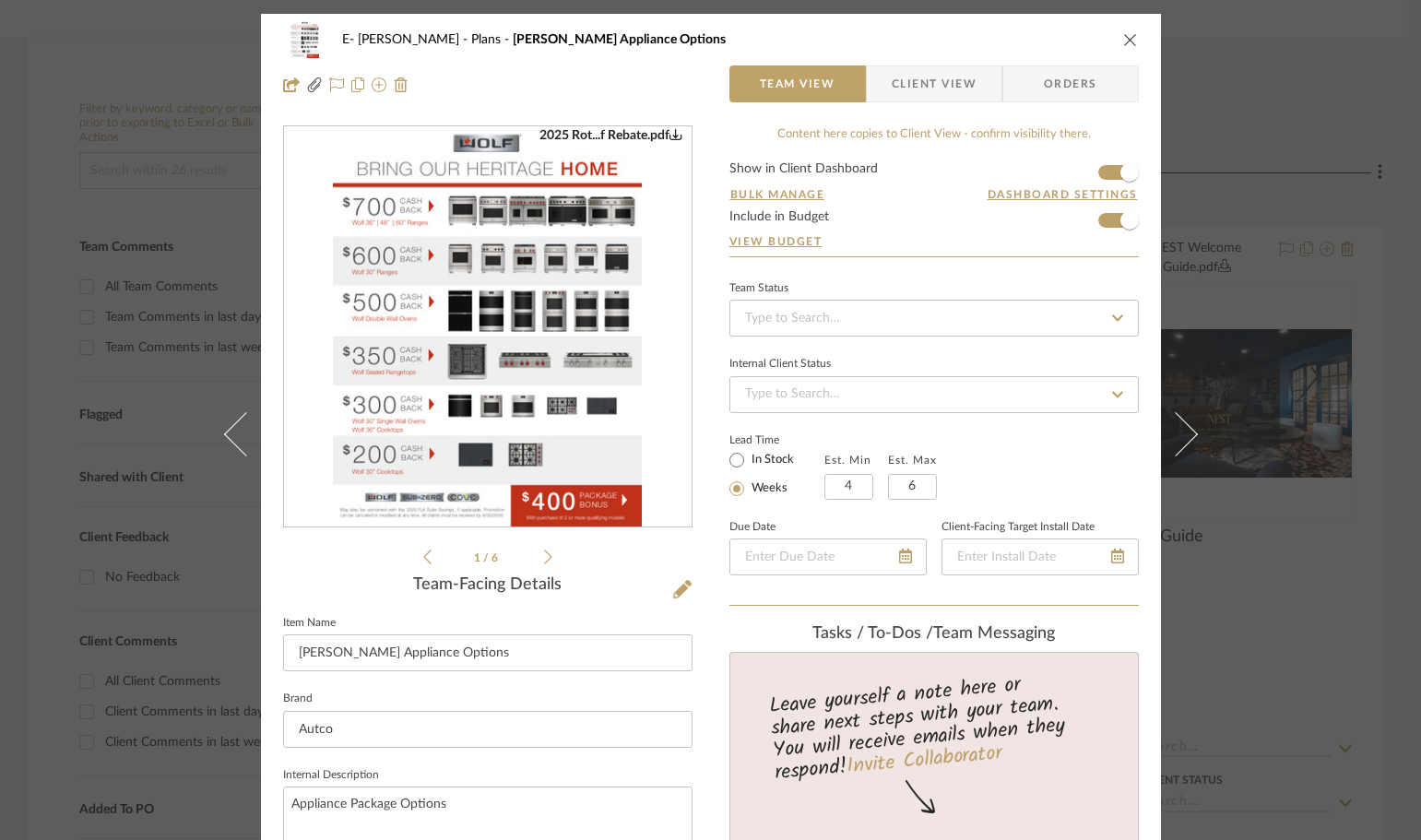
click at [1123, 38] on icon "close" at bounding box center [1130, 39] width 15 height 15
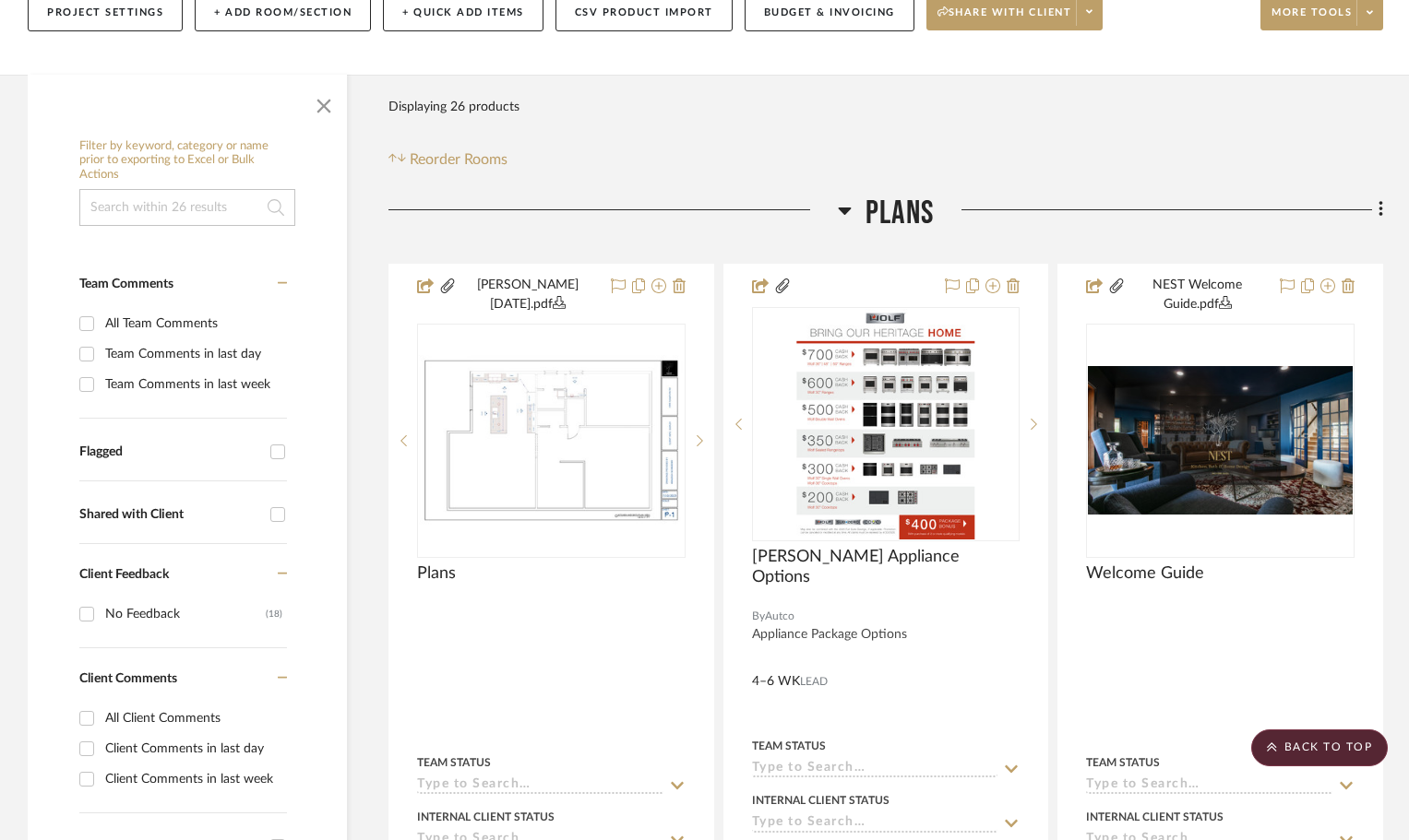
scroll to position [184, 0]
